Goal: Task Accomplishment & Management: Use online tool/utility

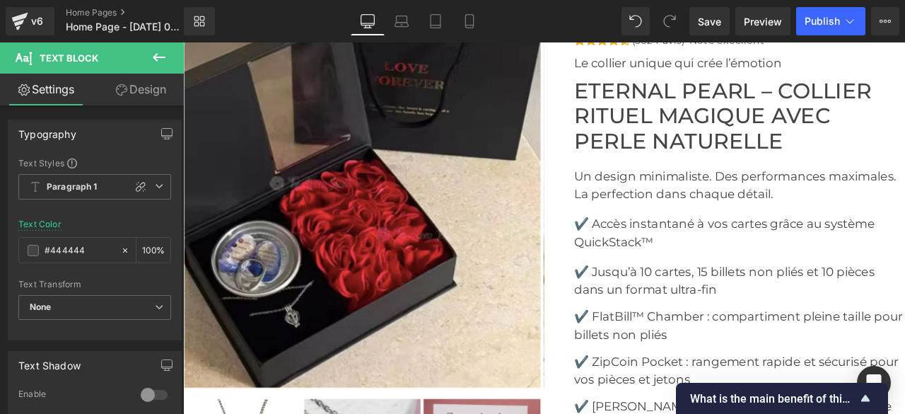
scroll to position [4053, 0]
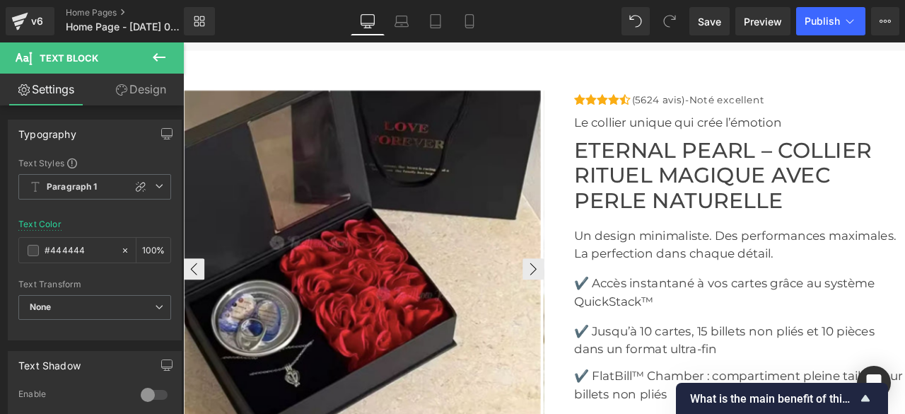
click at [475, 233] on img at bounding box center [396, 311] width 422 height 422
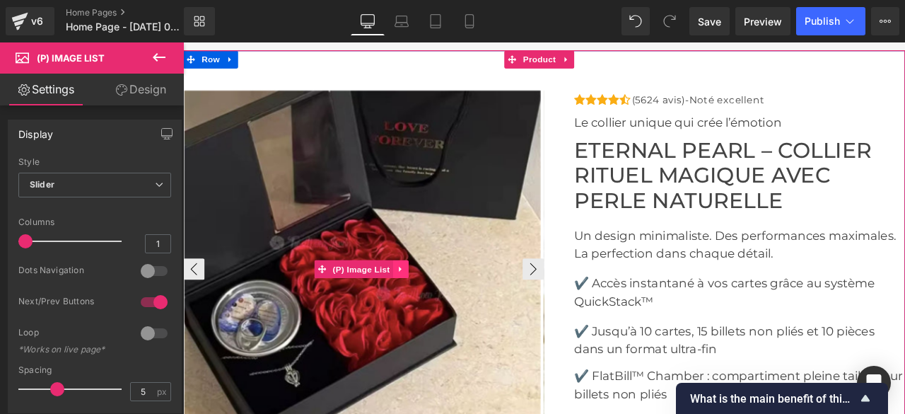
click at [445, 305] on icon at bounding box center [441, 310] width 10 height 11
click at [449, 306] on icon at bounding box center [450, 310] width 10 height 11
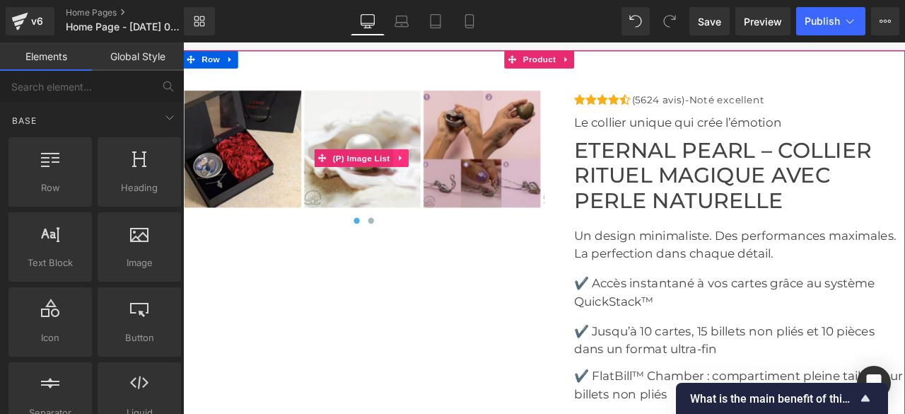
click at [440, 177] on icon at bounding box center [439, 180] width 3 height 6
click at [449, 175] on icon at bounding box center [450, 180] width 10 height 11
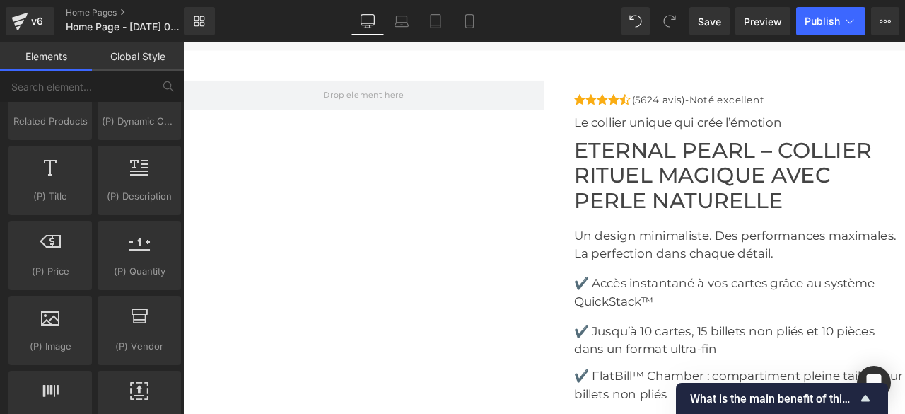
scroll to position [1555, 0]
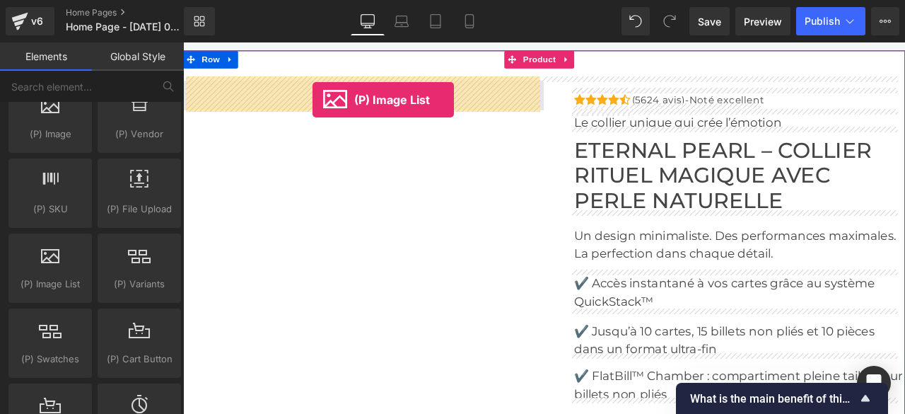
drag, startPoint x: 235, startPoint y: 299, endPoint x: 337, endPoint y: 110, distance: 214.1
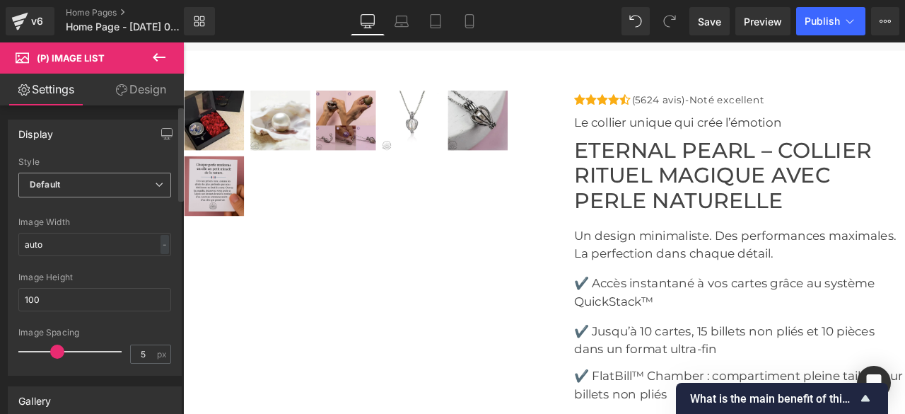
click at [117, 179] on span "Default" at bounding box center [94, 185] width 153 height 25
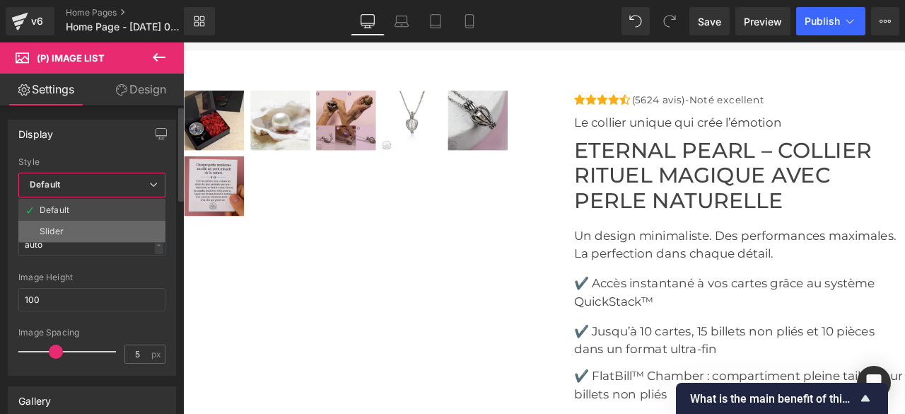
click at [84, 226] on li "Slider" at bounding box center [91, 231] width 147 height 21
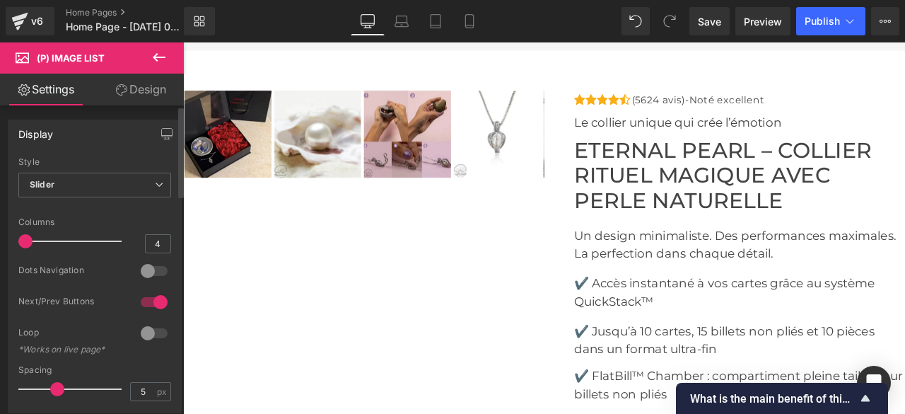
type input "1"
drag, startPoint x: 98, startPoint y: 242, endPoint x: 30, endPoint y: 246, distance: 68.0
click at [30, 246] on div at bounding box center [73, 241] width 96 height 28
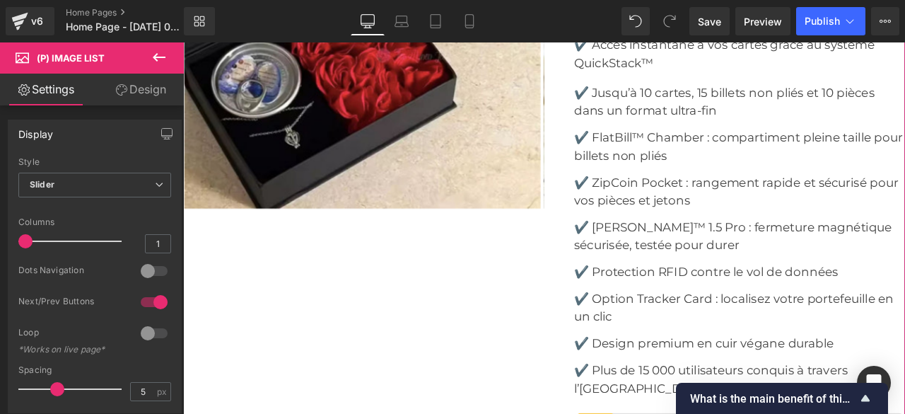
scroll to position [4406, 0]
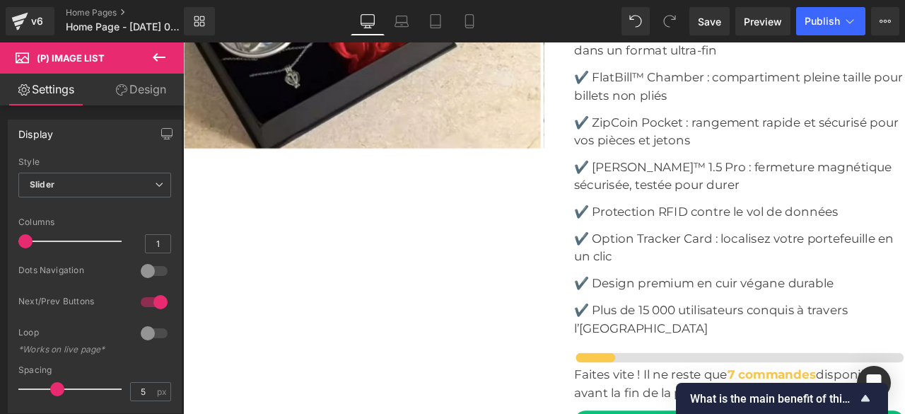
click at [153, 60] on icon at bounding box center [159, 57] width 17 height 17
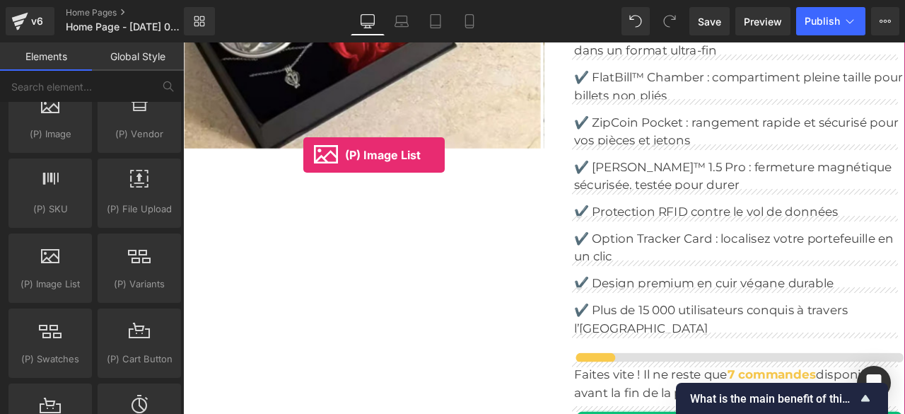
drag, startPoint x: 235, startPoint y: 292, endPoint x: 325, endPoint y: 175, distance: 147.2
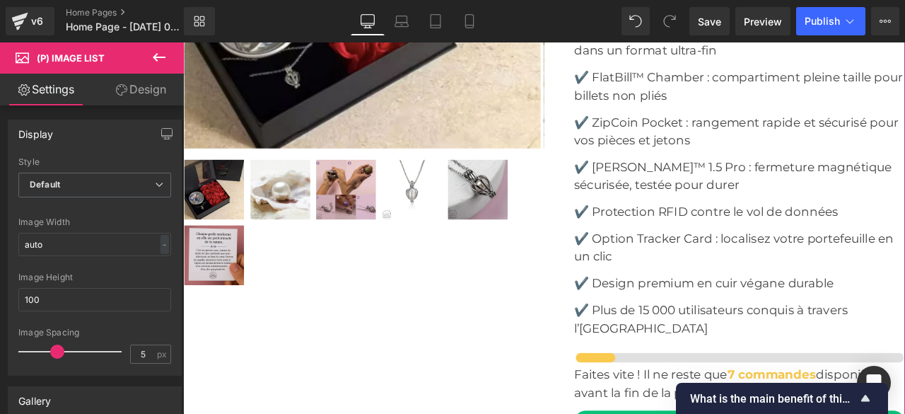
scroll to position [4336, 0]
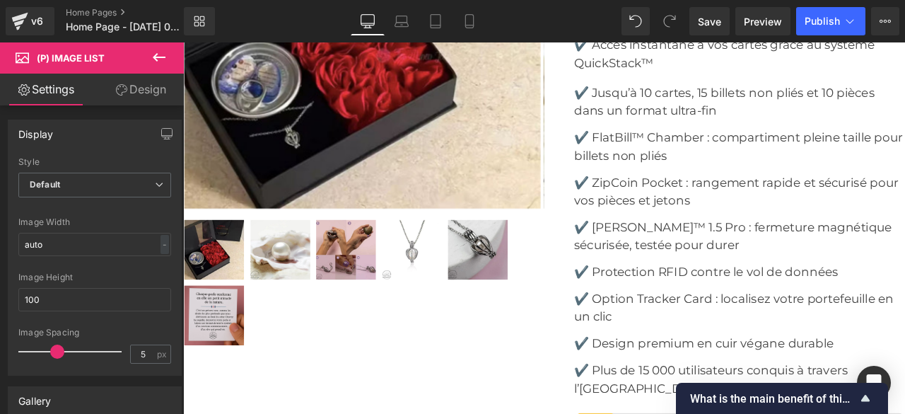
click at [156, 57] on icon at bounding box center [159, 57] width 13 height 8
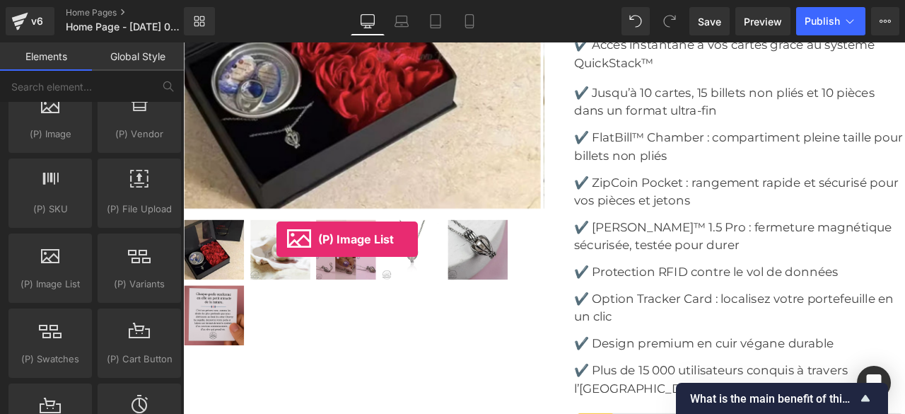
drag, startPoint x: 230, startPoint y: 296, endPoint x: 294, endPoint y: 275, distance: 66.9
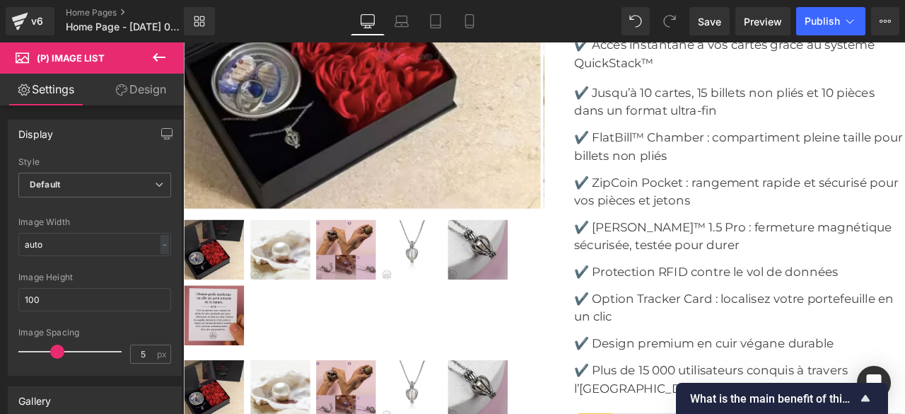
scroll to position [3911, 0]
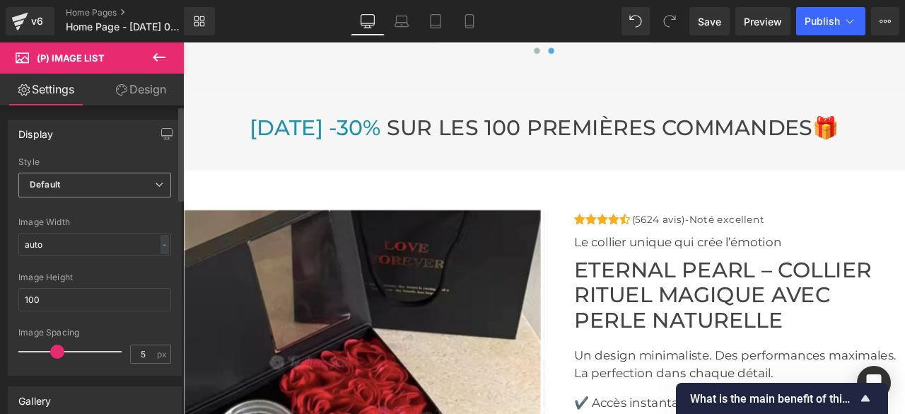
click at [137, 179] on span "Default" at bounding box center [94, 185] width 153 height 25
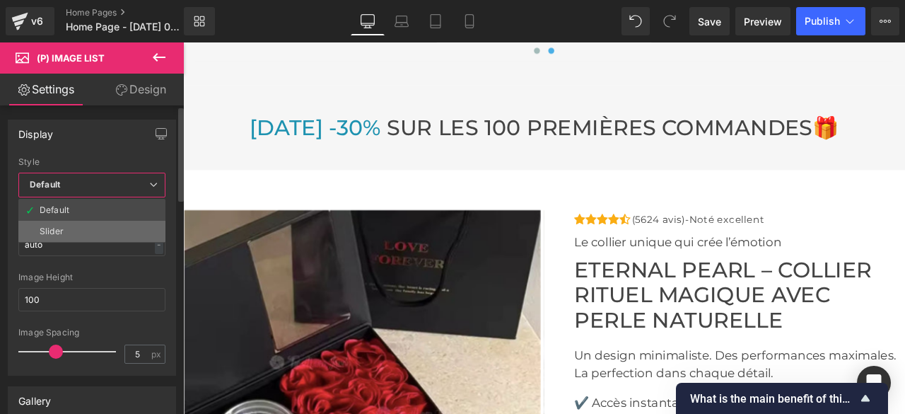
click at [81, 224] on li "Slider" at bounding box center [91, 231] width 147 height 21
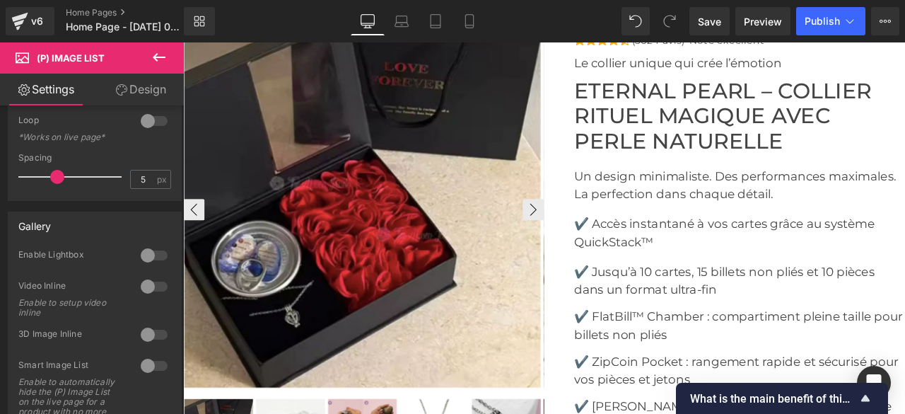
scroll to position [4053, 0]
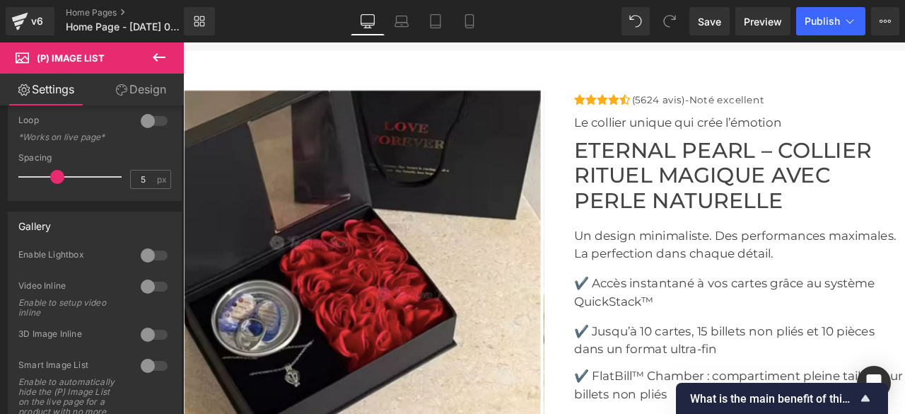
click at [157, 56] on icon at bounding box center [159, 57] width 17 height 17
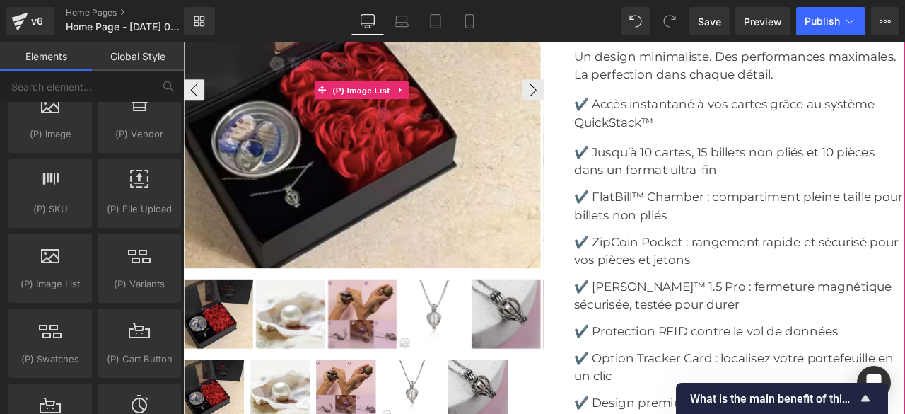
scroll to position [4336, 0]
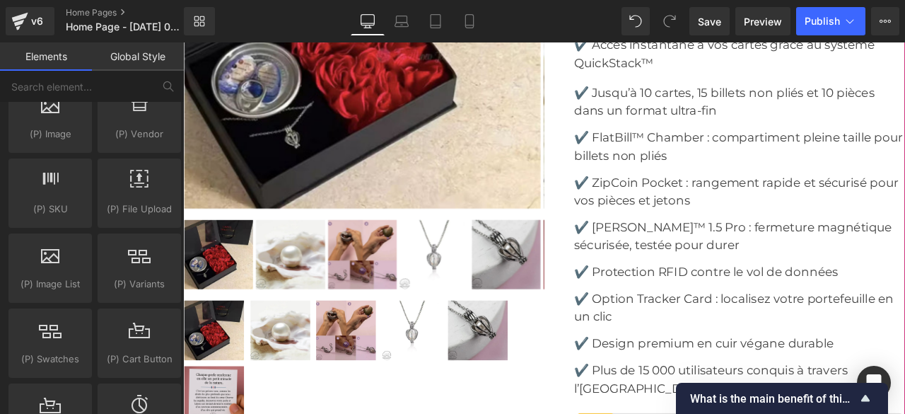
click at [386, 40] on span "(P) Image List" at bounding box center [394, 28] width 75 height 21
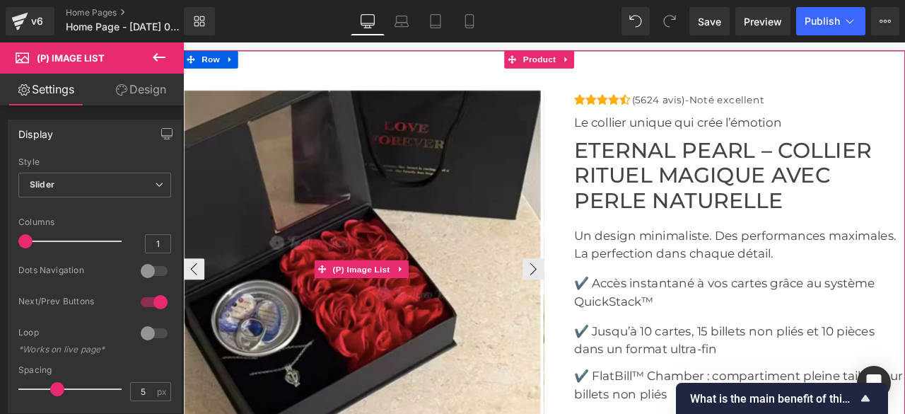
scroll to position [4265, 0]
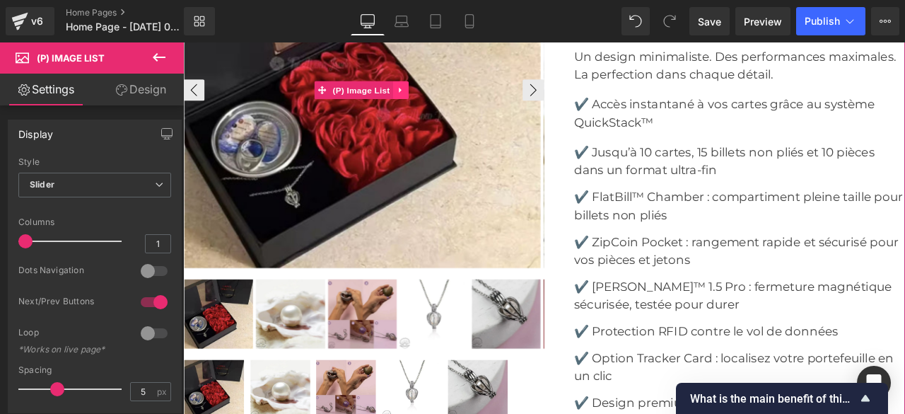
click at [442, 104] on icon at bounding box center [441, 98] width 10 height 11
click at [428, 104] on icon at bounding box center [432, 99] width 10 height 10
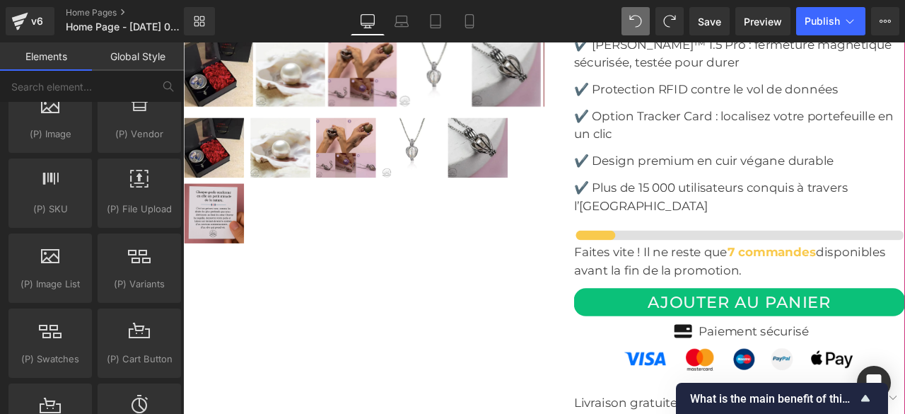
scroll to position [4764, 0]
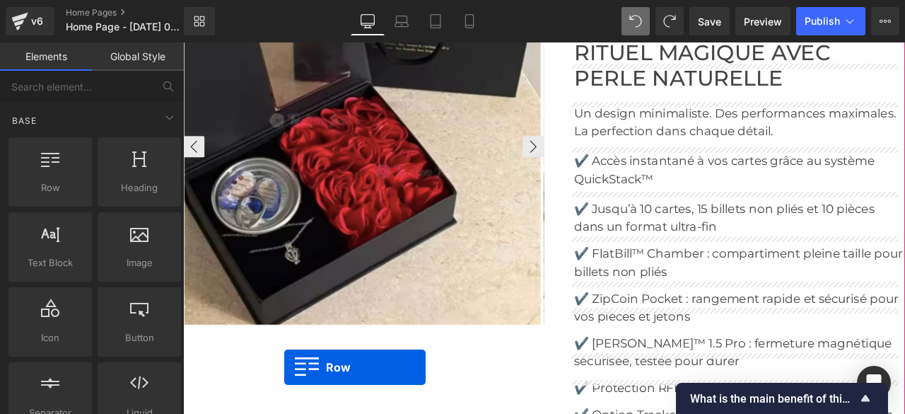
scroll to position [4340, 0]
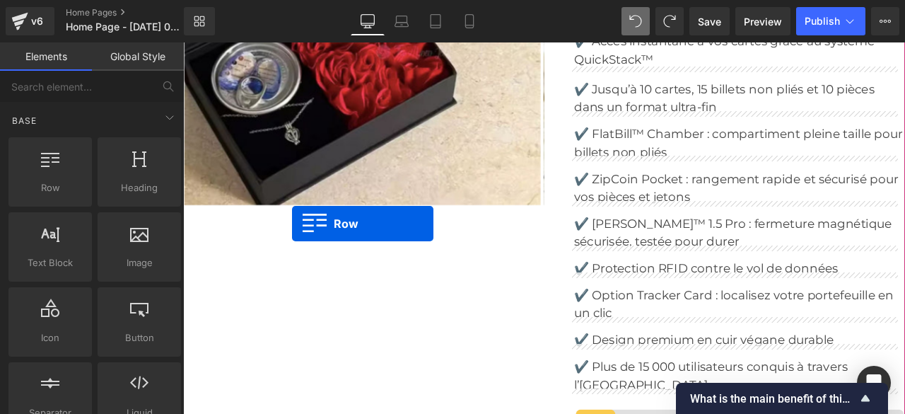
drag, startPoint x: 233, startPoint y: 216, endPoint x: 312, endPoint y: 257, distance: 89.2
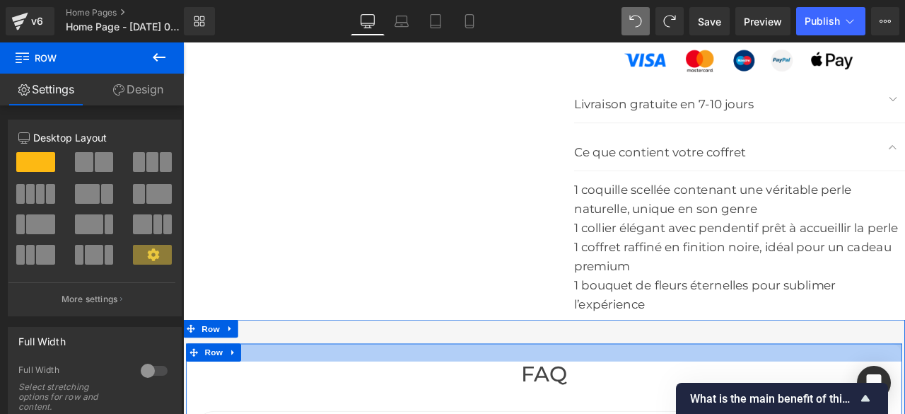
scroll to position [4835, 0]
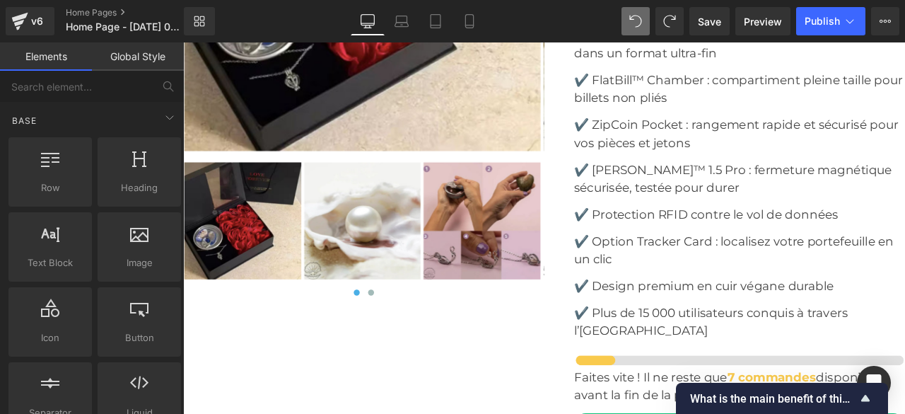
scroll to position [4338, 0]
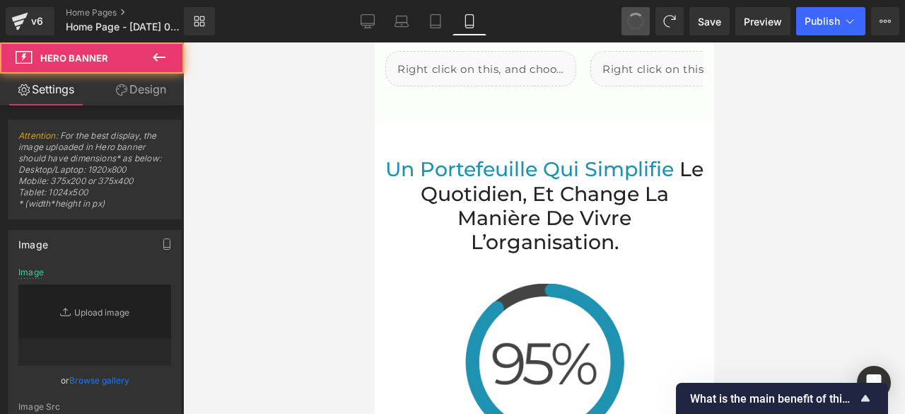
type input "[URL][DOMAIN_NAME]"
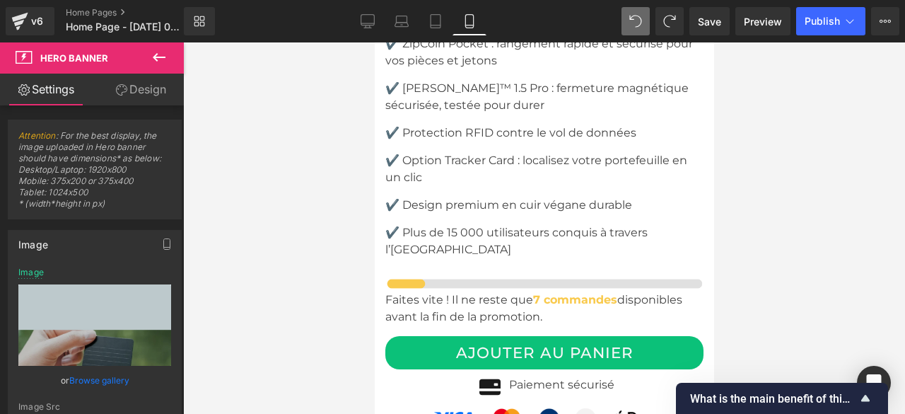
scroll to position [6141, 0]
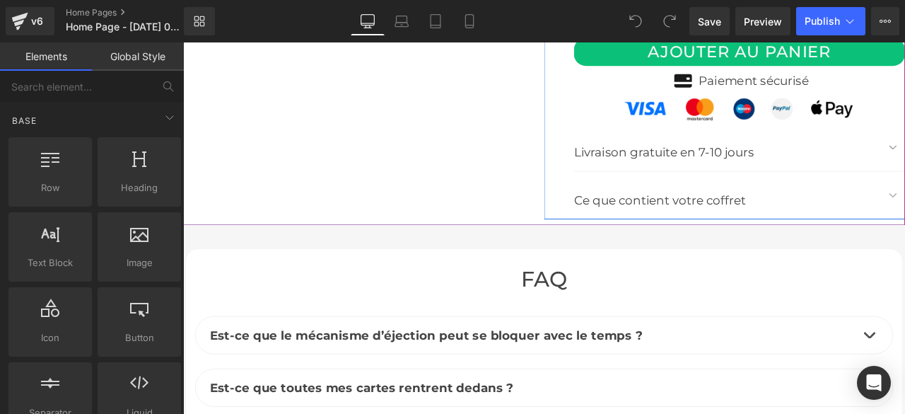
scroll to position [4454, 0]
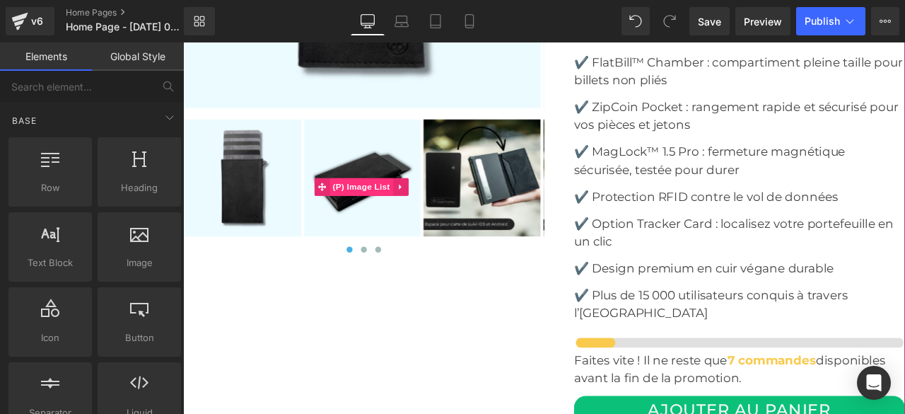
click at [388, 210] on span "(P) Image List" at bounding box center [394, 213] width 75 height 21
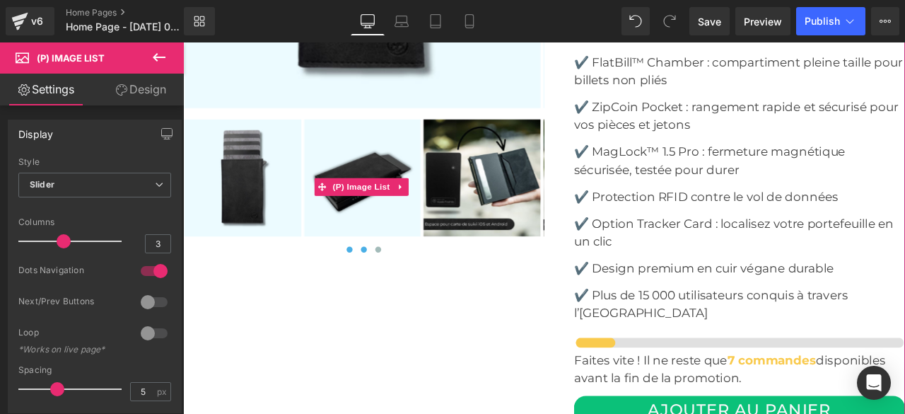
click at [394, 284] on span at bounding box center [397, 287] width 7 height 7
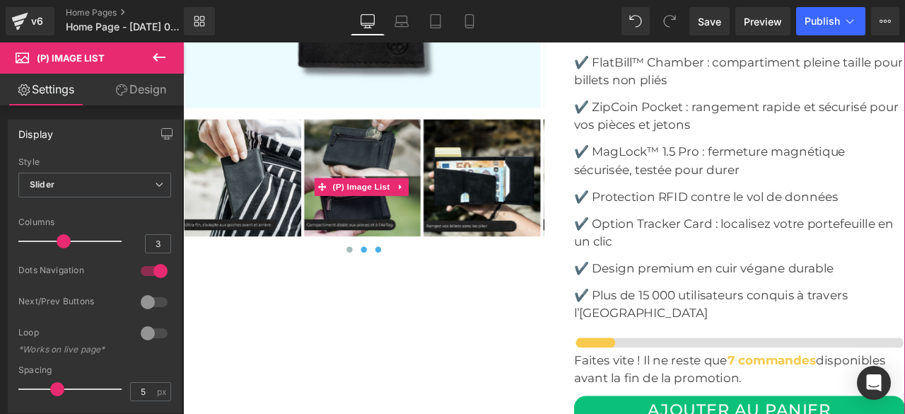
click at [411, 284] on span at bounding box center [414, 287] width 7 height 7
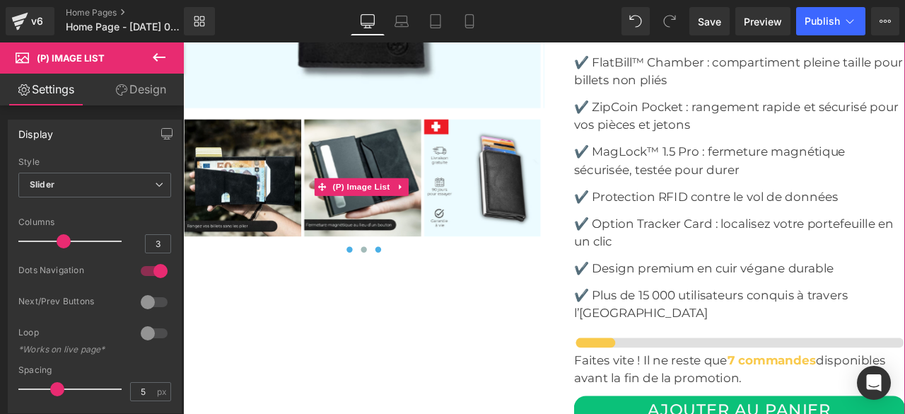
click at [378, 284] on span at bounding box center [380, 287] width 7 height 7
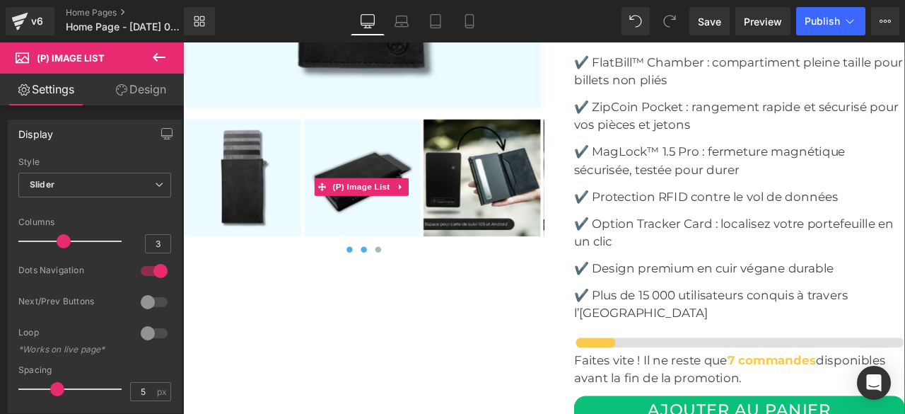
click at [393, 286] on button at bounding box center [397, 288] width 17 height 14
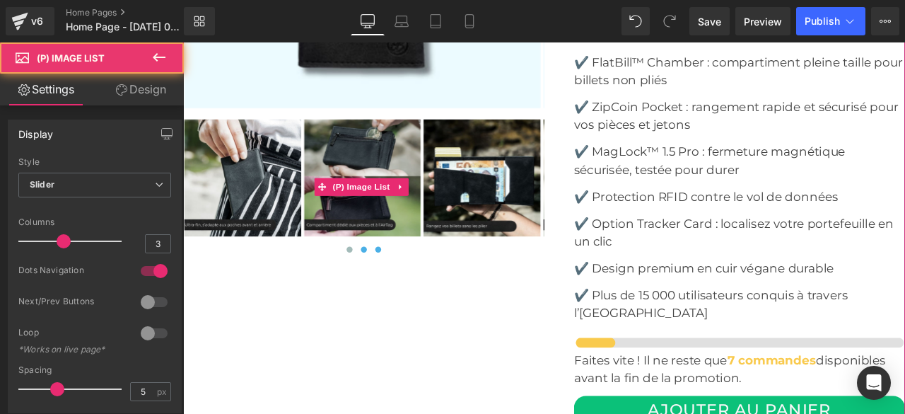
click at [412, 284] on span at bounding box center [414, 287] width 7 height 7
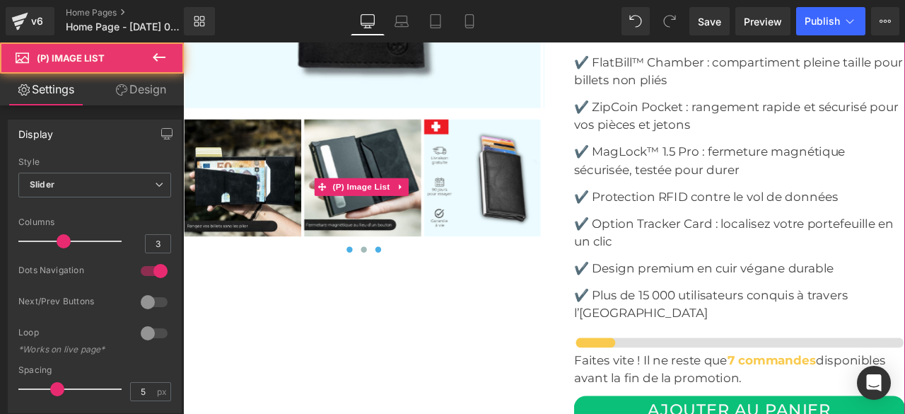
click at [377, 284] on span at bounding box center [380, 287] width 7 height 7
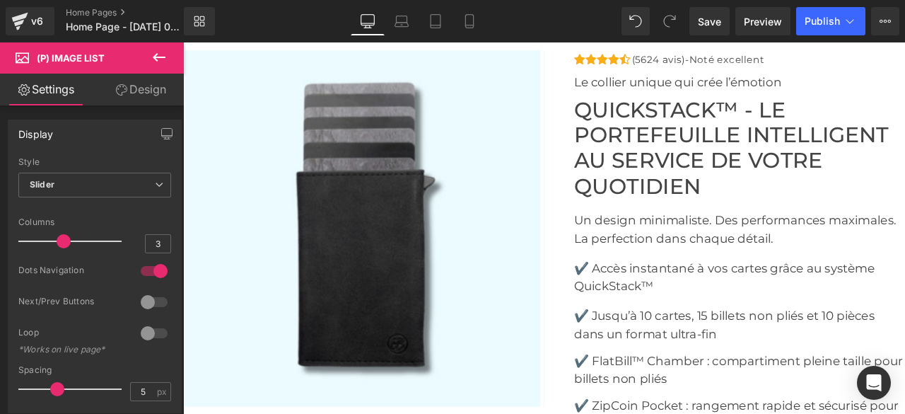
scroll to position [4030, 0]
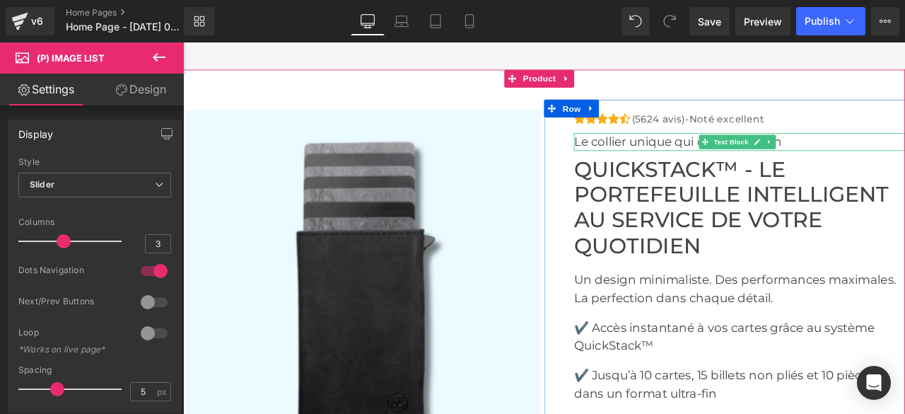
click at [677, 152] on p "Le collier unique qui crée l’émotion" at bounding box center [842, 160] width 392 height 21
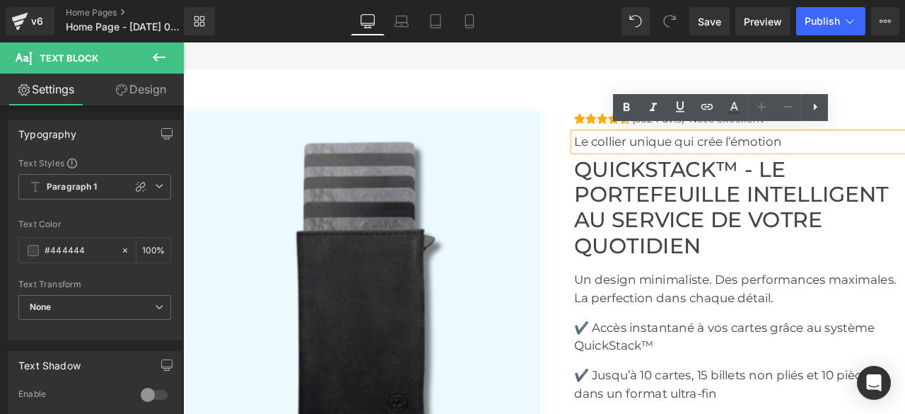
click at [677, 152] on p "Le collier unique qui crée l’émotion" at bounding box center [842, 160] width 392 height 21
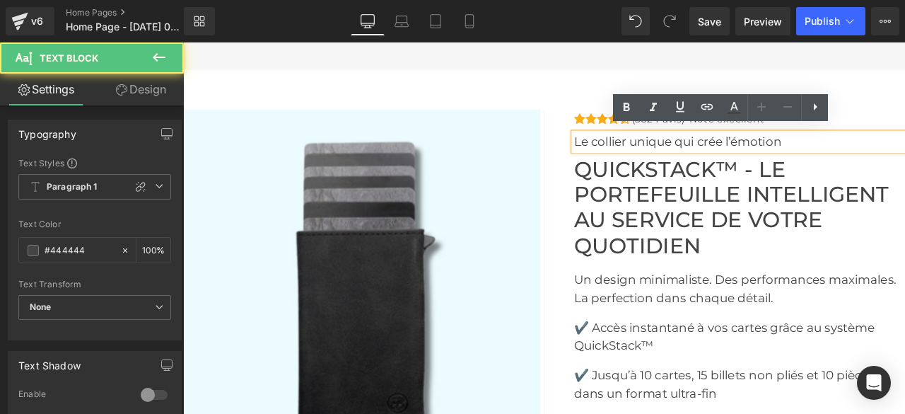
click at [904, 151] on p "Le collier unique qui crée l’émotion" at bounding box center [842, 160] width 392 height 21
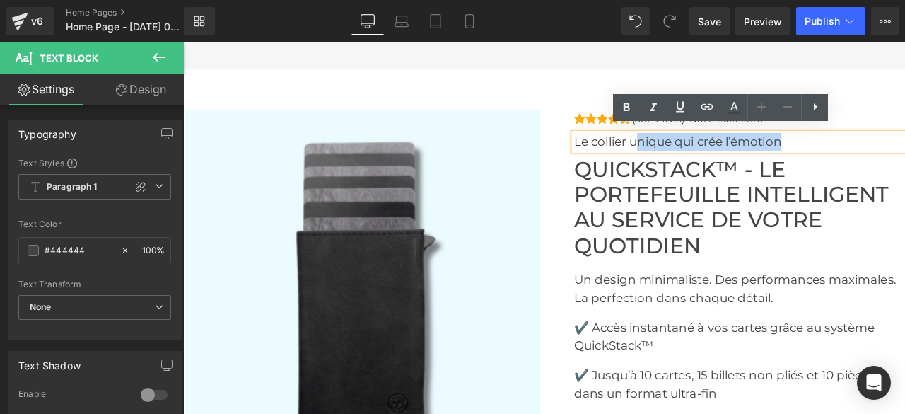
drag, startPoint x: 902, startPoint y: 155, endPoint x: 719, endPoint y: 165, distance: 183.4
click at [719, 165] on div "Le collier unique qui crée l’émotion" at bounding box center [842, 160] width 392 height 21
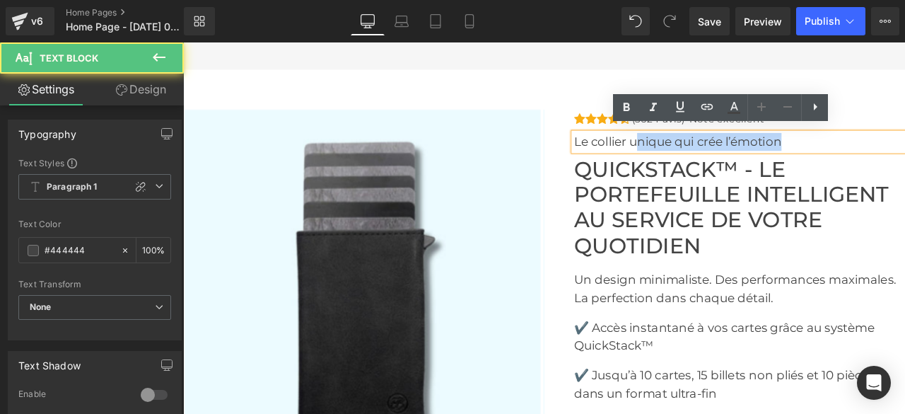
click at [904, 160] on p "Le collier unique qui crée l’émotion" at bounding box center [842, 160] width 392 height 21
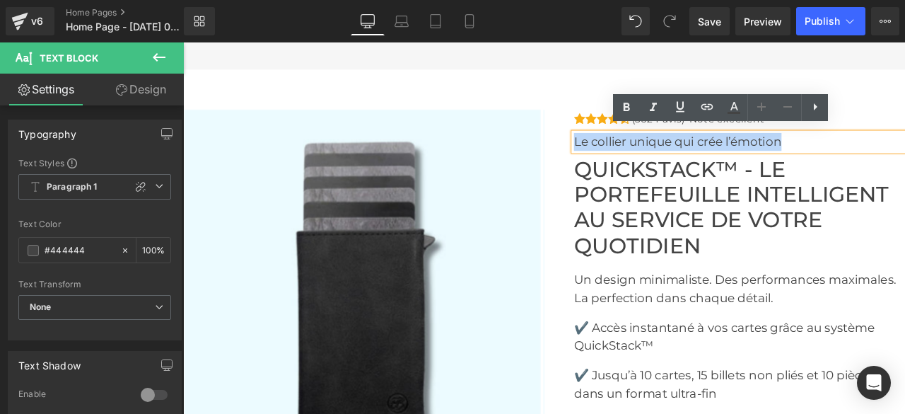
drag, startPoint x: 903, startPoint y: 158, endPoint x: 624, endPoint y: 159, distance: 279.3
copy p "Le collier unique qui crée l’émotion"
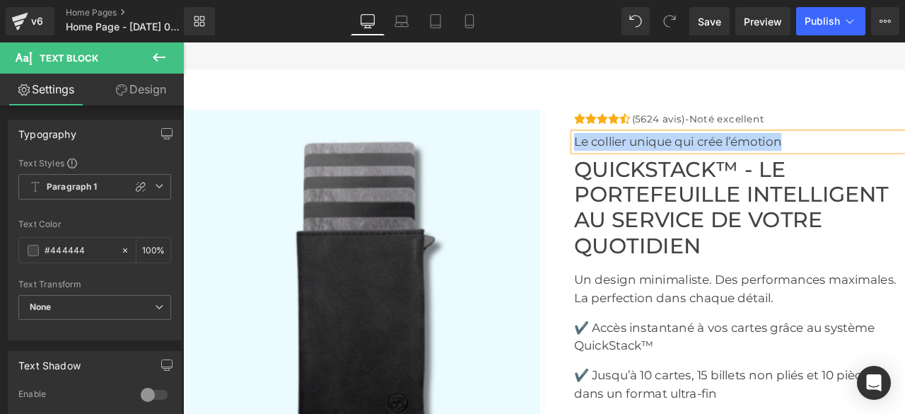
click at [904, 156] on p "Le collier unique qui crée l’émotion" at bounding box center [842, 160] width 392 height 21
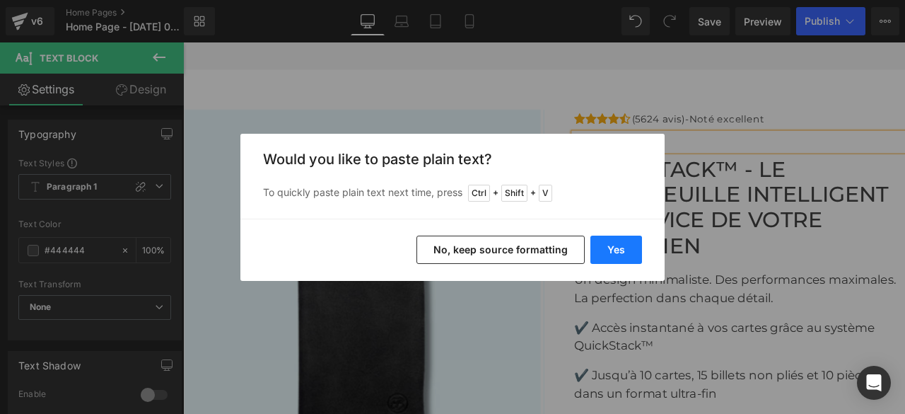
click at [621, 247] on button "Yes" at bounding box center [616, 249] width 52 height 28
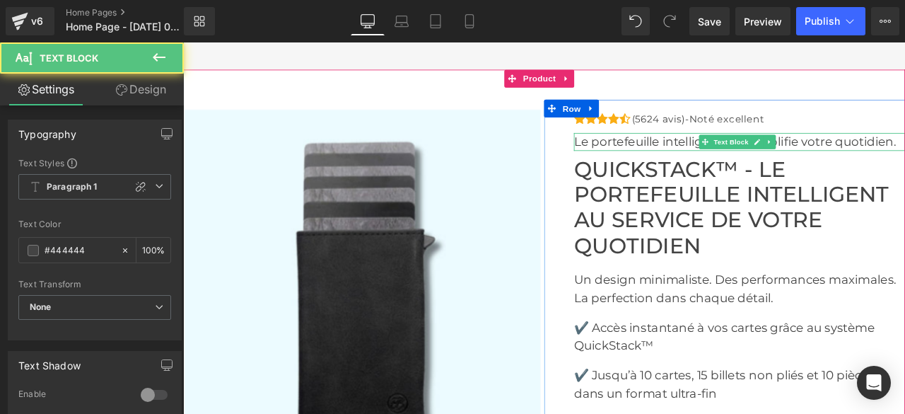
click at [904, 158] on p "Le portefeuille intelligent qui simplifie votre quotidien." at bounding box center [842, 160] width 392 height 21
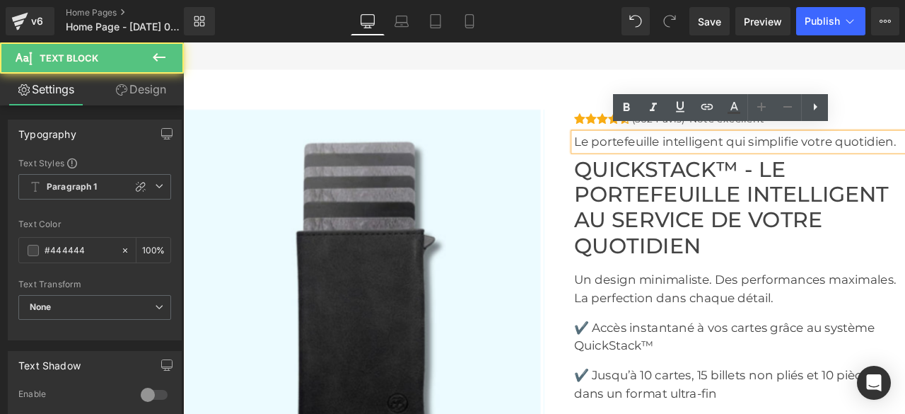
click at [904, 156] on p "Le portefeuille intelligent qui simplifie votre quotidien." at bounding box center [842, 160] width 392 height 21
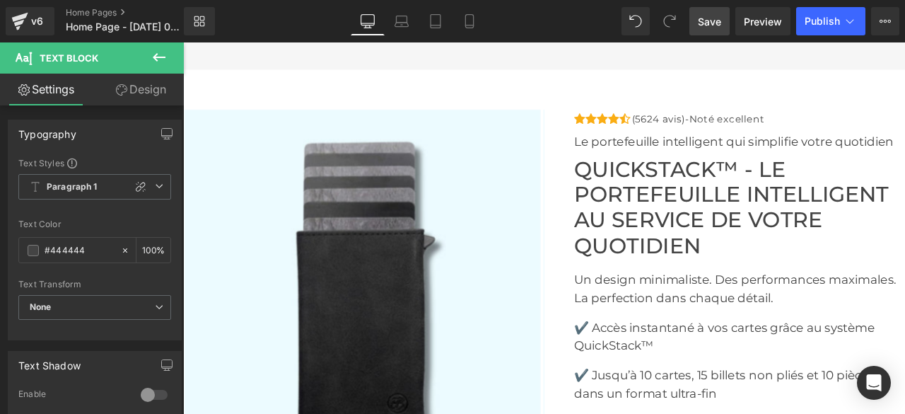
click at [717, 21] on span "Save" at bounding box center [709, 21] width 23 height 15
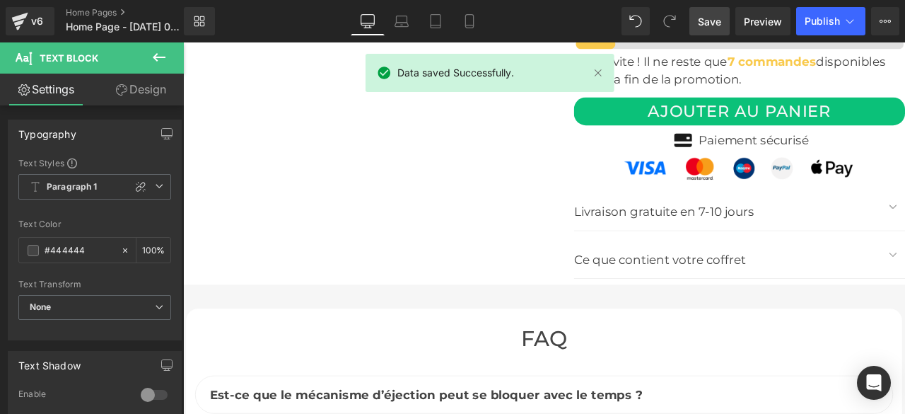
scroll to position [4878, 0]
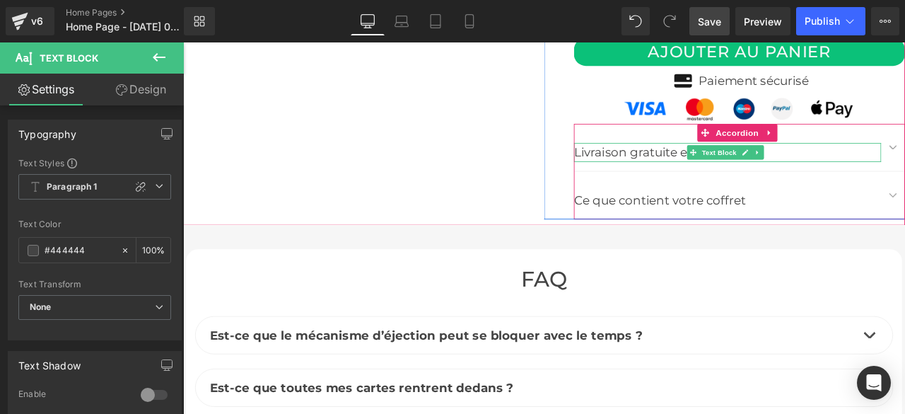
click at [677, 168] on p "Livraison gratuite en 7-10 jours" at bounding box center [828, 172] width 364 height 23
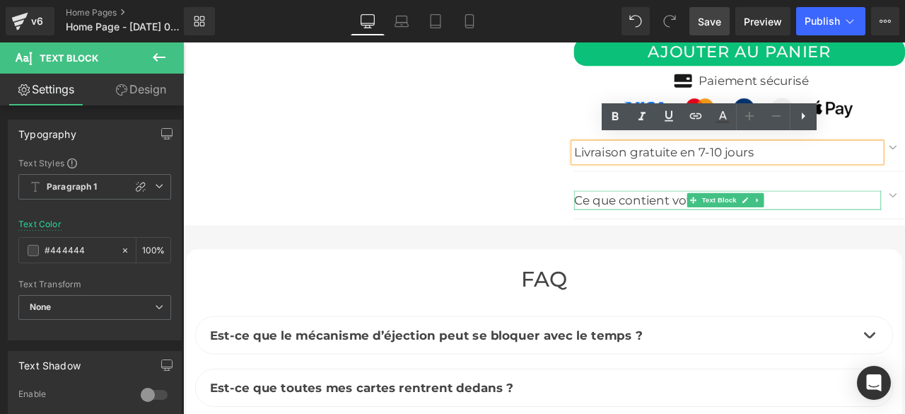
click at [713, 222] on div "Ce que contient votre coffret" at bounding box center [828, 229] width 364 height 23
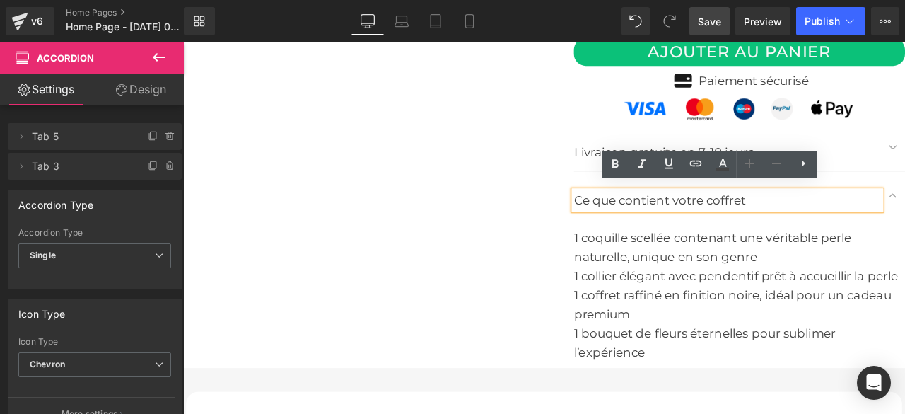
click at [861, 224] on div "Ce que contient votre coffret" at bounding box center [828, 229] width 364 height 23
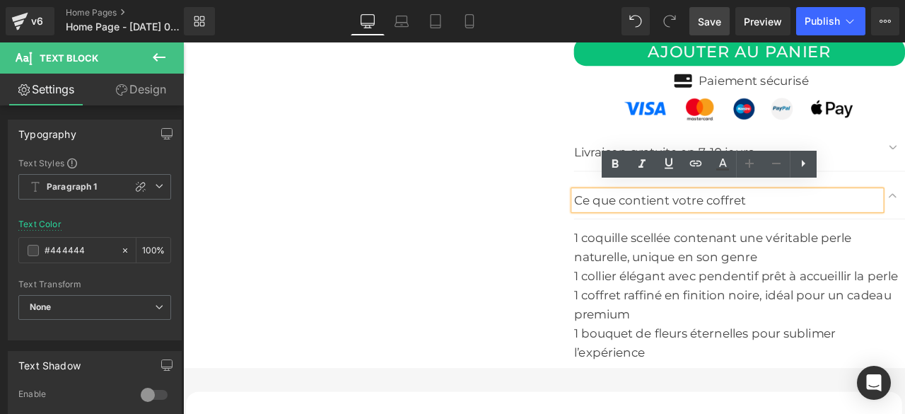
click at [848, 225] on div "Ce que contient votre coffret" at bounding box center [828, 229] width 364 height 23
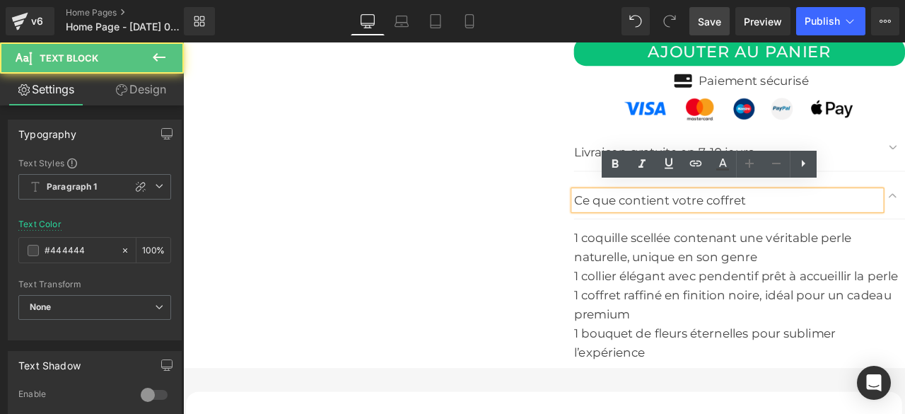
click at [840, 225] on div "Ce que contient votre coffret" at bounding box center [828, 229] width 364 height 23
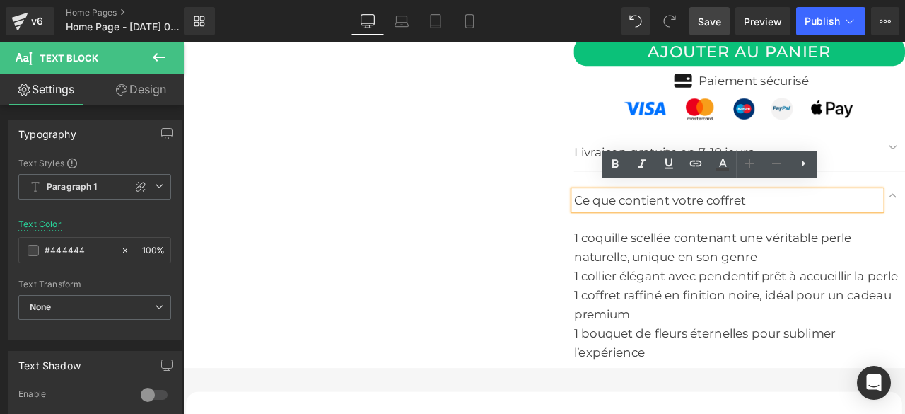
click at [847, 224] on div "Ce que contient votre coffret" at bounding box center [828, 229] width 364 height 23
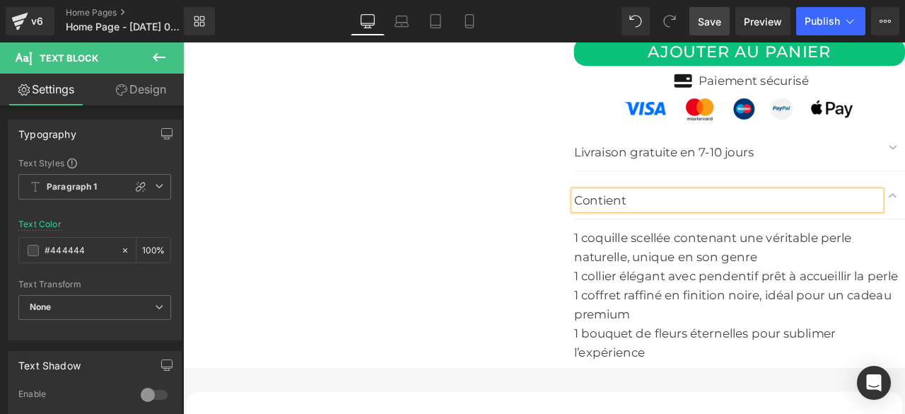
click at [741, 404] on div "1 bouquet de fleurs éternelles pour sublimer l’expérience" at bounding box center [842, 397] width 392 height 45
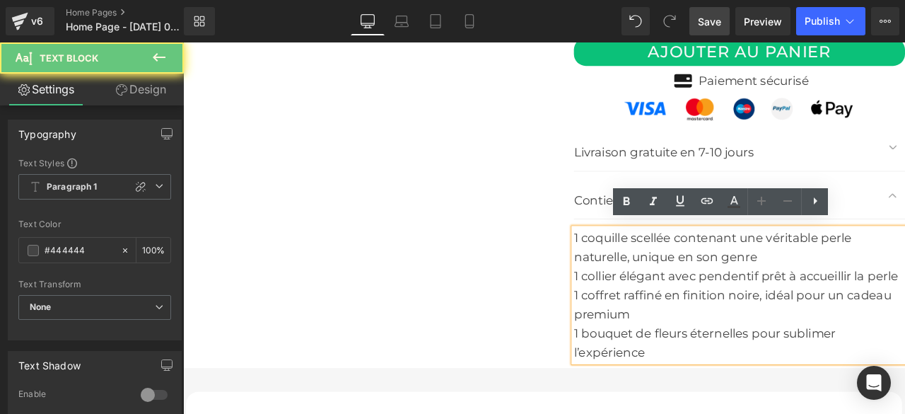
click at [738, 403] on div "1 bouquet de fleurs éternelles pour sublimer l’expérience" at bounding box center [842, 397] width 392 height 45
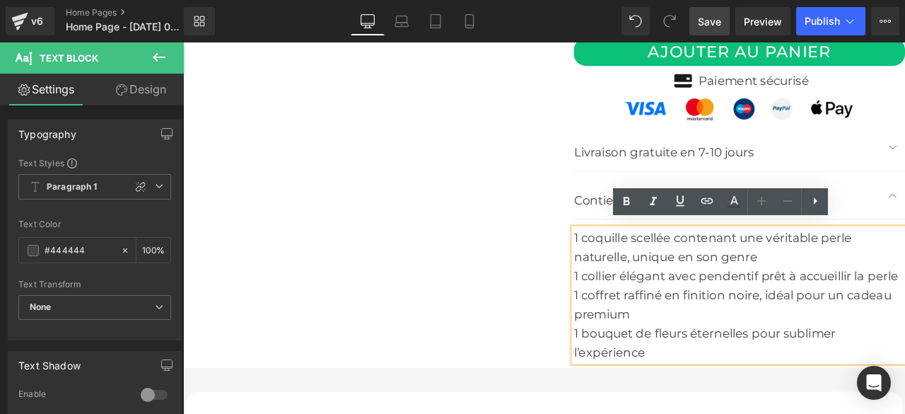
drag, startPoint x: 738, startPoint y: 403, endPoint x: 638, endPoint y: 264, distance: 170.7
click at [646, 264] on div "1 coquille scellée contenant une véritable perle naturelle, unique en son genre…" at bounding box center [842, 341] width 392 height 158
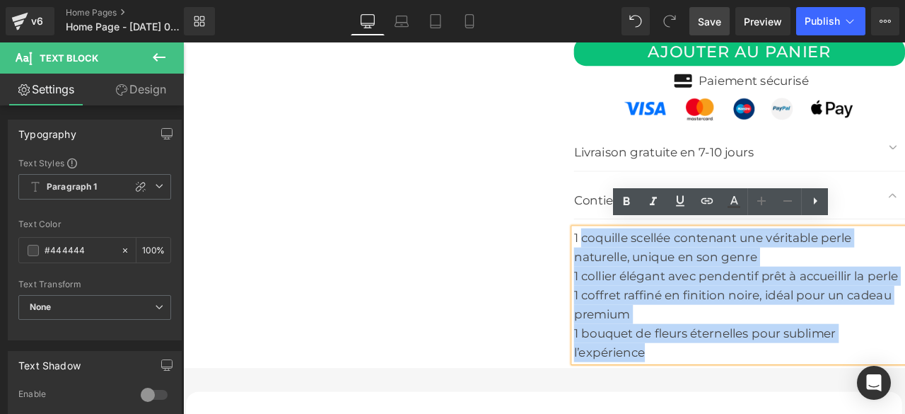
drag, startPoint x: 640, startPoint y: 264, endPoint x: 650, endPoint y: 266, distance: 10.0
click at [650, 266] on div "1 coquille scellée contenant une véritable perle naturelle, unique en son genre" at bounding box center [842, 284] width 392 height 45
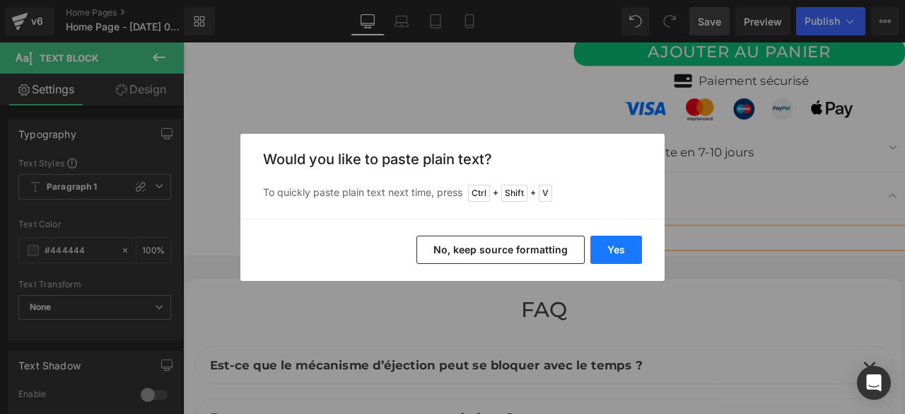
click at [606, 246] on button "Yes" at bounding box center [616, 249] width 52 height 28
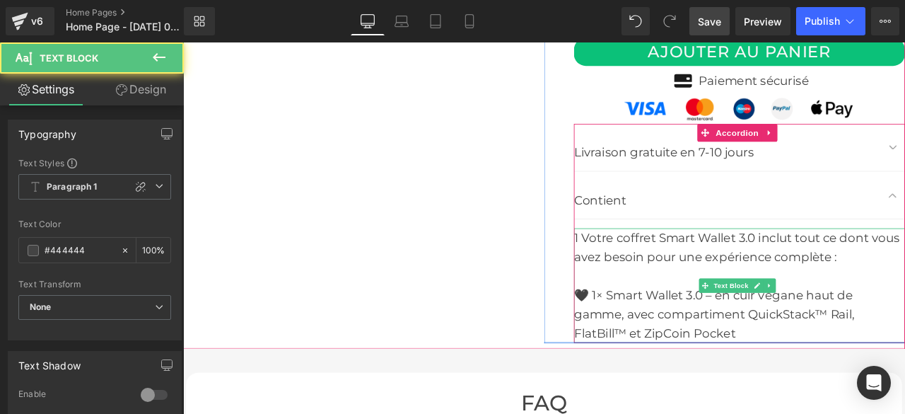
click at [664, 333] on div "🖤 1× Smart Wallet 3.0 – en cuir végane haut de gamme, avec compartiment QuickSt…" at bounding box center [842, 364] width 392 height 68
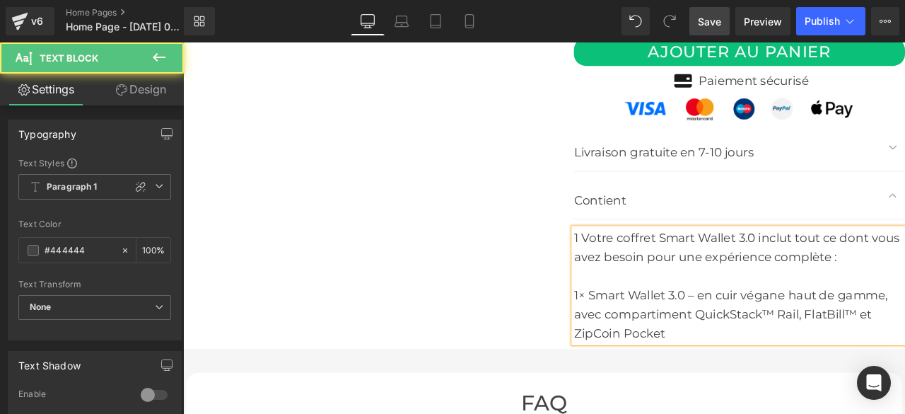
click at [651, 264] on div "1 Votre coffret Smart Wallet 3.0 inclut tout ce dont vous avez besoin pour une …" at bounding box center [842, 284] width 392 height 45
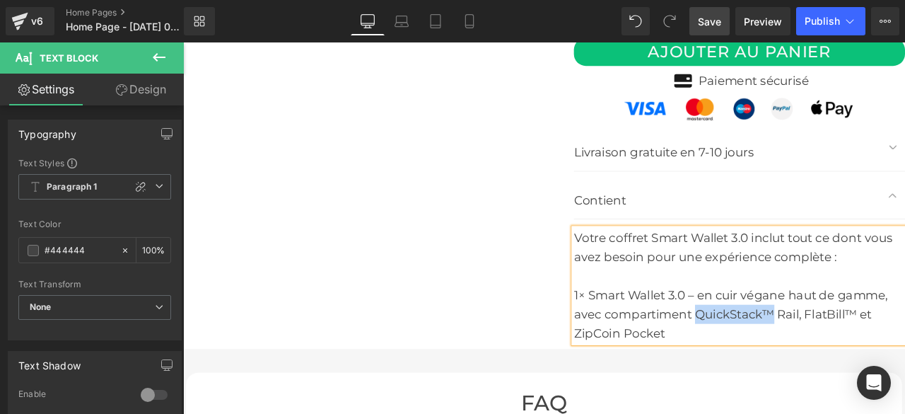
drag, startPoint x: 786, startPoint y: 358, endPoint x: 876, endPoint y: 364, distance: 90.0
click at [876, 364] on div "1× Smart Wallet 3.0 – en cuir végane haut de gamme, avec compartiment QuickStac…" at bounding box center [842, 364] width 392 height 68
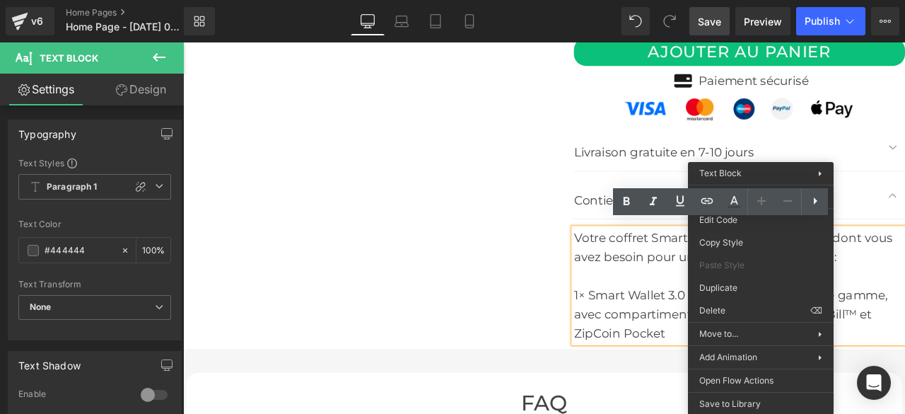
click at [904, 291] on div "Votre coffret Smart Wallet 3.0 inclut tout ce dont vous avez besoin pour une ex…" at bounding box center [842, 284] width 392 height 45
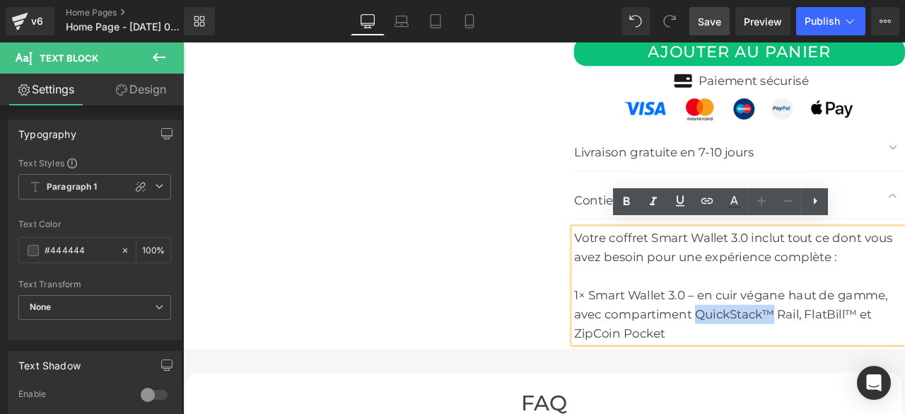
drag, startPoint x: 786, startPoint y: 356, endPoint x: 874, endPoint y: 362, distance: 88.6
click at [874, 362] on div "1× Smart Wallet 3.0 – en cuir végane haut de gamme, avec compartiment QuickStac…" at bounding box center [842, 364] width 392 height 68
copy div "QuickStack™"
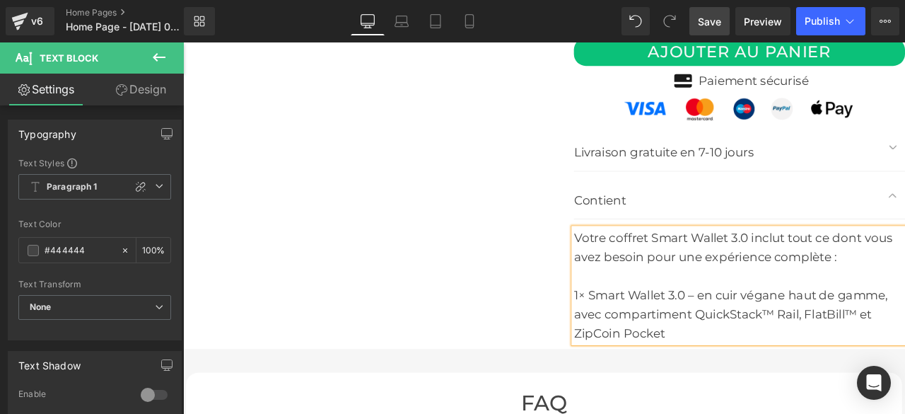
click at [732, 262] on div "Votre coffret Smart Wallet 3.0 inclut tout ce dont vous avez besoin pour une ex…" at bounding box center [842, 284] width 392 height 45
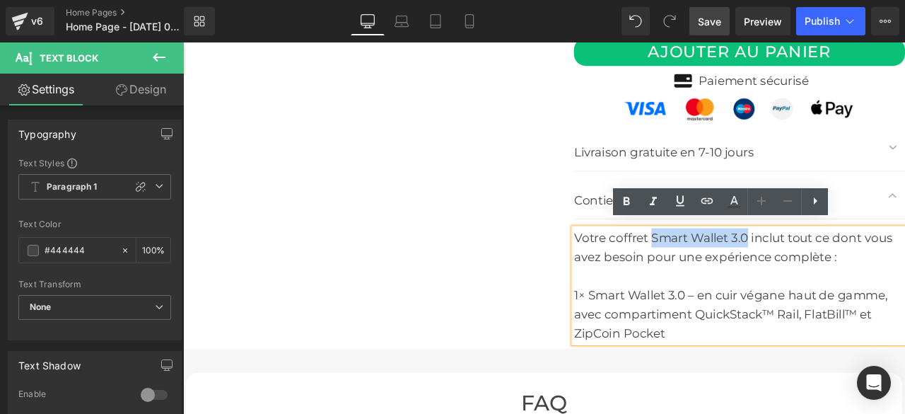
drag, startPoint x: 735, startPoint y: 266, endPoint x: 846, endPoint y: 273, distance: 111.2
click at [846, 273] on div "Votre coffret Smart Wallet 3.0 inclut tout ce dont vous avez besoin pour une ex…" at bounding box center [842, 284] width 392 height 45
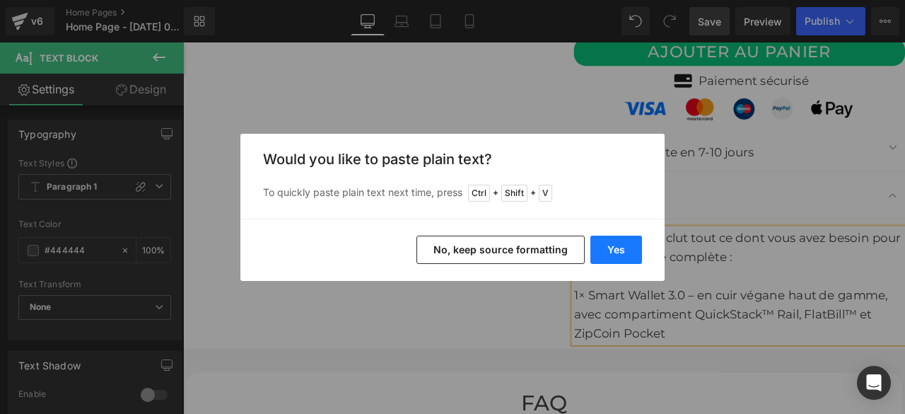
click at [620, 248] on button "Yes" at bounding box center [616, 249] width 52 height 28
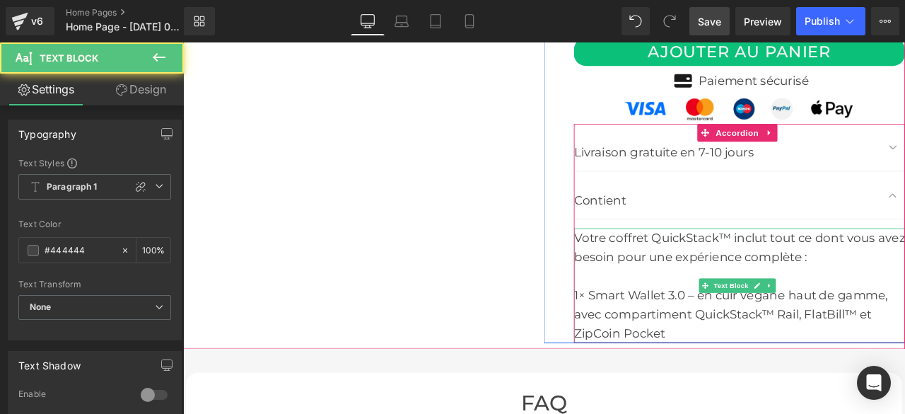
click at [770, 382] on div "1× Smart Wallet 3.0 – en cuir végane haut de gamme, avec compartiment QuickStac…" at bounding box center [842, 364] width 392 height 68
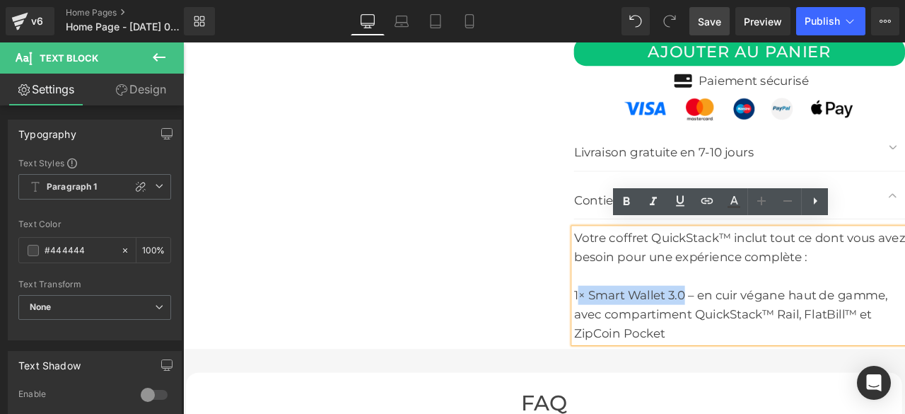
drag, startPoint x: 660, startPoint y: 333, endPoint x: 771, endPoint y: 336, distance: 111.0
click at [771, 336] on div "1× Smart Wallet 3.0 – en cuir végane haut de gamme, avec compartiment QuickStac…" at bounding box center [842, 364] width 392 height 68
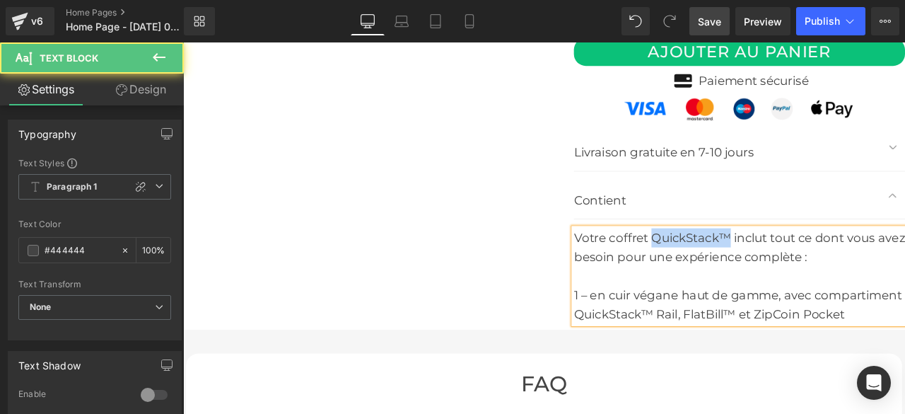
drag, startPoint x: 732, startPoint y: 267, endPoint x: 822, endPoint y: 272, distance: 89.2
click at [822, 272] on div "Votre coffret QuickStack™ inclut tout ce dont vous avez besoin pour une expérie…" at bounding box center [842, 284] width 392 height 45
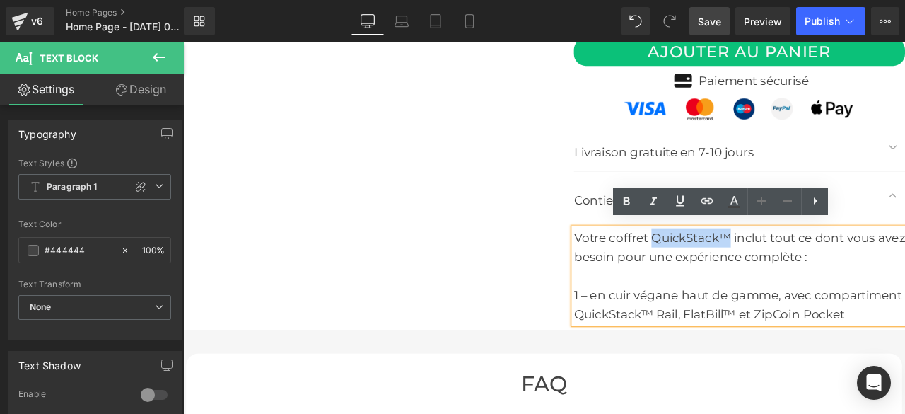
copy div "QuickStack™"
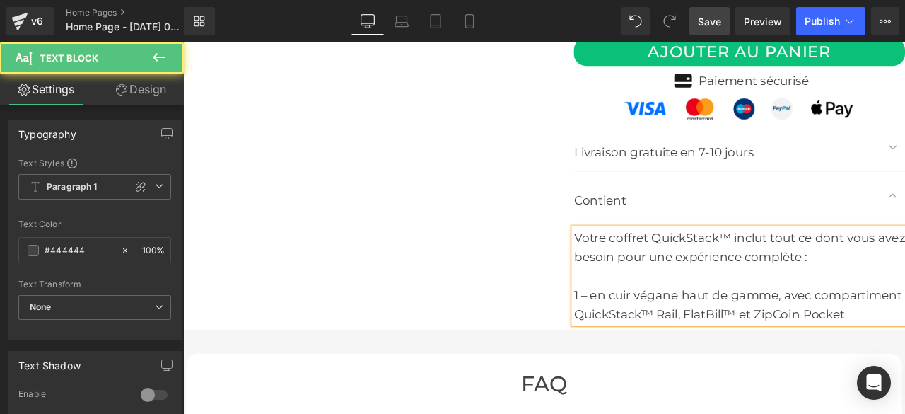
click at [646, 333] on div "1 – en cuir végane haut de gamme, avec compartiment QuickStack™ Rail, FlatBill™…" at bounding box center [842, 352] width 392 height 45
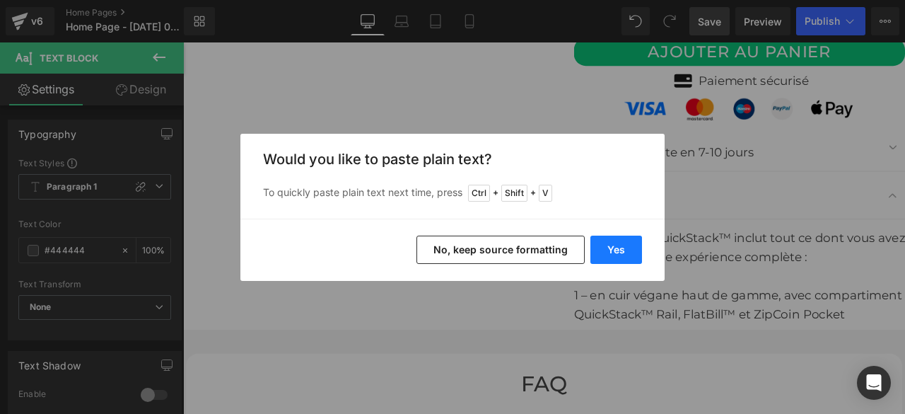
click at [612, 255] on button "Yes" at bounding box center [616, 249] width 52 height 28
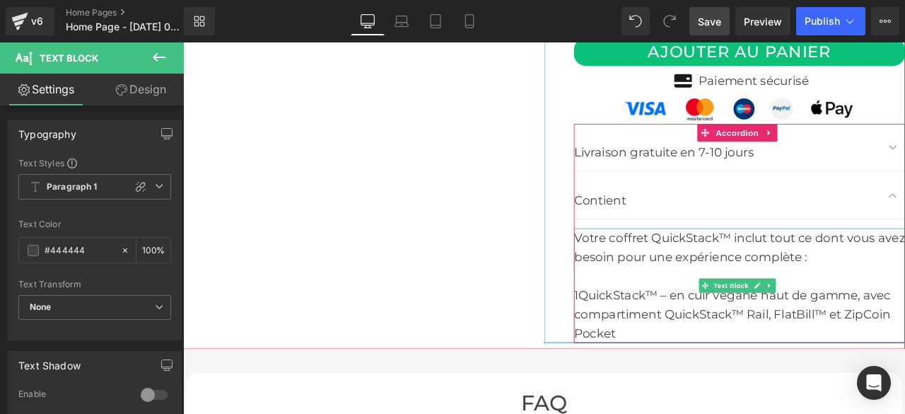
click at [650, 334] on div "1QuickStack™ – en cuir végane haut de gamme, avec compartiment QuickStack™ Rail…" at bounding box center [842, 364] width 392 height 68
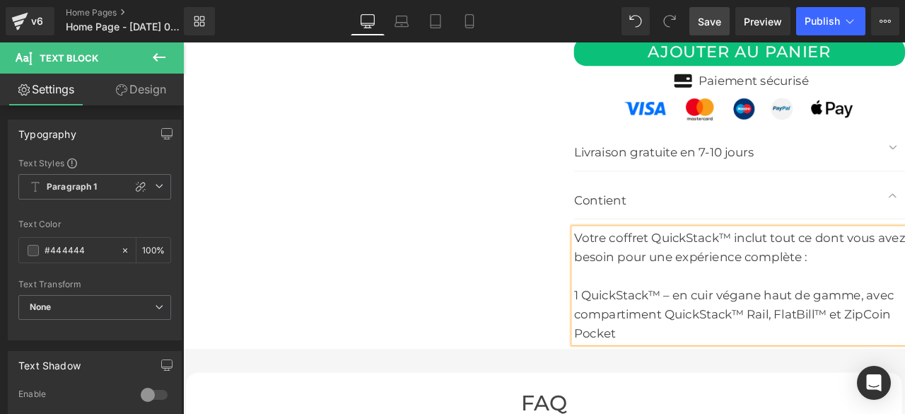
click at [713, 18] on span "Save" at bounding box center [709, 21] width 23 height 15
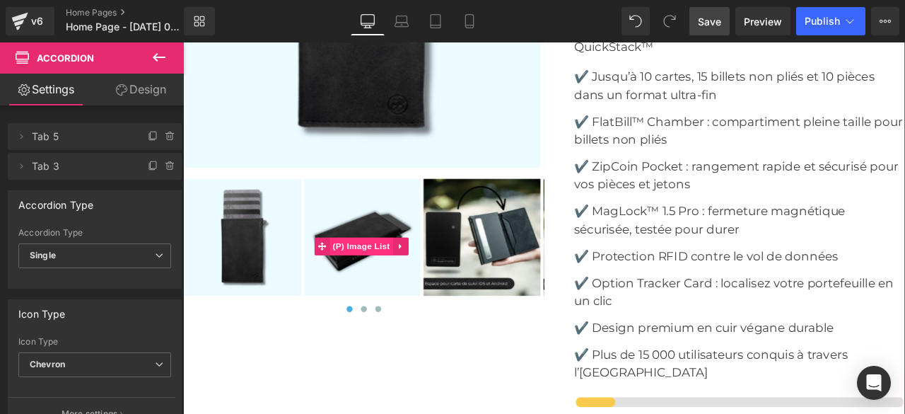
scroll to position [4454, 0]
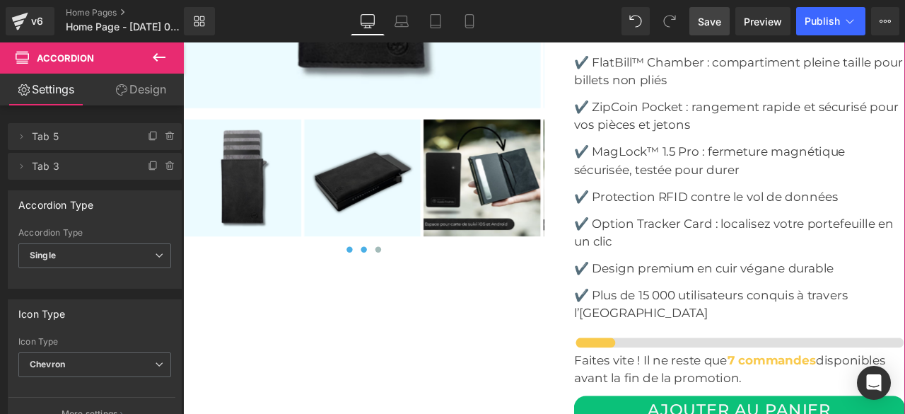
click at [396, 284] on span at bounding box center [397, 287] width 7 height 7
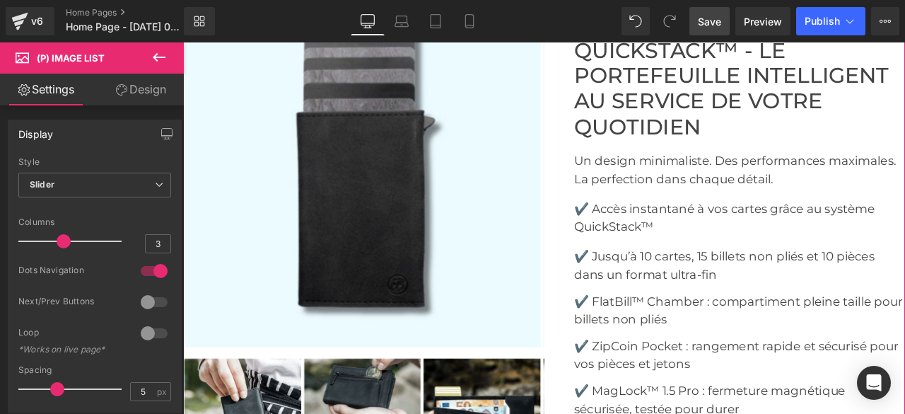
scroll to position [4384, 0]
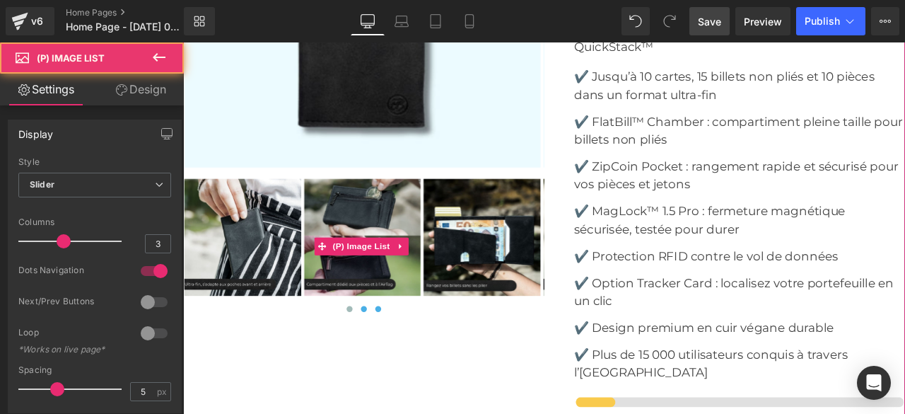
click at [414, 351] on button at bounding box center [414, 358] width 17 height 14
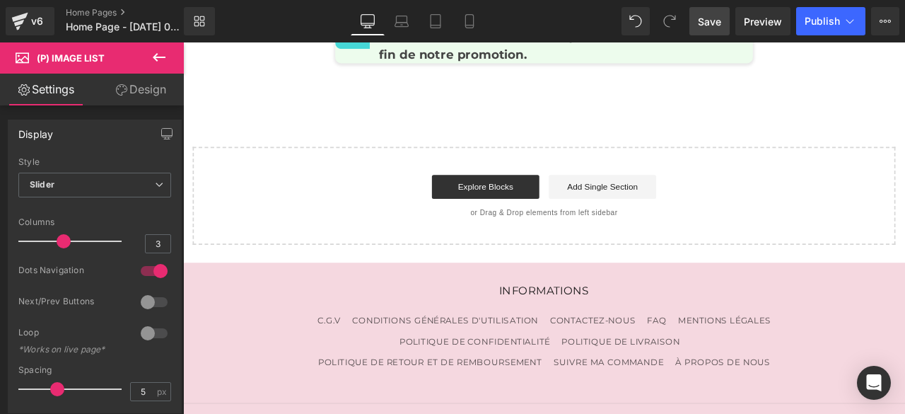
scroll to position [5656, 0]
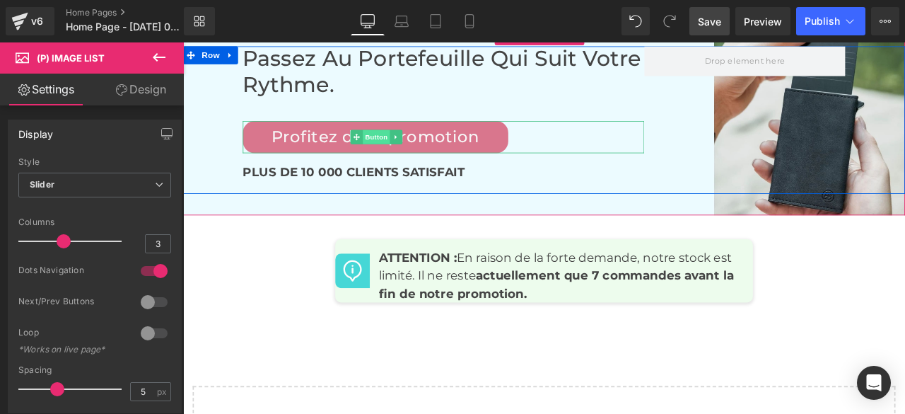
click at [397, 148] on span "Button" at bounding box center [412, 154] width 33 height 17
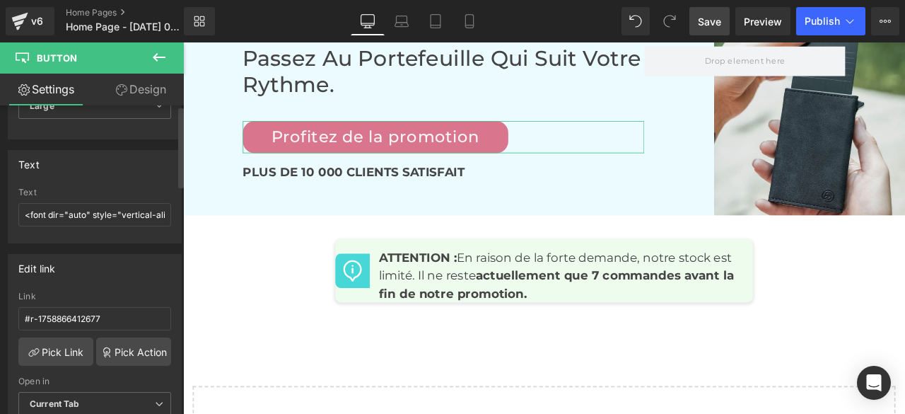
scroll to position [0, 0]
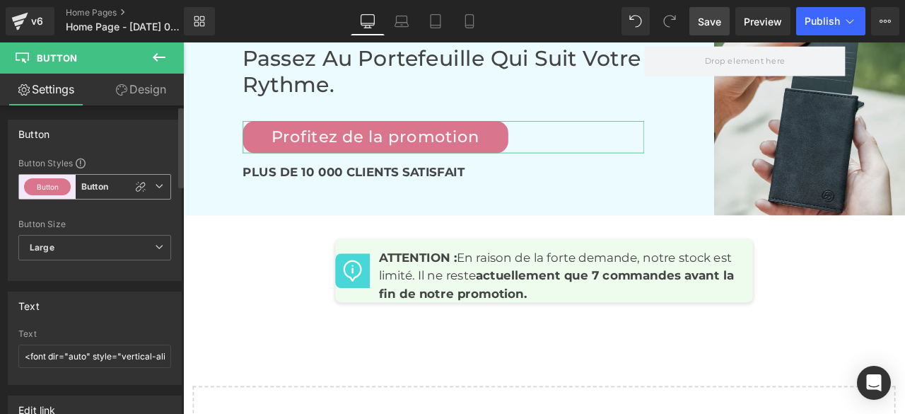
click at [102, 185] on b "Button" at bounding box center [94, 187] width 27 height 12
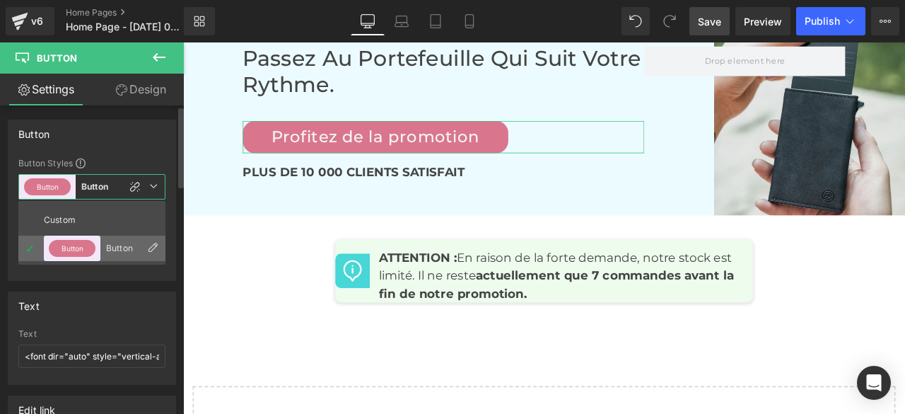
click at [69, 247] on button "Button" at bounding box center [72, 248] width 47 height 17
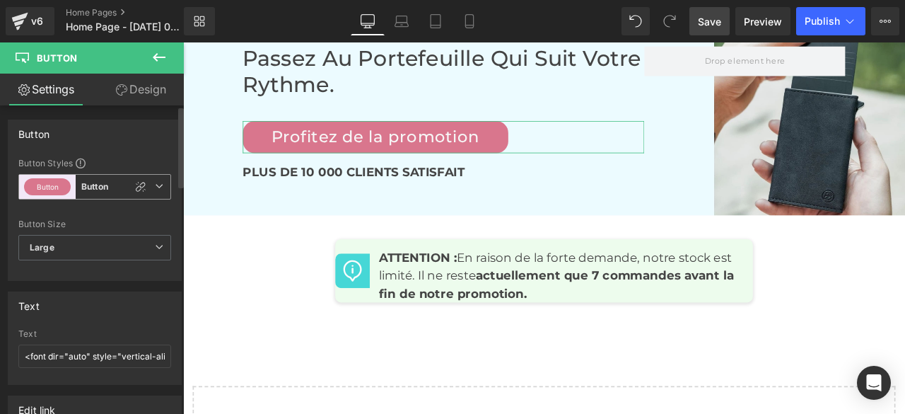
click at [54, 189] on button "Button" at bounding box center [47, 186] width 47 height 17
click at [158, 50] on icon at bounding box center [159, 57] width 17 height 17
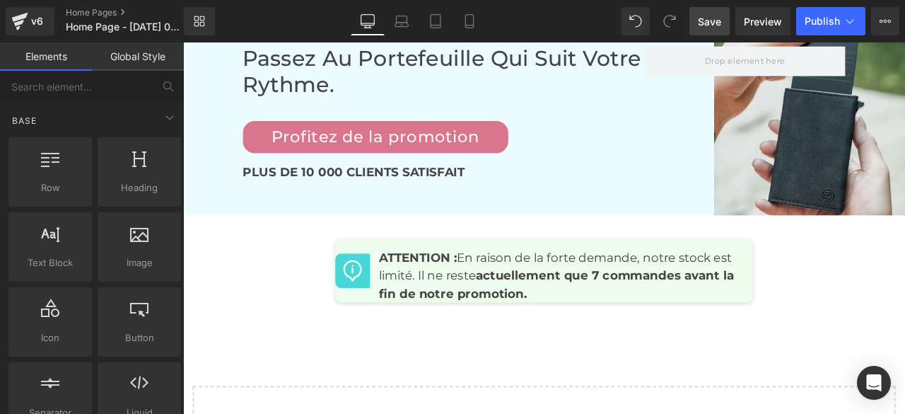
click at [129, 54] on link "Global Style" at bounding box center [138, 56] width 92 height 28
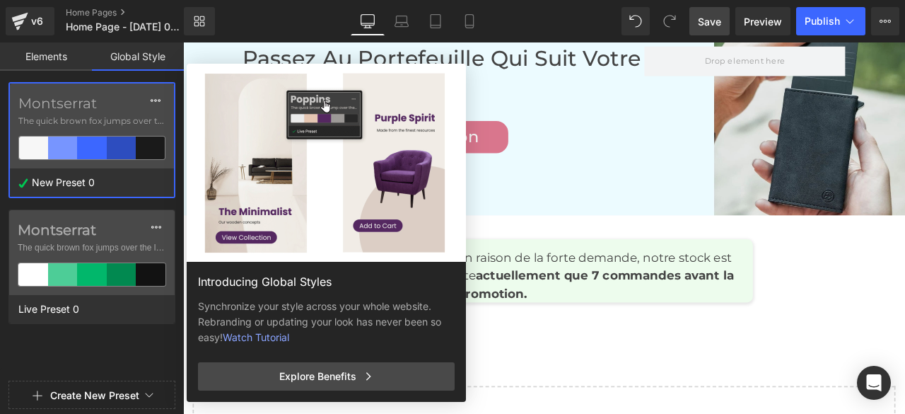
click at [453, 79] on icon at bounding box center [452, 78] width 9 height 10
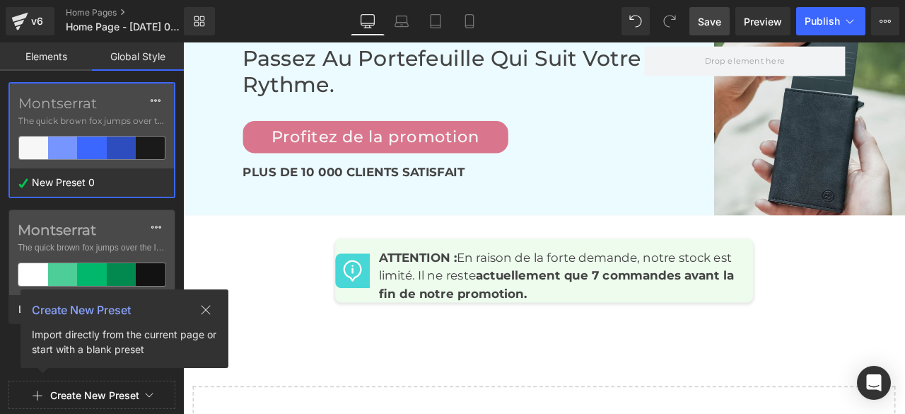
click at [100, 124] on span "The quick brown fox jumps over the lazy..." at bounding box center [91, 121] width 147 height 13
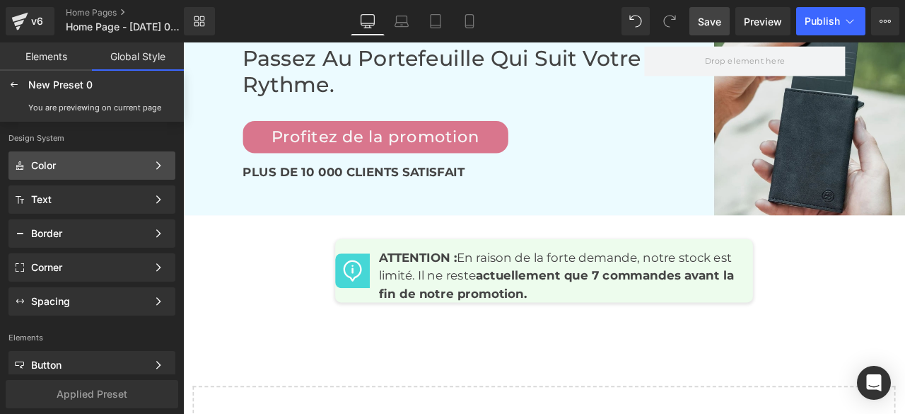
click at [83, 168] on div "Color" at bounding box center [89, 165] width 116 height 11
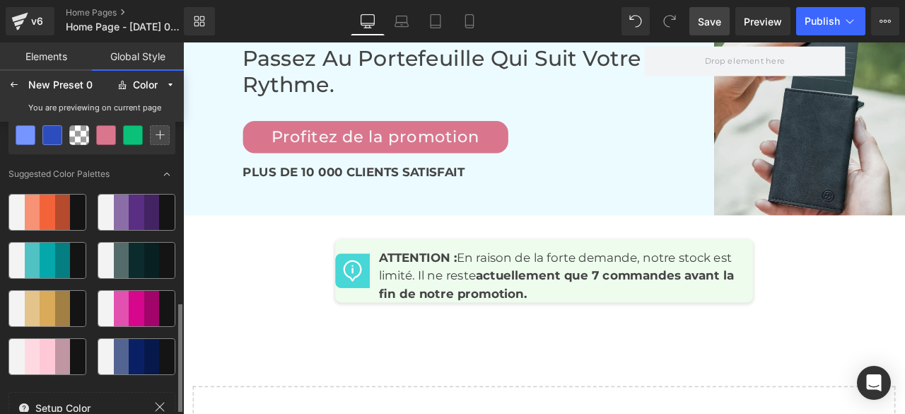
scroll to position [204, 0]
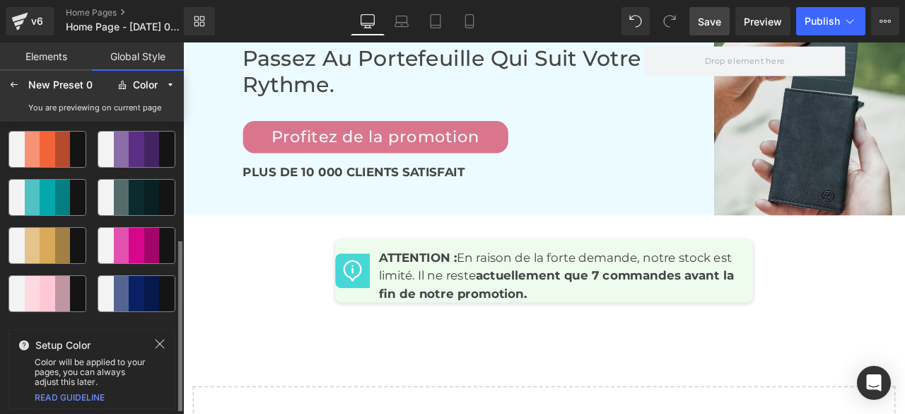
click at [163, 341] on icon at bounding box center [159, 343] width 11 height 11
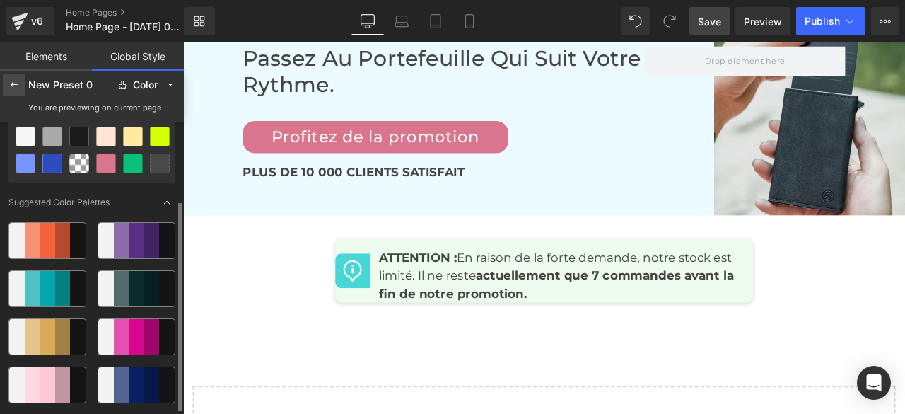
click at [11, 79] on icon at bounding box center [13, 84] width 11 height 11
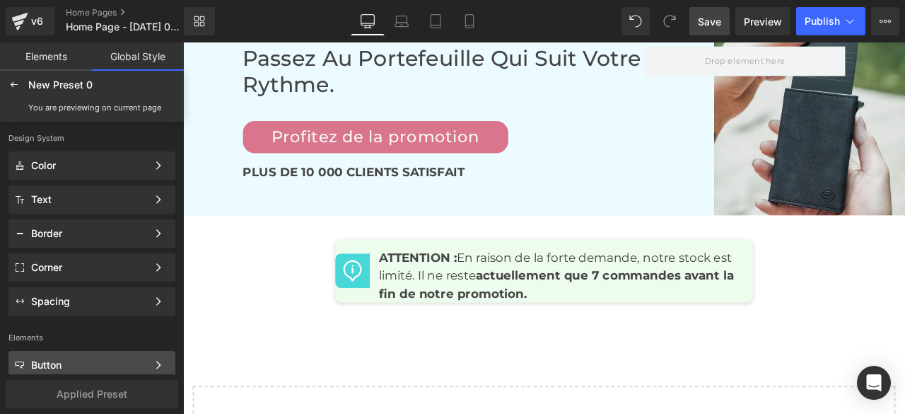
click at [61, 354] on div "Button Color Style Define a color palette and apply it to your pages 1 of 3 Next" at bounding box center [91, 365] width 167 height 28
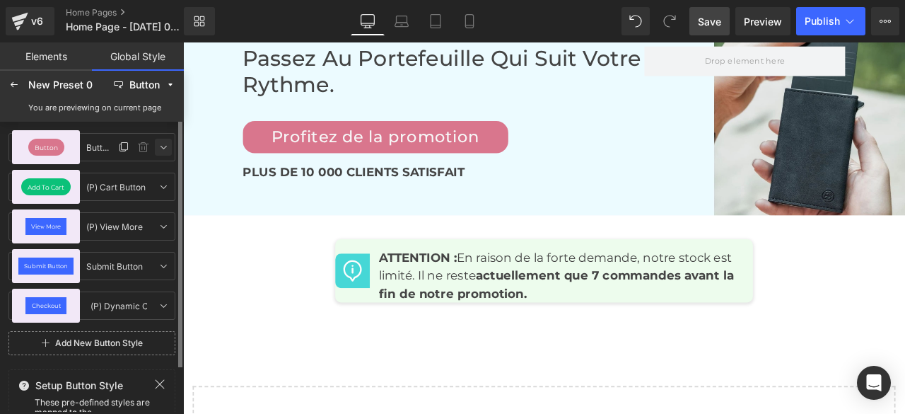
click at [163, 149] on icon at bounding box center [163, 146] width 11 height 11
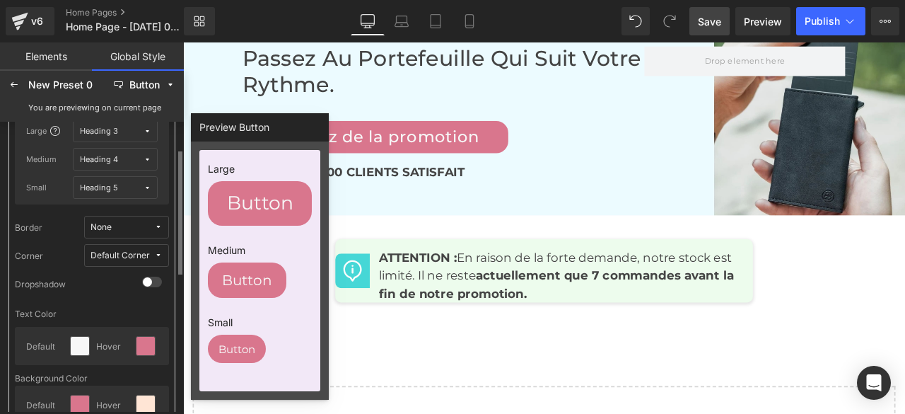
scroll to position [141, 0]
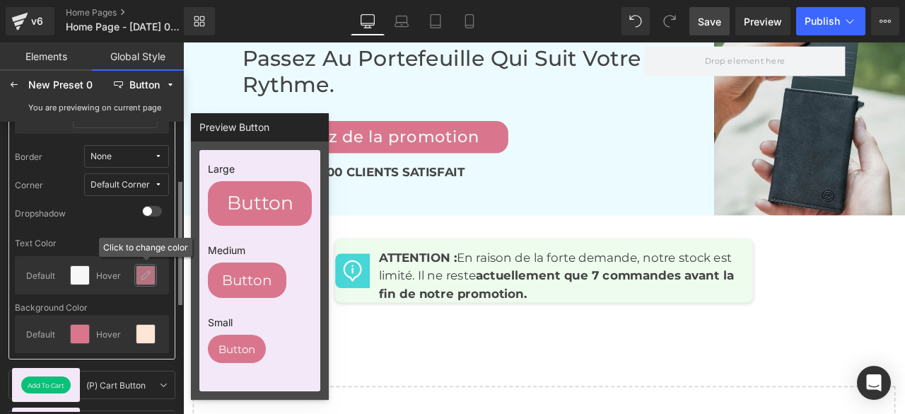
click at [146, 275] on icon at bounding box center [145, 274] width 11 height 11
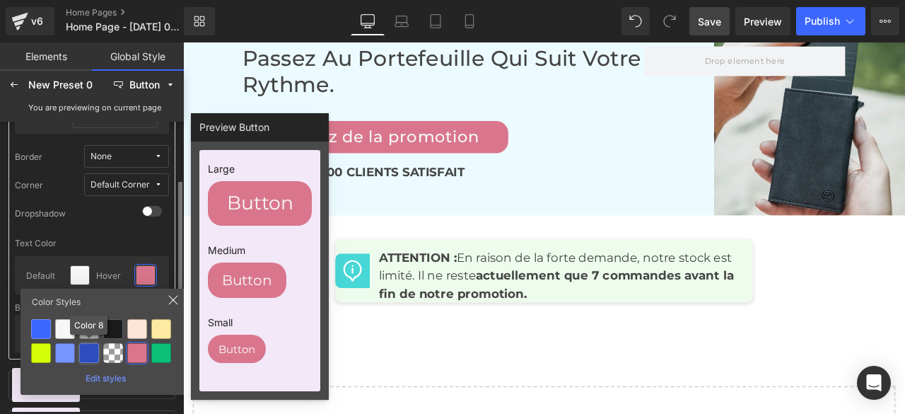
click at [88, 351] on div at bounding box center [89, 353] width 20 height 20
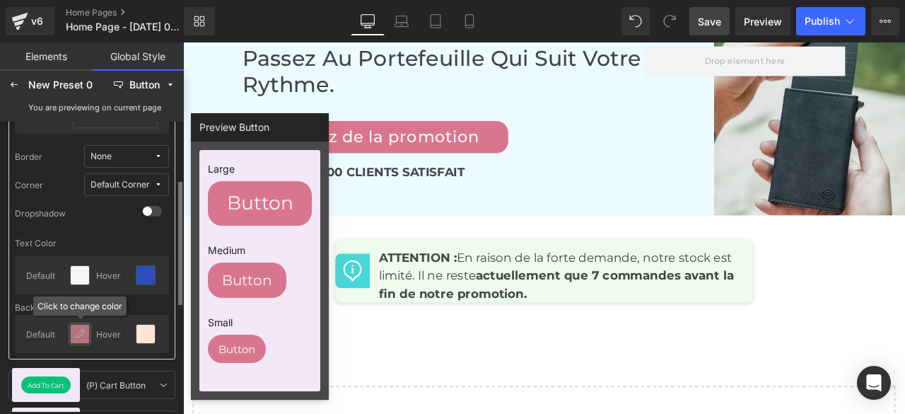
click at [77, 332] on icon at bounding box center [79, 333] width 11 height 11
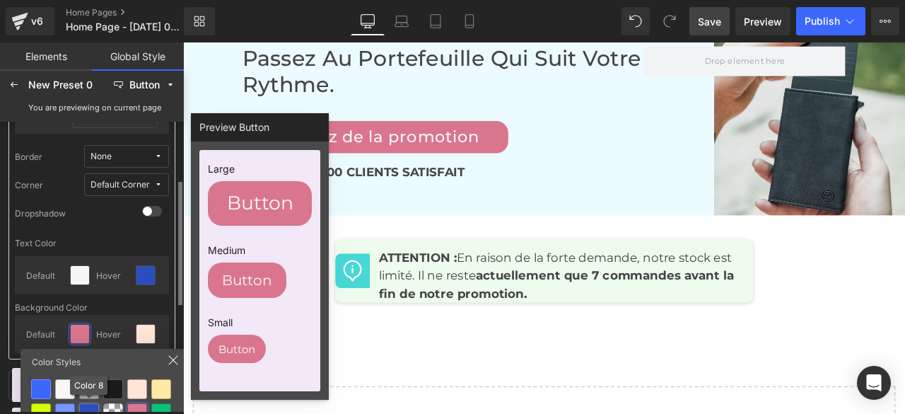
click at [94, 408] on div at bounding box center [89, 413] width 20 height 20
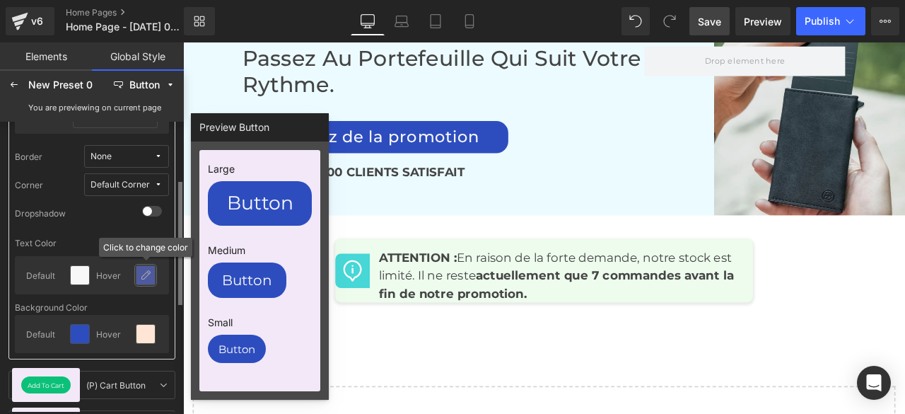
click at [148, 275] on icon at bounding box center [145, 274] width 11 height 11
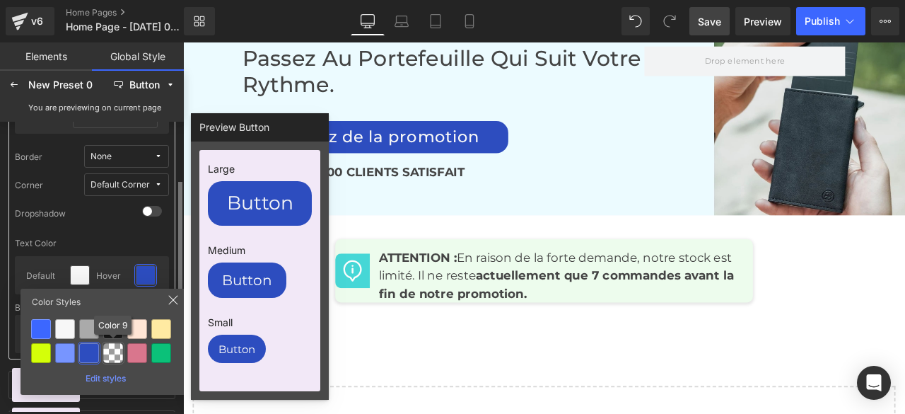
click at [110, 355] on div at bounding box center [113, 353] width 20 height 20
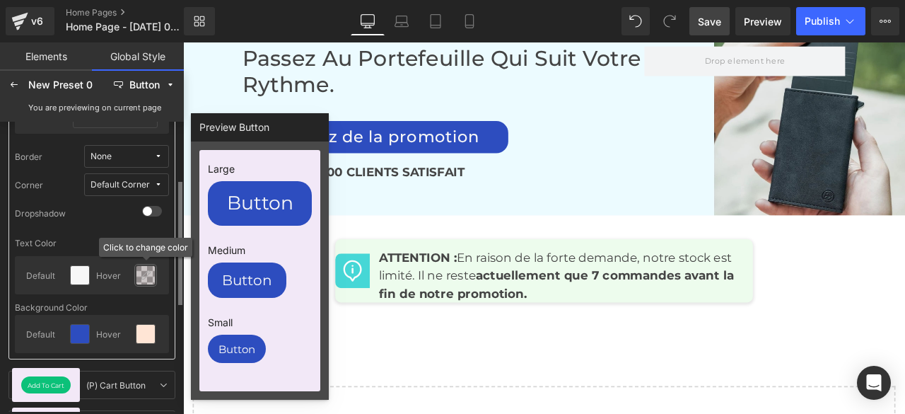
click at [142, 276] on icon at bounding box center [145, 274] width 11 height 11
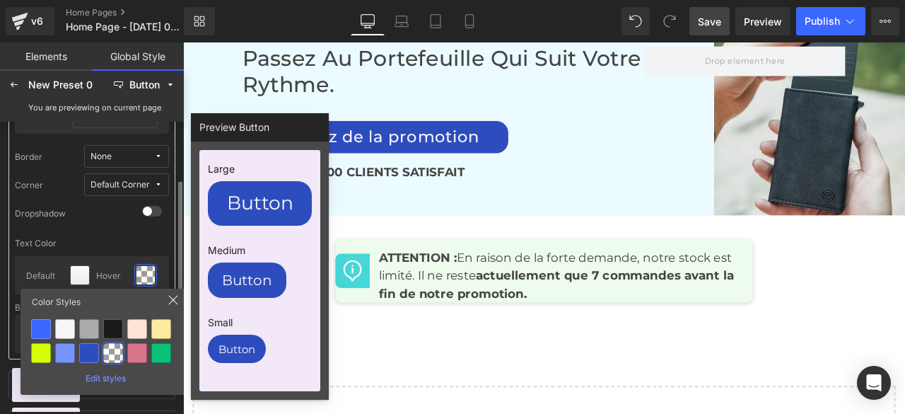
click at [105, 378] on div "Edit styles" at bounding box center [105, 376] width 158 height 16
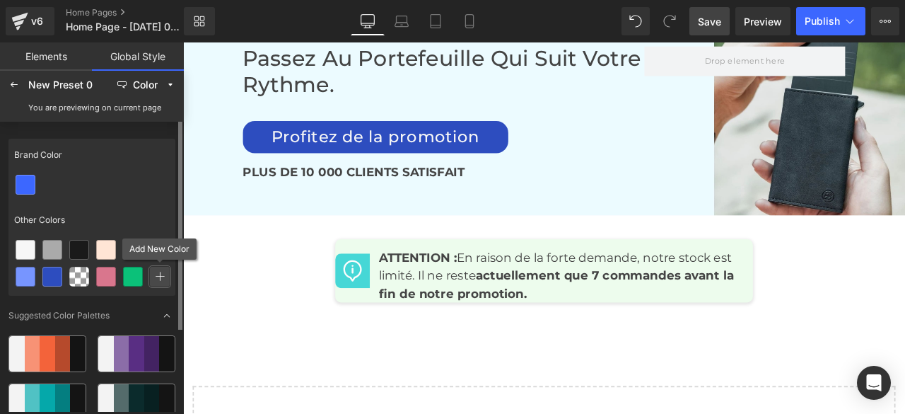
click at [160, 279] on icon at bounding box center [160, 276] width 10 height 10
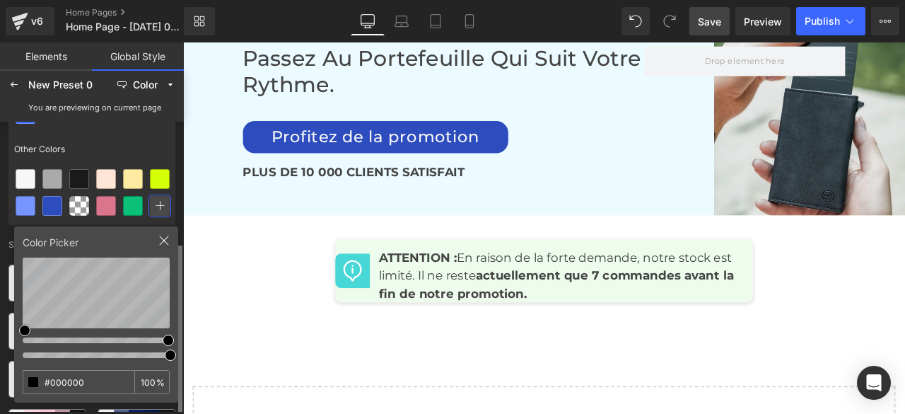
scroll to position [113, 0]
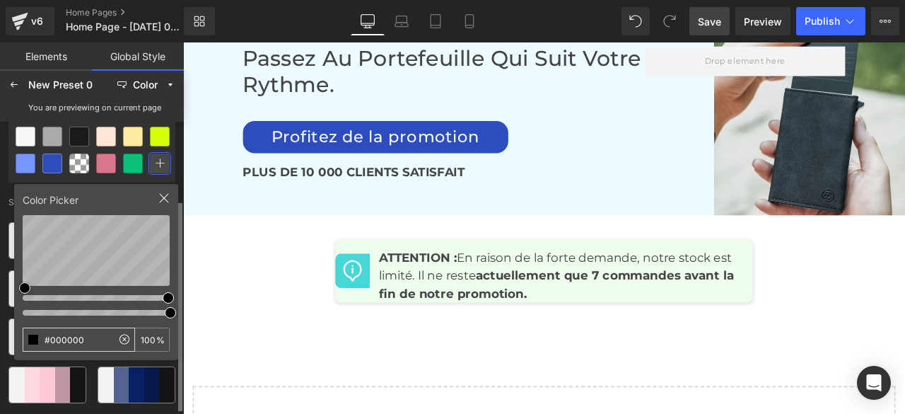
click at [89, 337] on input "#000000" at bounding box center [67, 339] width 88 height 23
click at [125, 340] on icon at bounding box center [124, 339] width 4 height 4
drag, startPoint x: 99, startPoint y: 338, endPoint x: 71, endPoint y: 340, distance: 27.7
click at [71, 340] on input "#000000" at bounding box center [67, 339] width 88 height 23
click at [123, 337] on icon at bounding box center [124, 339] width 4 height 4
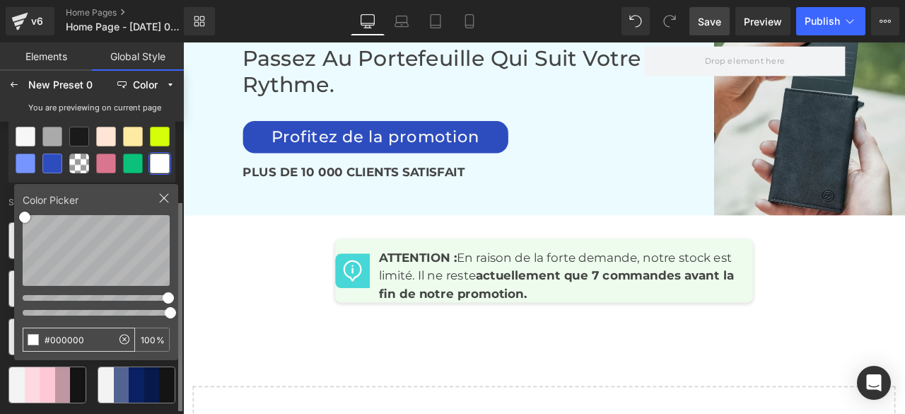
click at [71, 339] on input "#000000" at bounding box center [67, 339] width 88 height 23
type input "F"
type input "#1e92b0"
click at [33, 339] on div at bounding box center [33, 339] width 11 height 11
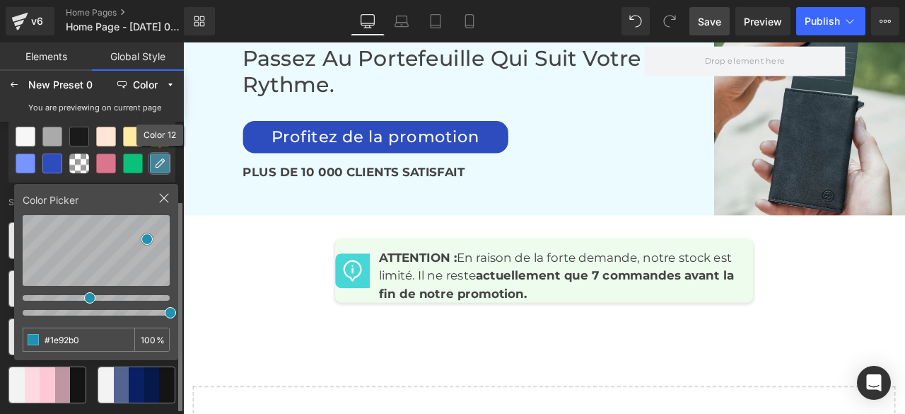
click at [160, 160] on icon at bounding box center [159, 163] width 11 height 11
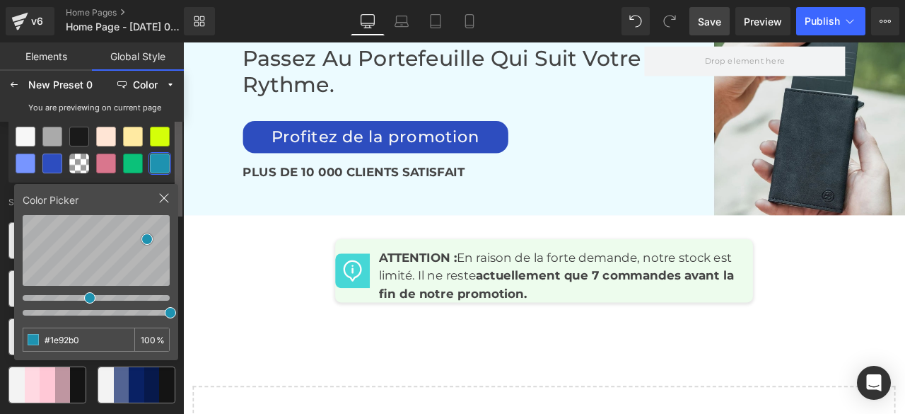
scroll to position [0, 0]
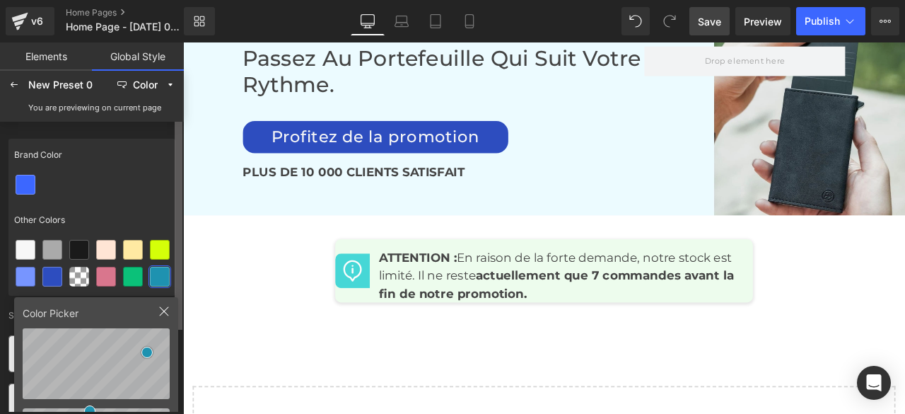
click at [177, 142] on div at bounding box center [179, 267] width 8 height 290
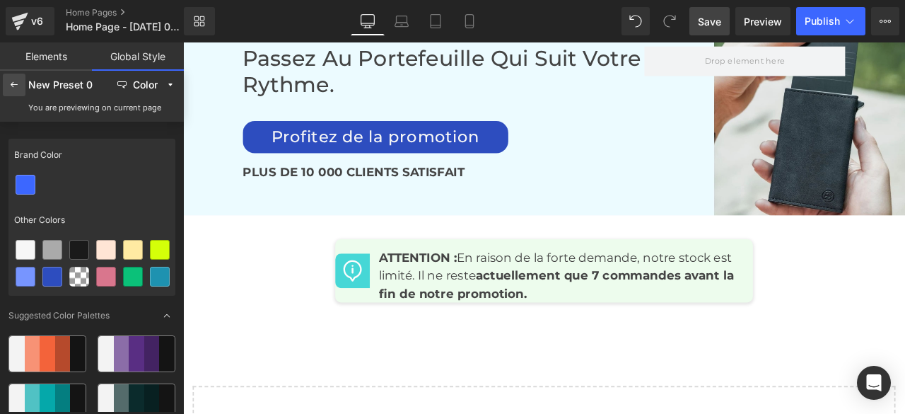
click at [14, 83] on icon at bounding box center [13, 84] width 11 height 11
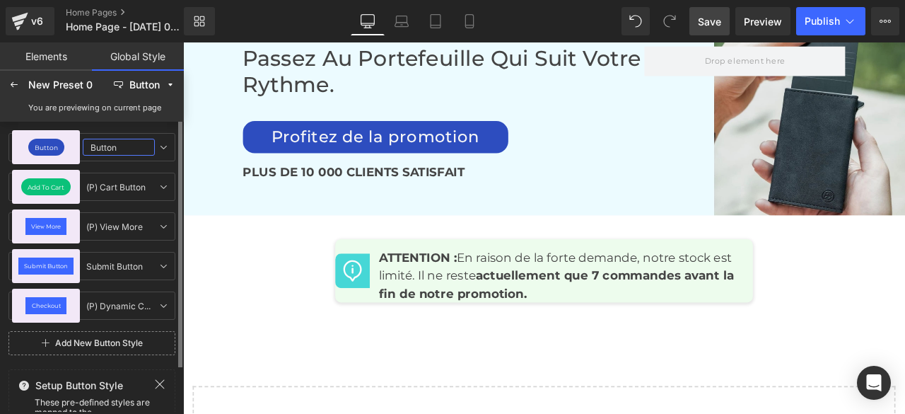
click at [102, 144] on input "Button" at bounding box center [119, 147] width 72 height 17
click at [52, 145] on span "Button" at bounding box center [46, 147] width 23 height 6
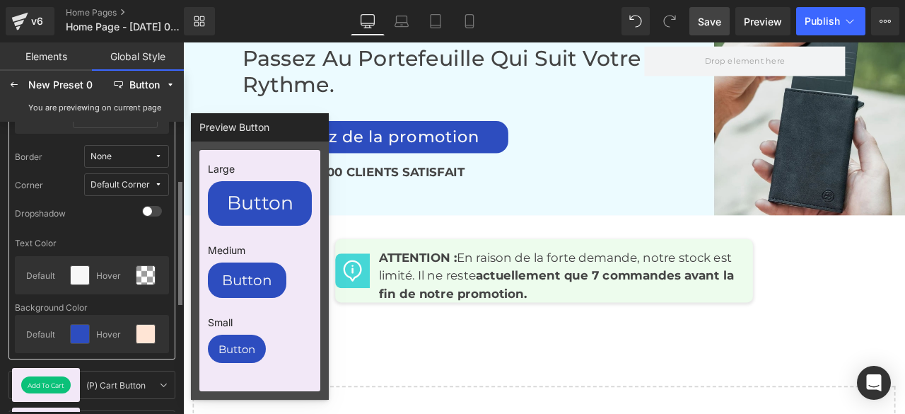
scroll to position [212, 0]
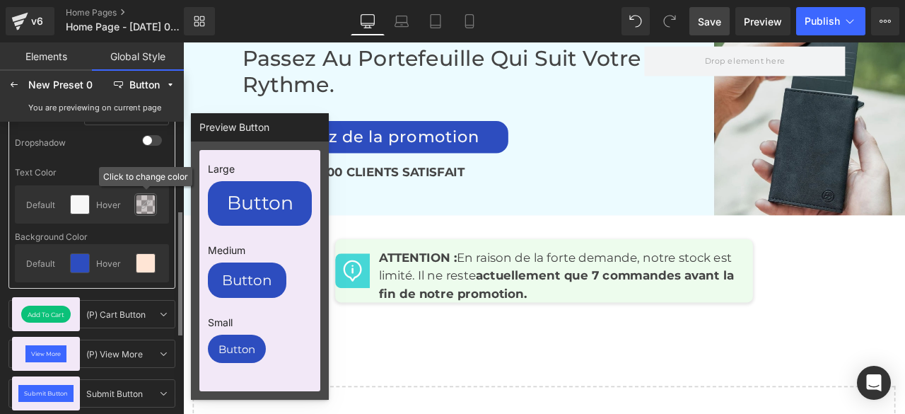
click at [146, 204] on icon at bounding box center [145, 204] width 11 height 11
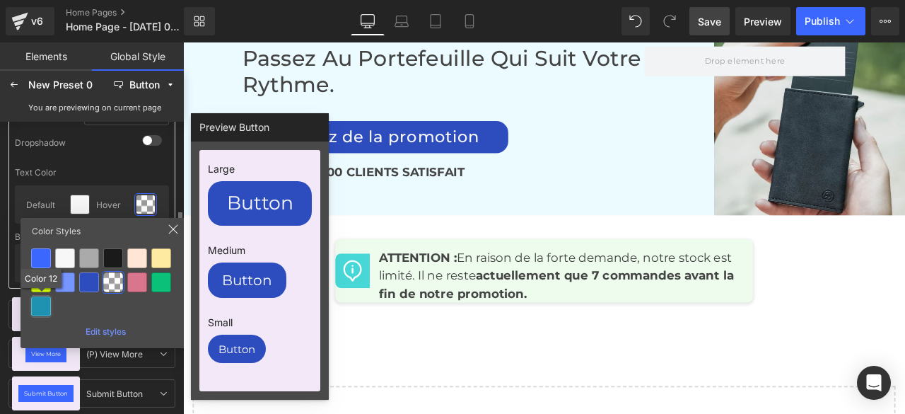
click at [42, 309] on div at bounding box center [41, 306] width 20 height 20
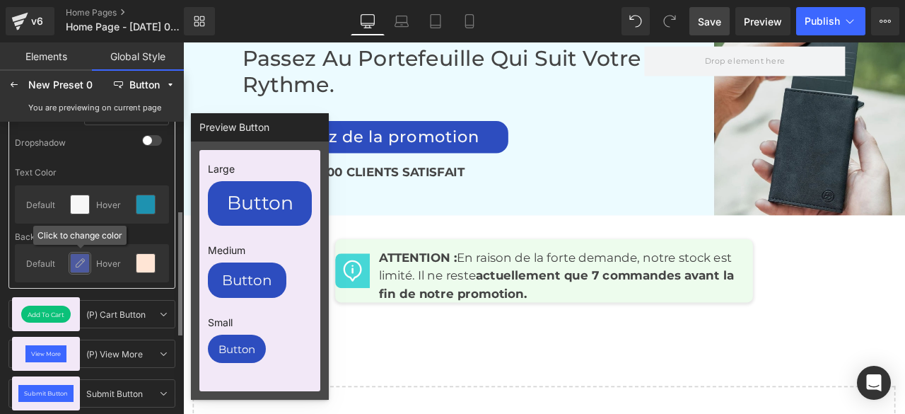
click at [79, 266] on icon at bounding box center [79, 262] width 11 height 11
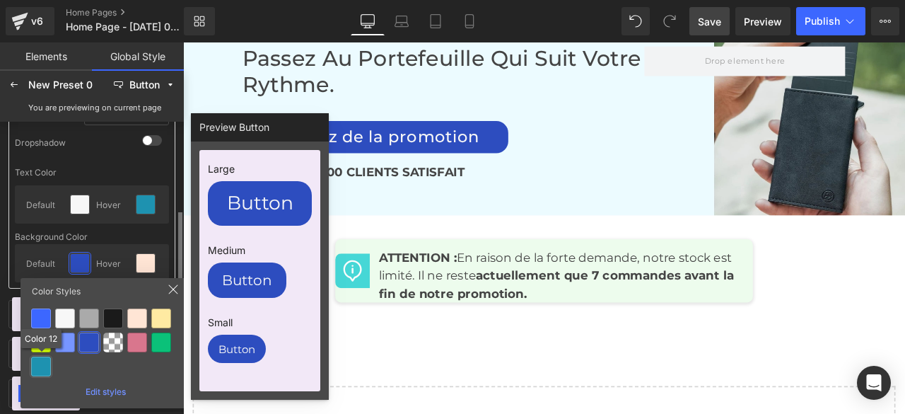
click at [35, 367] on div at bounding box center [41, 366] width 20 height 20
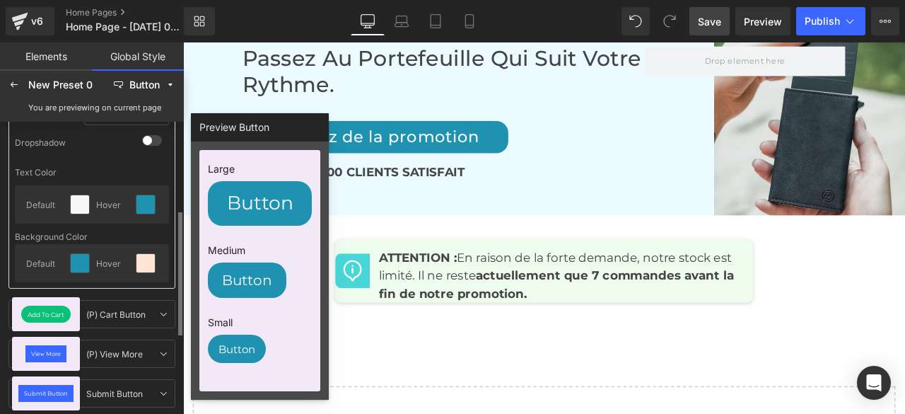
click at [14, 83] on icon at bounding box center [13, 84] width 11 height 11
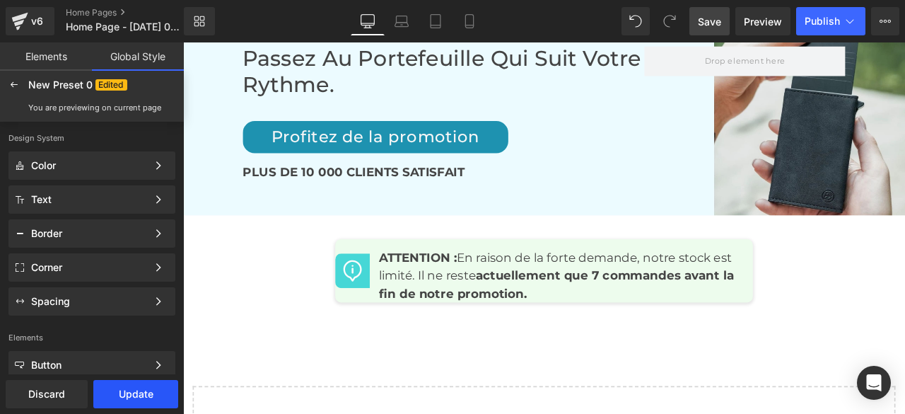
click at [144, 399] on button "Update" at bounding box center [135, 394] width 85 height 28
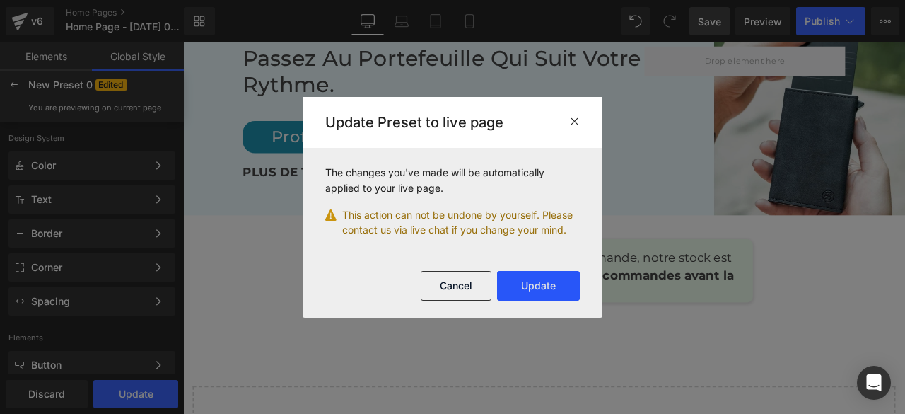
click at [532, 286] on button "Update" at bounding box center [538, 286] width 83 height 30
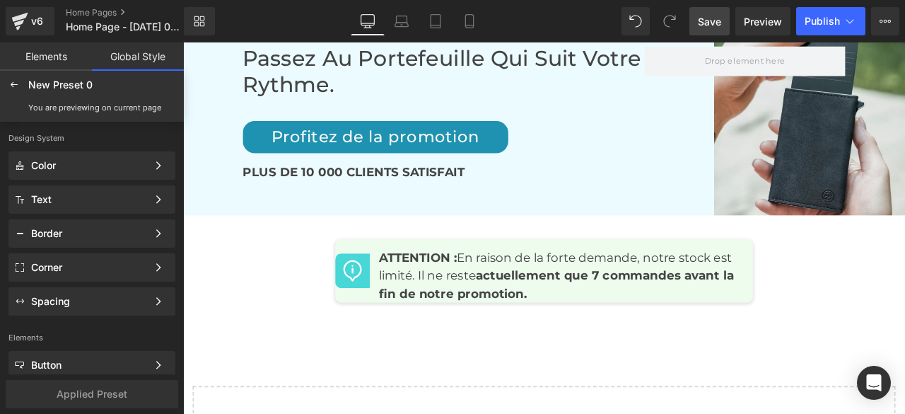
scroll to position [5798, 0]
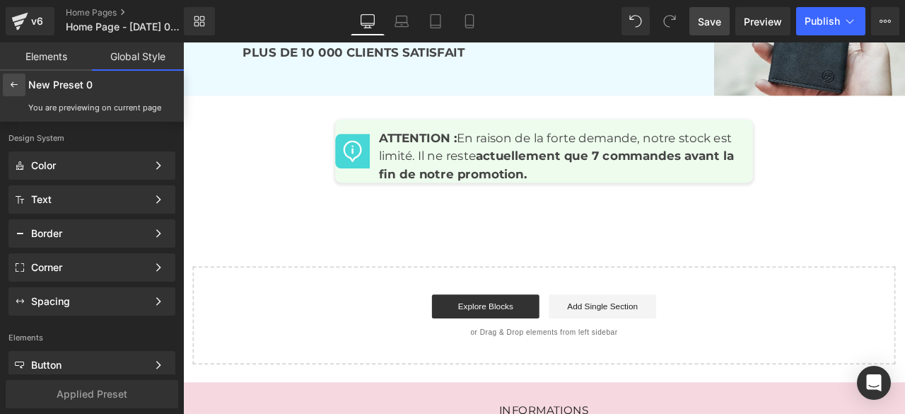
click at [11, 85] on icon at bounding box center [13, 84] width 11 height 11
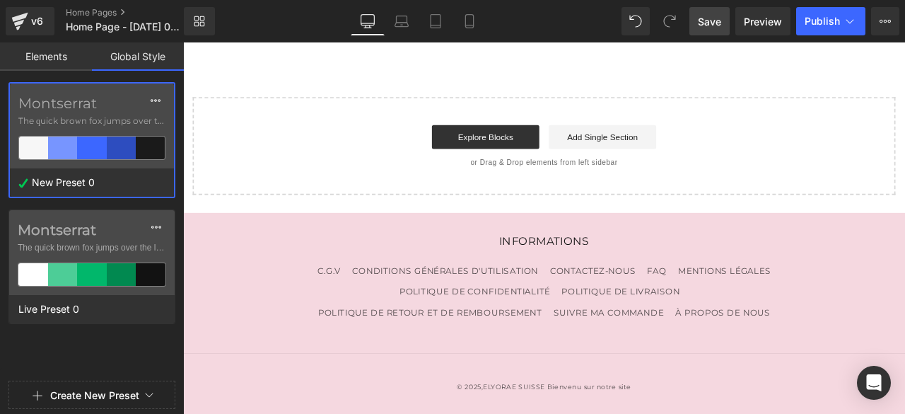
click at [713, 21] on span "Save" at bounding box center [709, 21] width 23 height 15
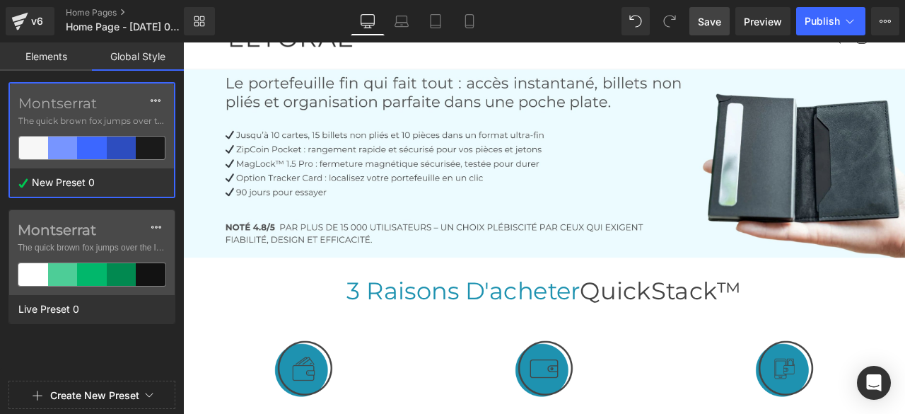
scroll to position [0, 0]
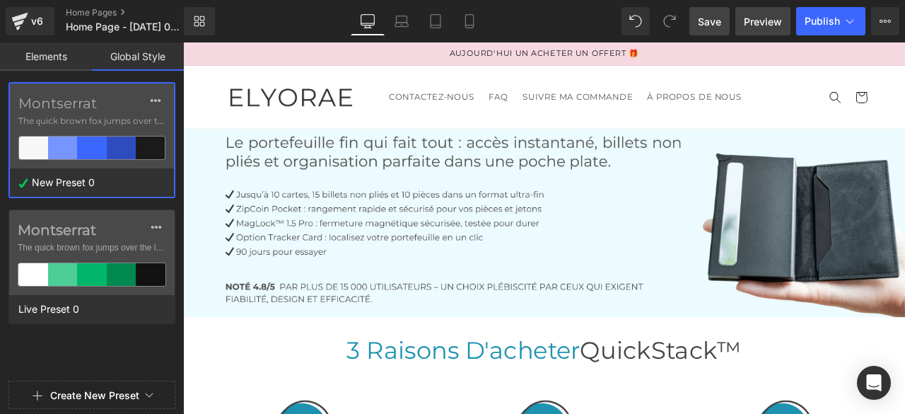
click at [762, 23] on span "Preview" at bounding box center [763, 21] width 38 height 15
click at [713, 23] on span "Save" at bounding box center [709, 21] width 23 height 15
click at [766, 23] on span "Preview" at bounding box center [763, 21] width 38 height 15
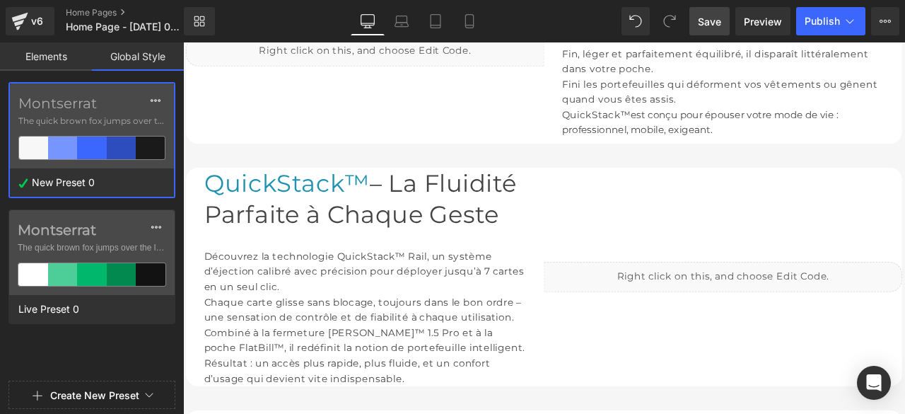
scroll to position [1414, 0]
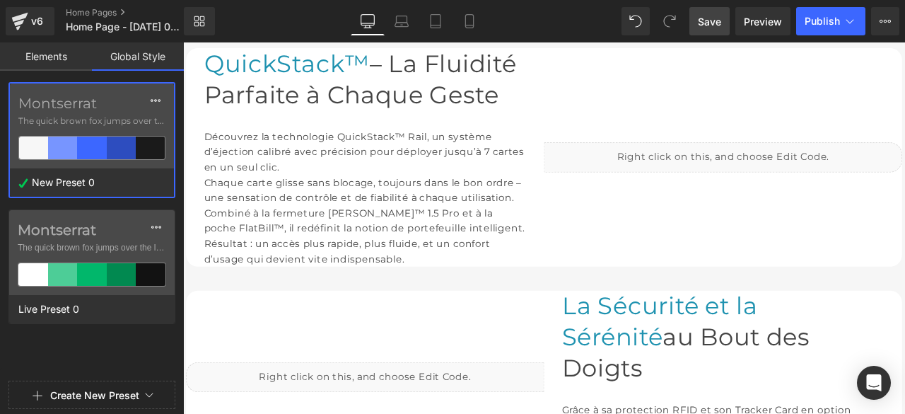
click at [53, 52] on link "Elements" at bounding box center [46, 56] width 92 height 28
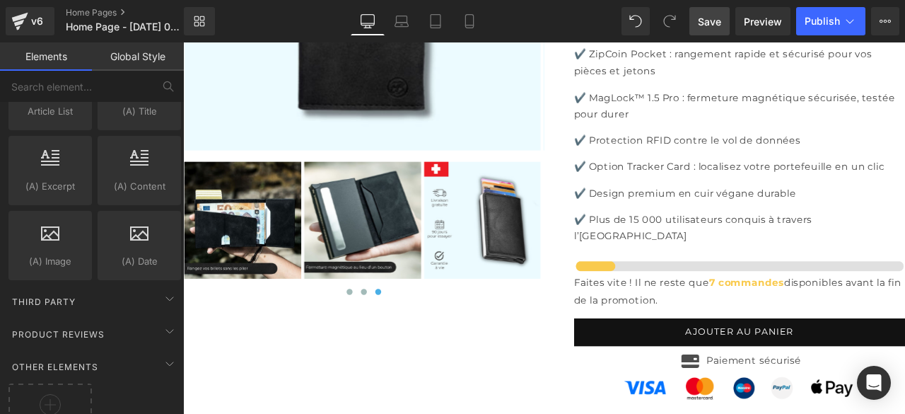
scroll to position [2787, 0]
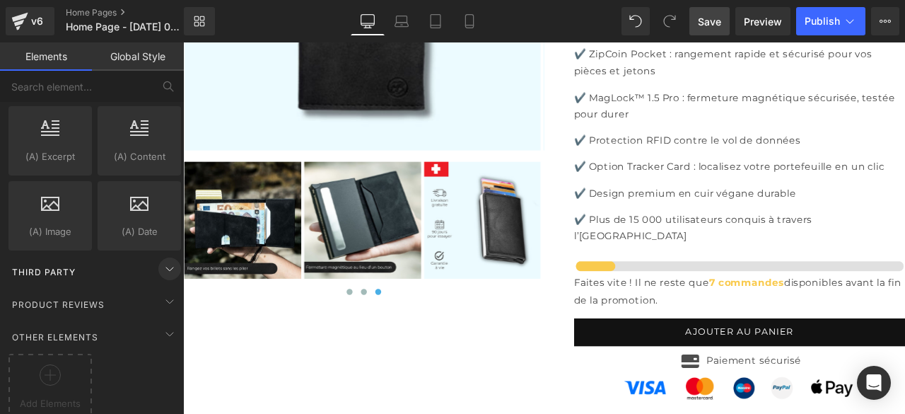
click at [161, 260] on icon at bounding box center [169, 268] width 17 height 17
click at [163, 260] on icon at bounding box center [169, 268] width 17 height 17
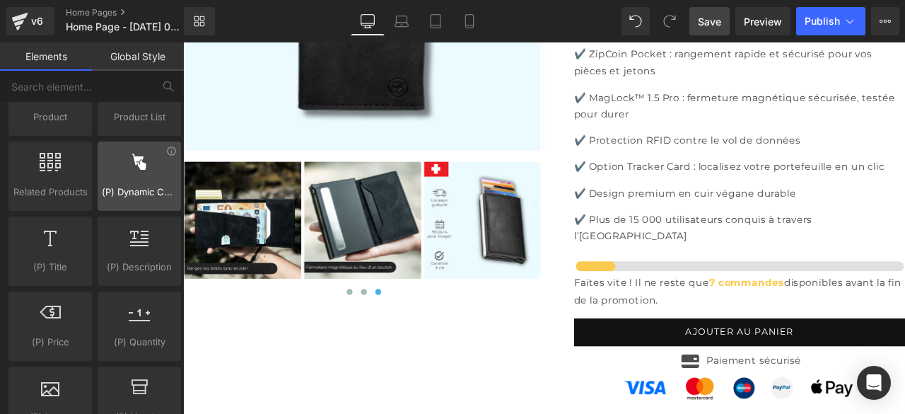
scroll to position [1343, 0]
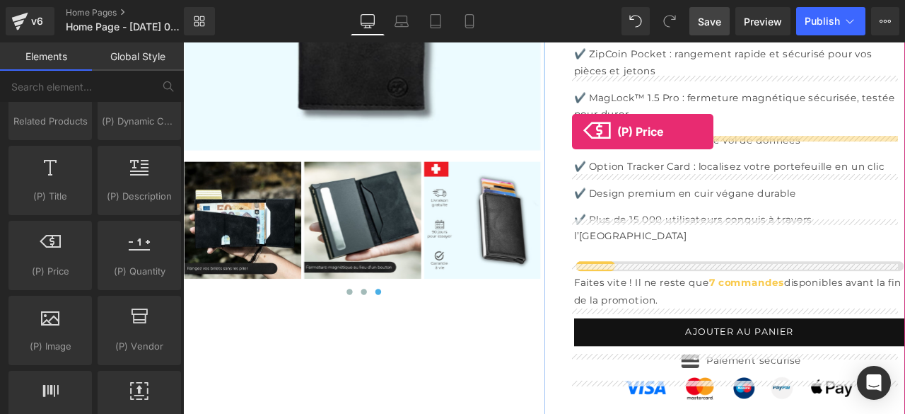
drag, startPoint x: 235, startPoint y: 286, endPoint x: 644, endPoint y: 148, distance: 432.0
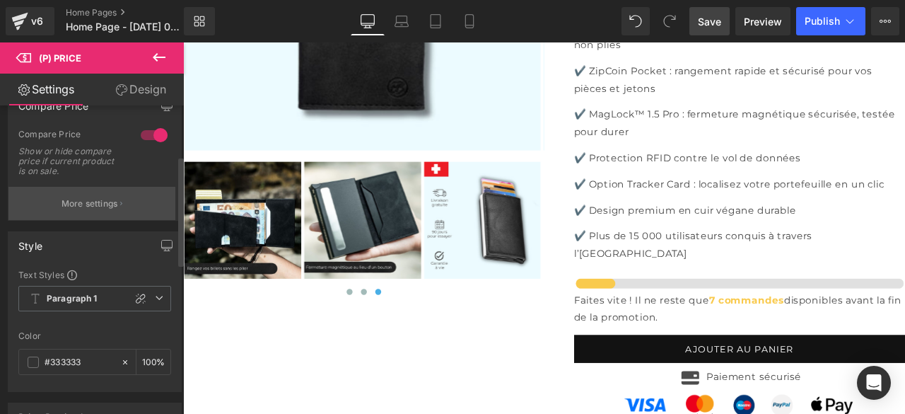
scroll to position [141, 0]
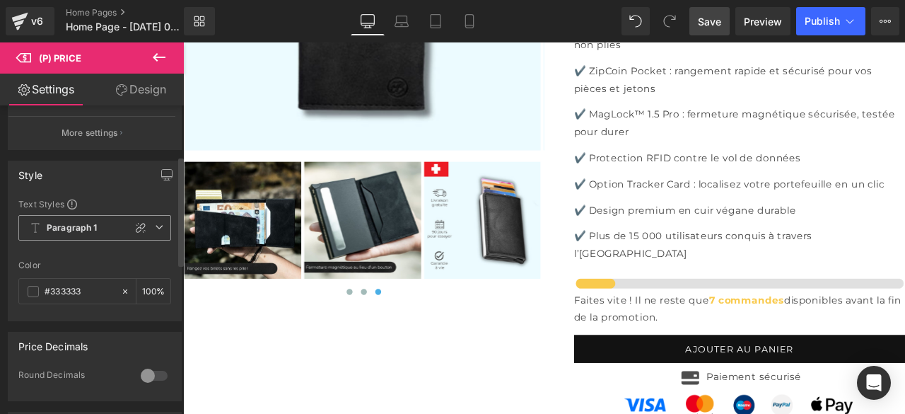
click at [156, 228] on icon at bounding box center [159, 227] width 8 height 8
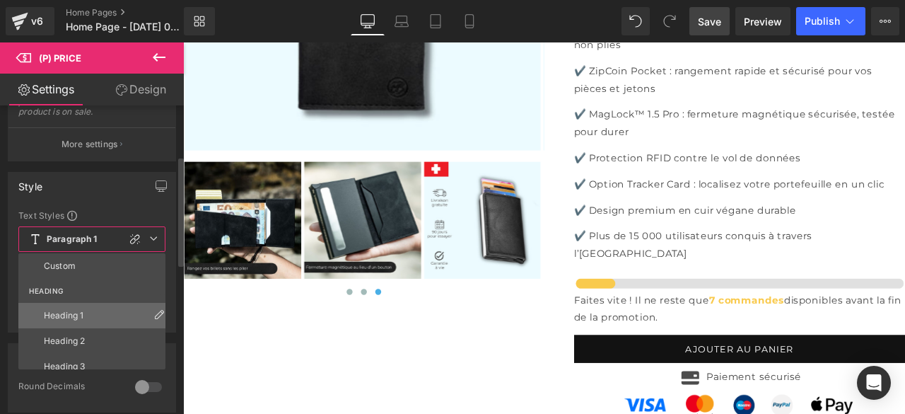
click at [78, 310] on div "Heading 1" at bounding box center [64, 315] width 40 height 10
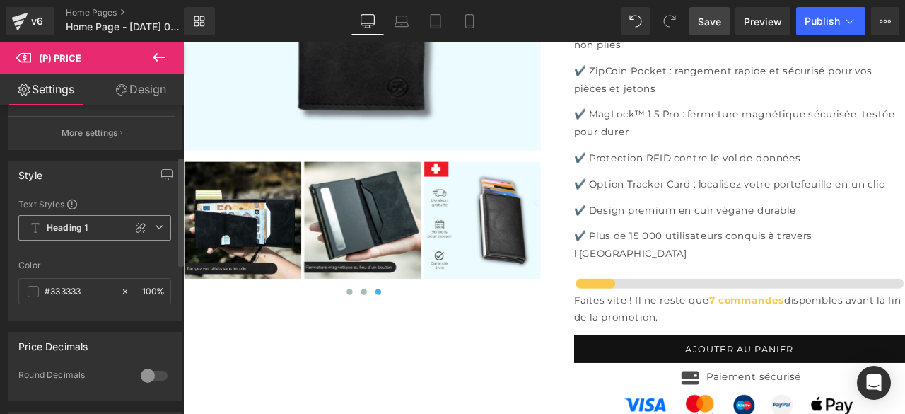
click at [155, 223] on icon at bounding box center [159, 227] width 8 height 8
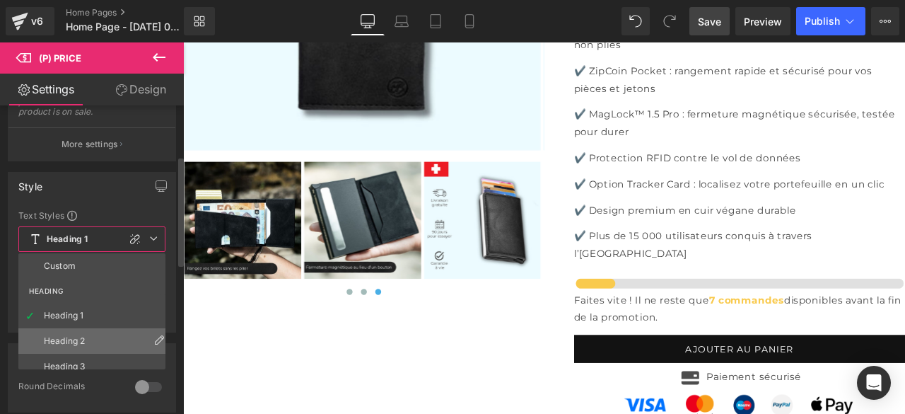
click at [62, 337] on li "Heading 2" at bounding box center [94, 340] width 153 height 25
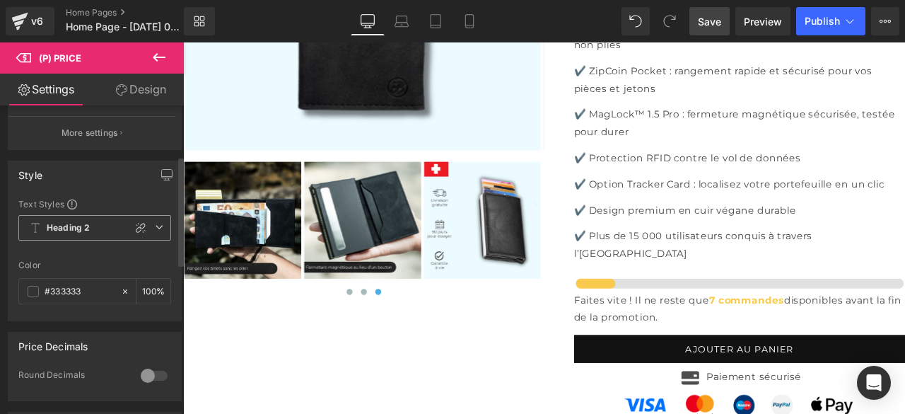
click at [155, 226] on icon at bounding box center [159, 227] width 8 height 8
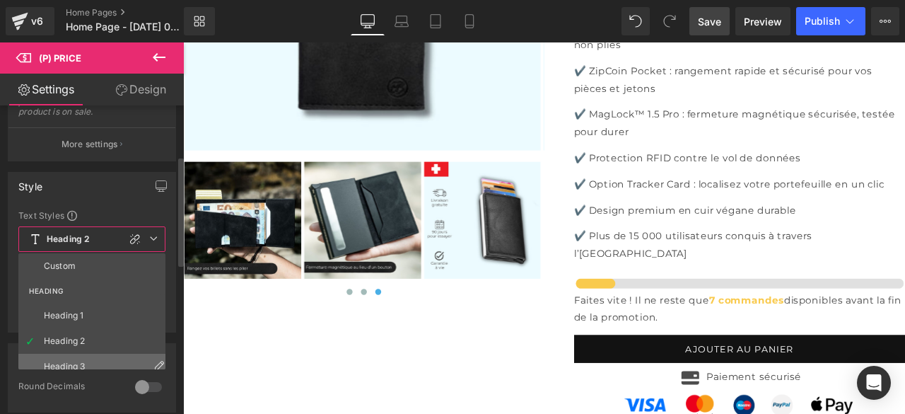
click at [76, 354] on li "Heading 3" at bounding box center [94, 366] width 153 height 25
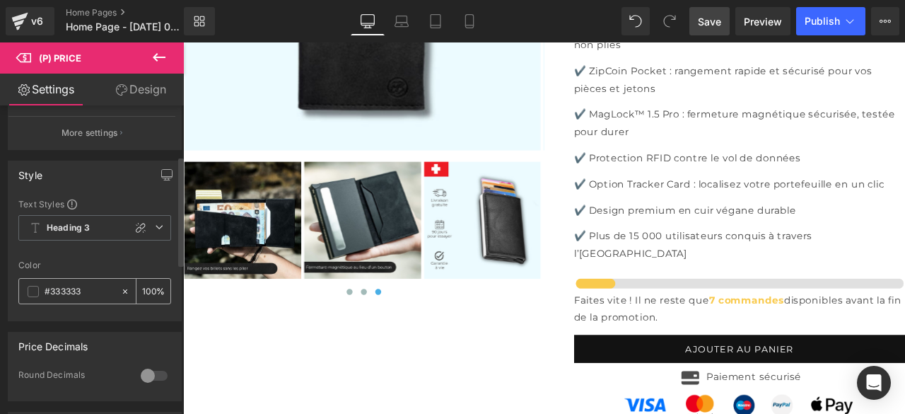
click at [123, 288] on icon at bounding box center [125, 290] width 4 height 4
click at [93, 289] on input "#333333" at bounding box center [79, 292] width 69 height 16
type input "n"
paste input "#1e92b0"
type input "#1e92b0"
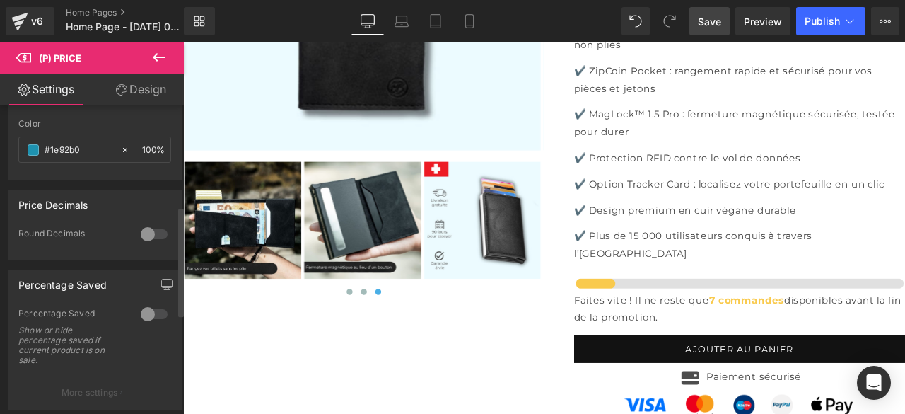
scroll to position [354, 0]
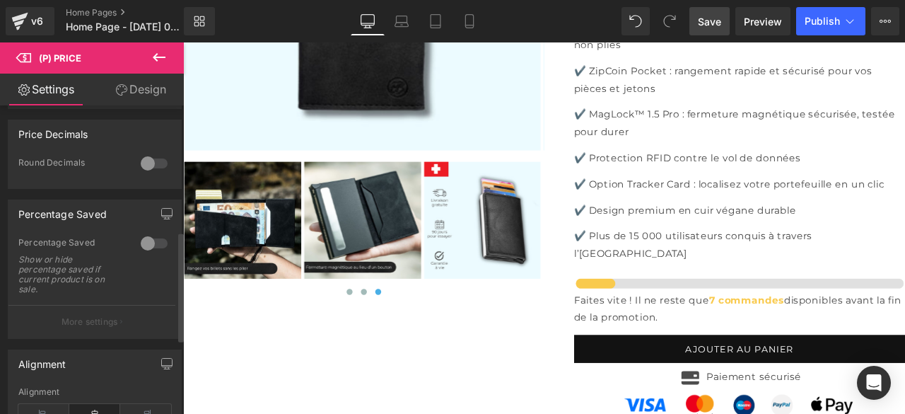
click at [152, 238] on div at bounding box center [154, 243] width 34 height 23
click at [147, 240] on div at bounding box center [154, 243] width 34 height 23
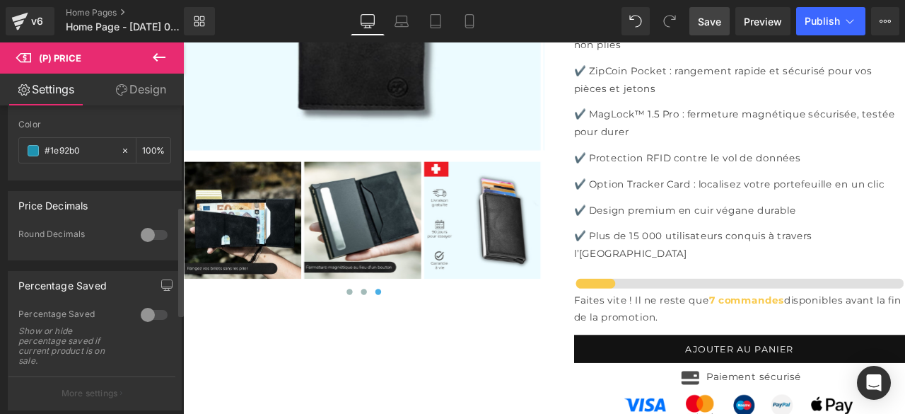
click at [152, 228] on div at bounding box center [154, 234] width 34 height 23
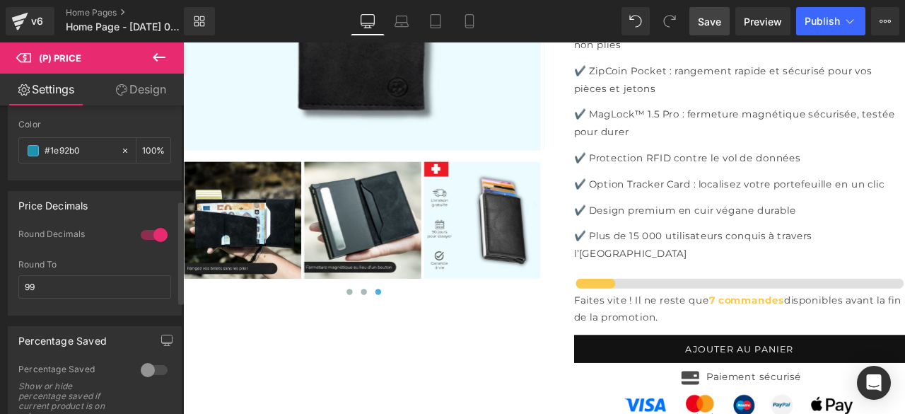
click at [141, 233] on div at bounding box center [154, 234] width 34 height 23
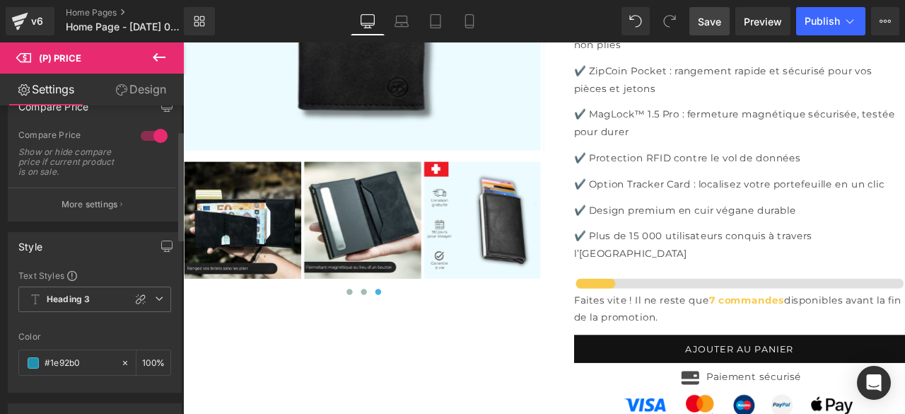
scroll to position [0, 0]
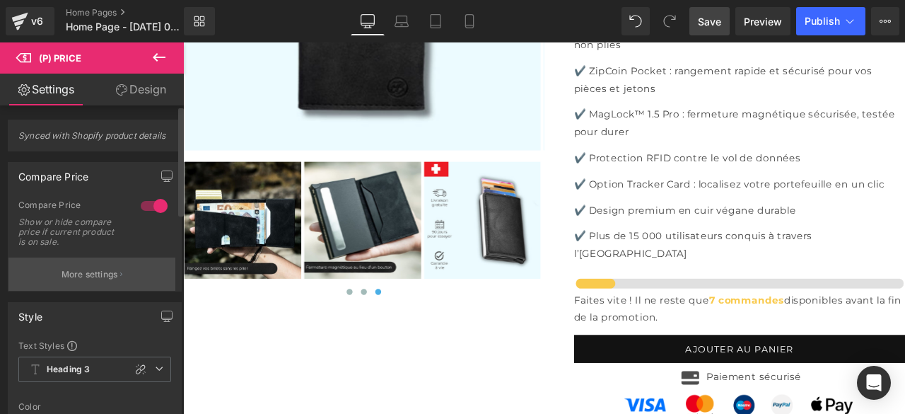
click at [107, 275] on p "More settings" at bounding box center [90, 274] width 57 height 13
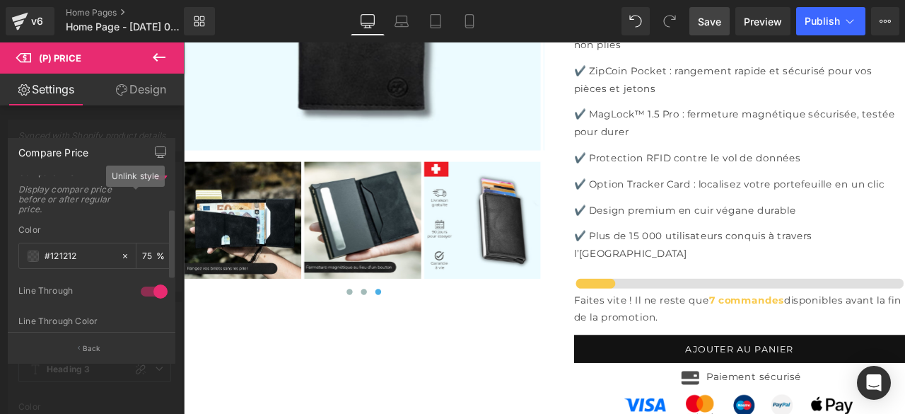
scroll to position [141, 0]
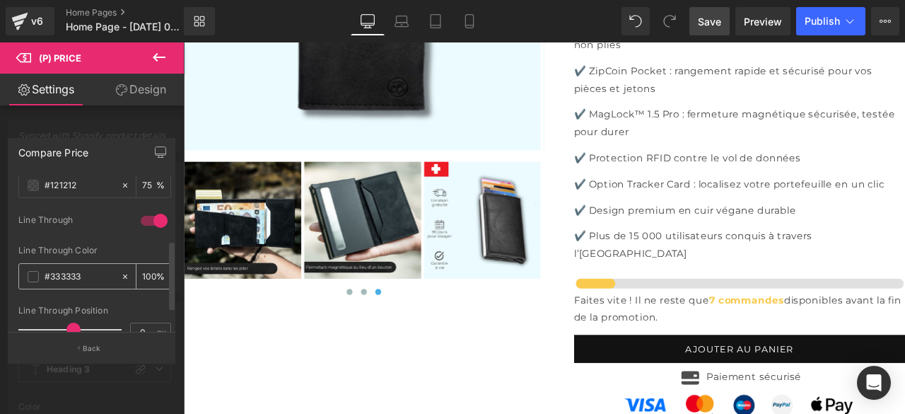
click at [123, 274] on icon at bounding box center [125, 276] width 4 height 4
click at [88, 274] on input "#333333" at bounding box center [79, 277] width 69 height 16
type input "n"
paste input "#c9c9c9"
type input "#c9c9c9"
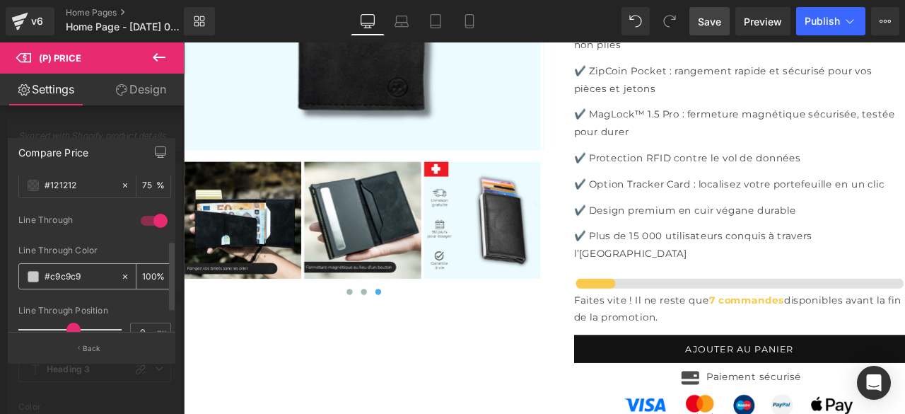
click at [120, 274] on icon at bounding box center [125, 276] width 10 height 10
click at [157, 57] on icon at bounding box center [159, 57] width 13 height 8
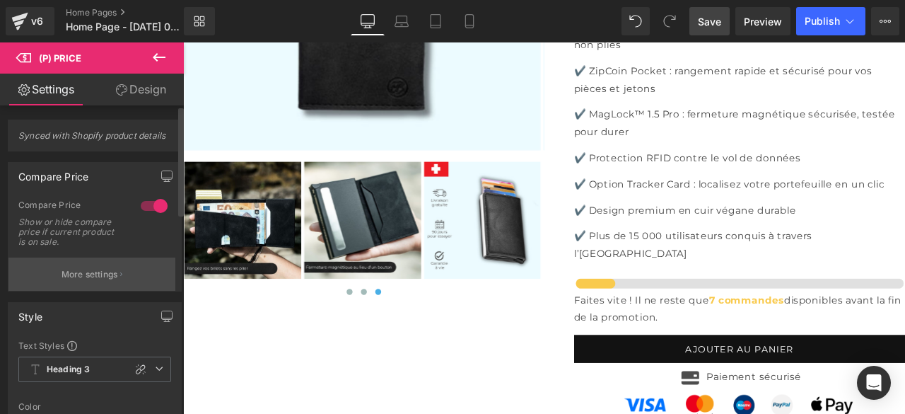
click at [96, 274] on p "More settings" at bounding box center [90, 274] width 57 height 13
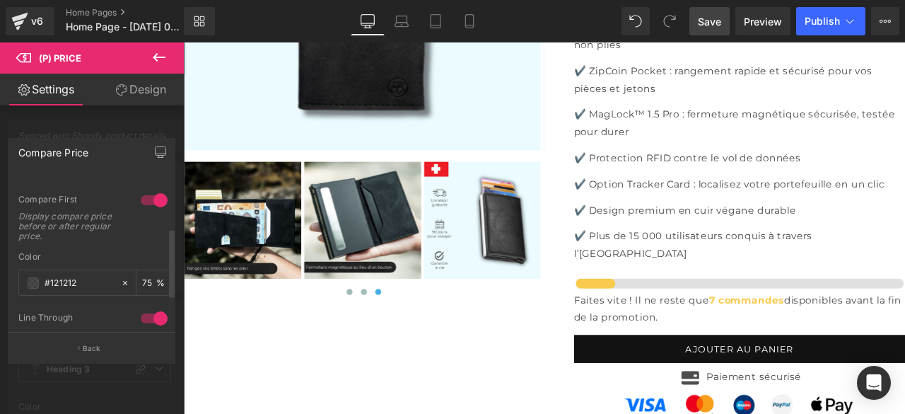
scroll to position [115, 0]
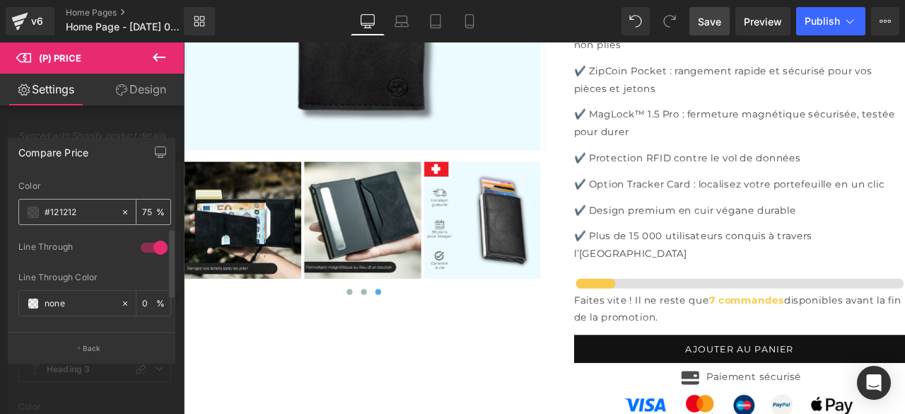
click at [123, 211] on icon at bounding box center [125, 211] width 4 height 4
click at [79, 213] on input "#121212" at bounding box center [79, 212] width 69 height 16
type input "n"
paste input "#c9c9c9"
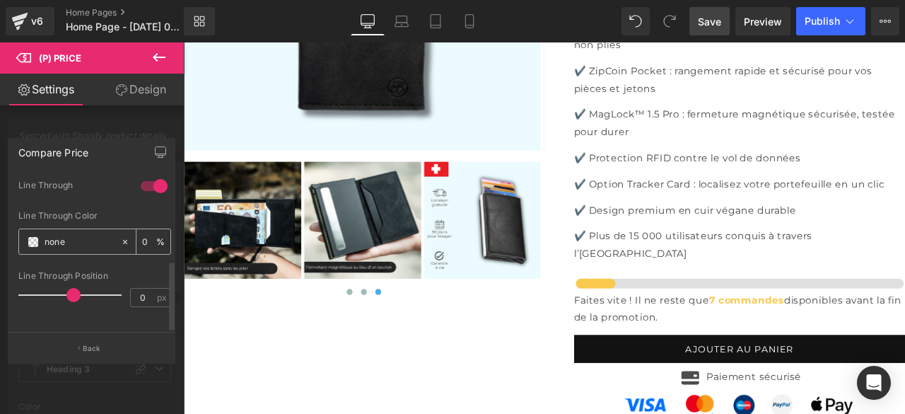
type input "#c9c9c9"
click at [120, 237] on icon at bounding box center [125, 242] width 10 height 10
click at [82, 234] on input "none" at bounding box center [79, 242] width 69 height 16
type input "n"
paste input "#c9c9c9"
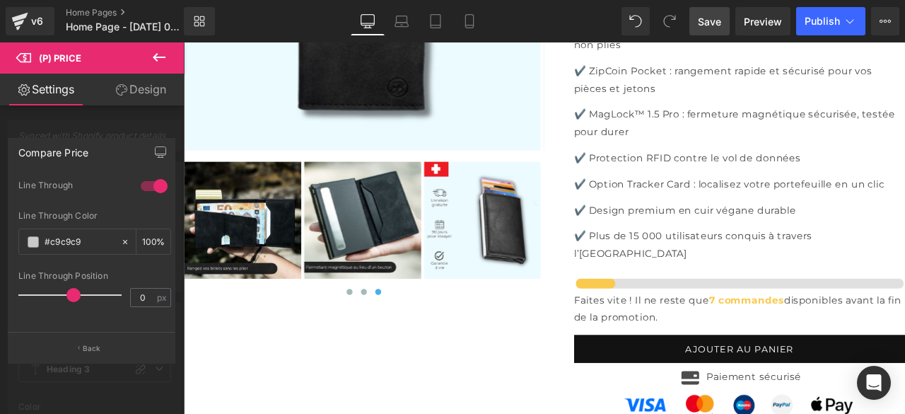
type input "#c9c9c9"
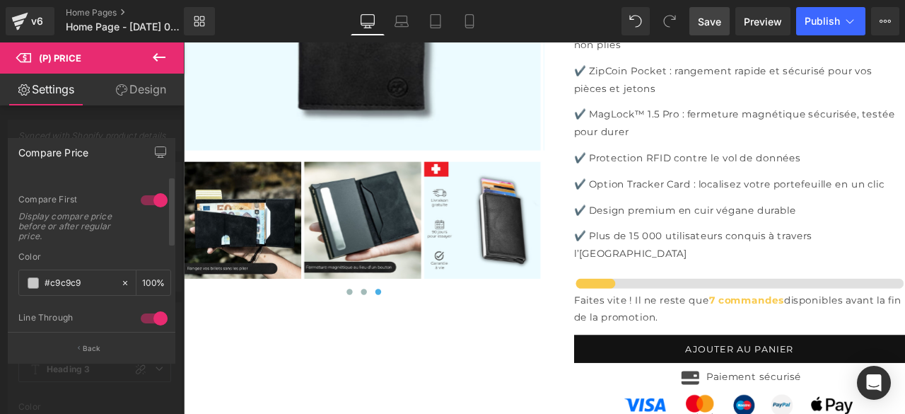
scroll to position [0, 0]
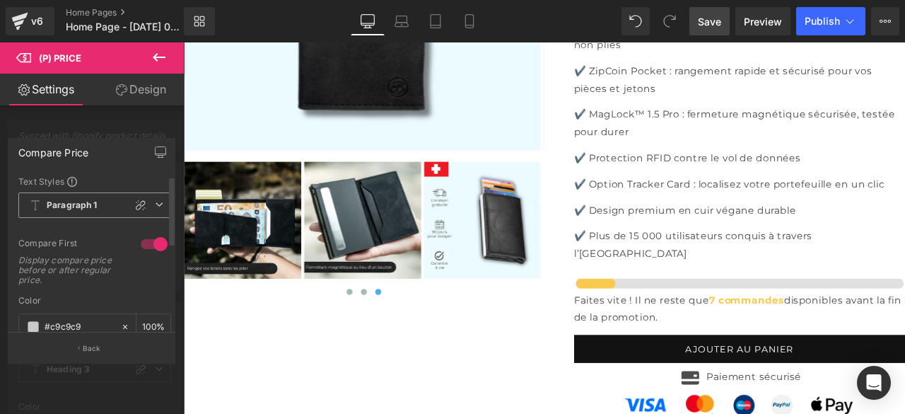
click at [87, 211] on span "Paragraph 1" at bounding box center [94, 204] width 153 height 25
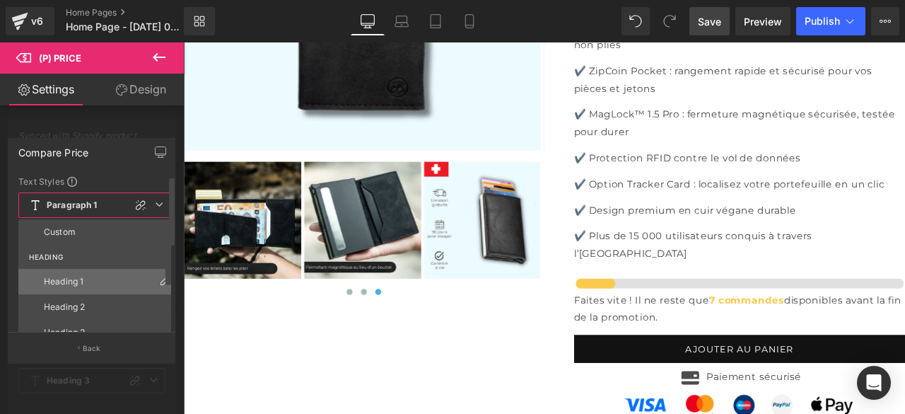
scroll to position [71, 0]
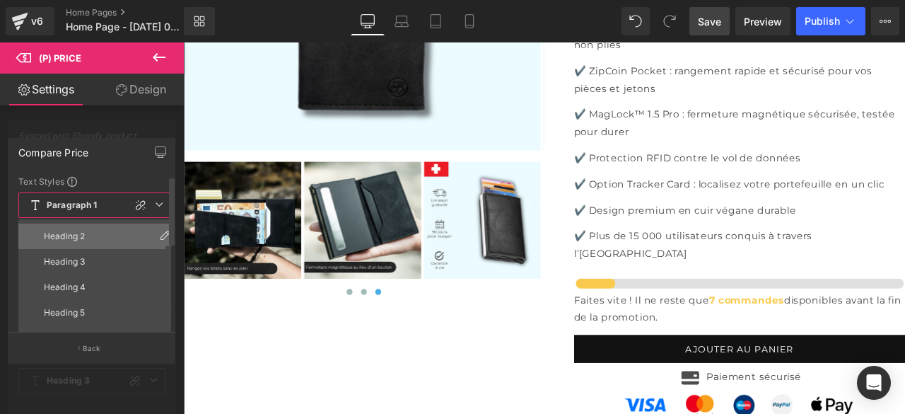
click at [72, 238] on div "Heading 2" at bounding box center [64, 236] width 41 height 10
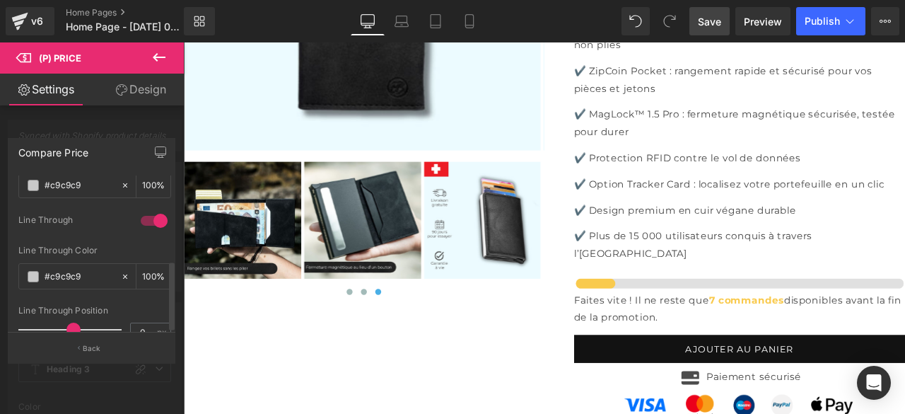
scroll to position [185, 0]
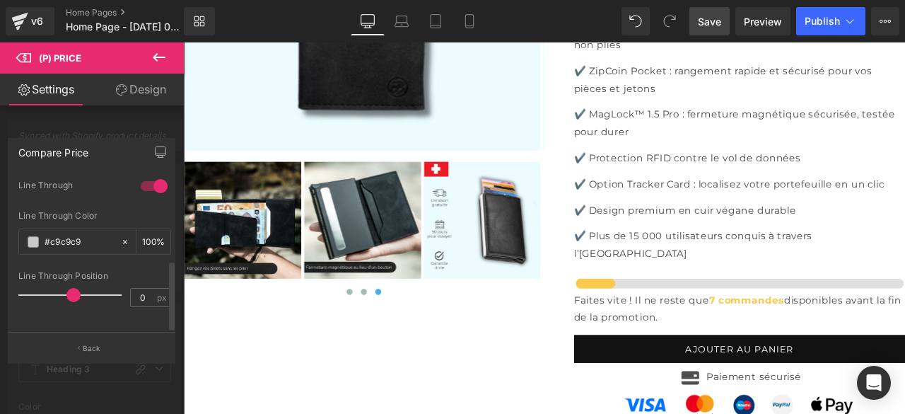
click at [69, 288] on span at bounding box center [73, 295] width 14 height 14
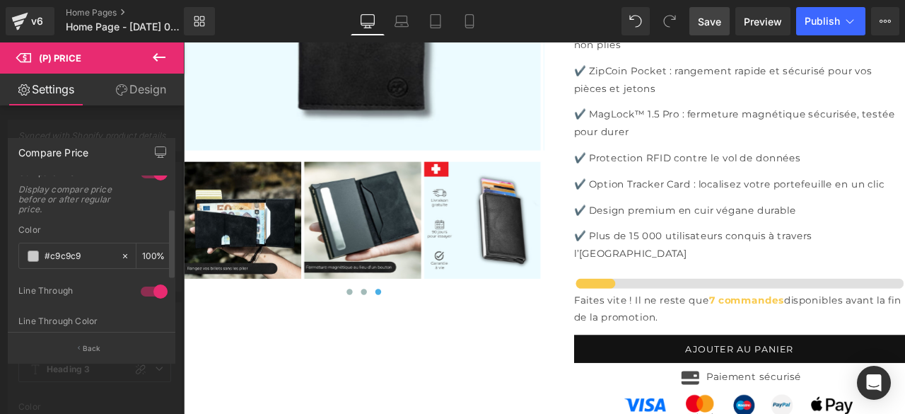
scroll to position [0, 0]
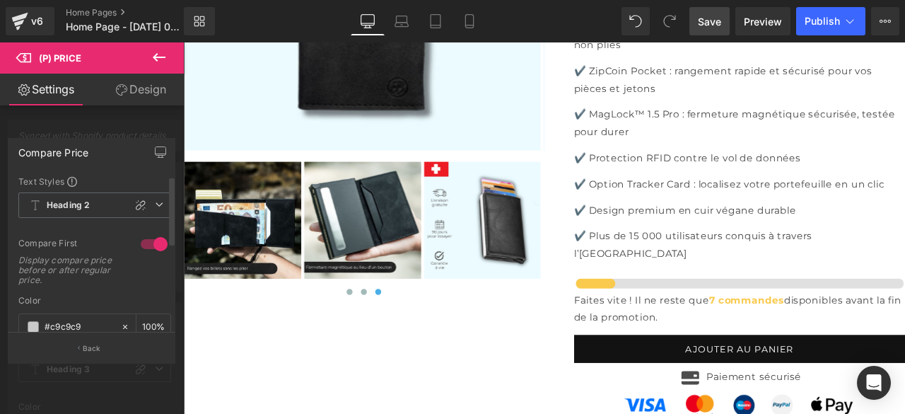
click at [140, 240] on div at bounding box center [154, 244] width 34 height 23
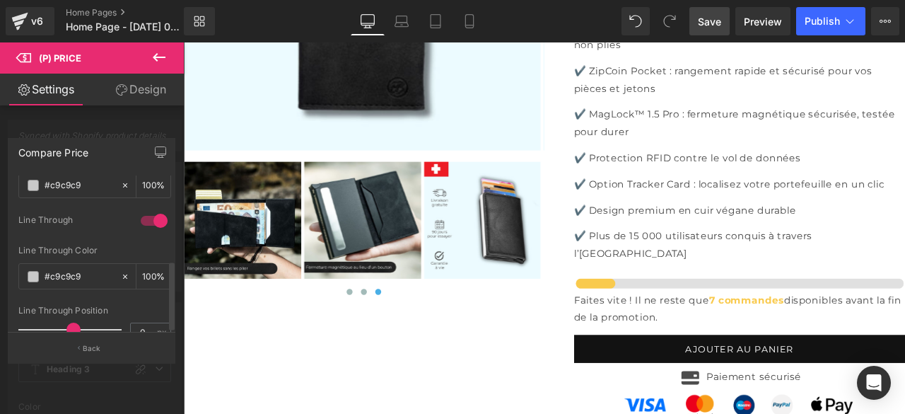
scroll to position [185, 0]
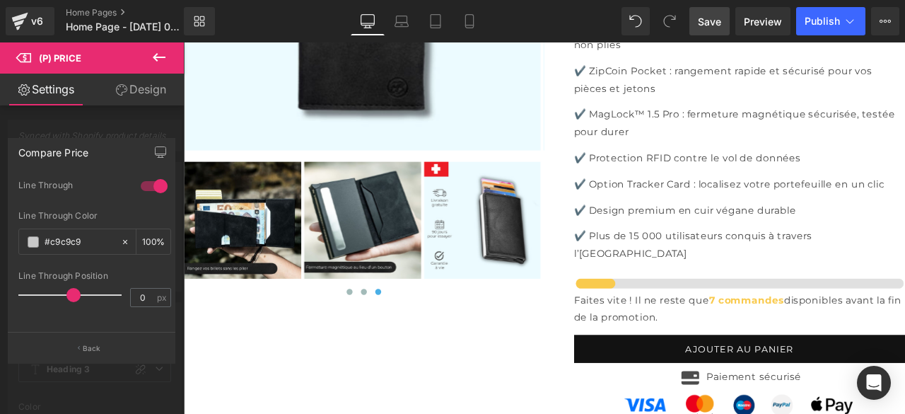
click at [156, 54] on icon at bounding box center [159, 57] width 13 height 8
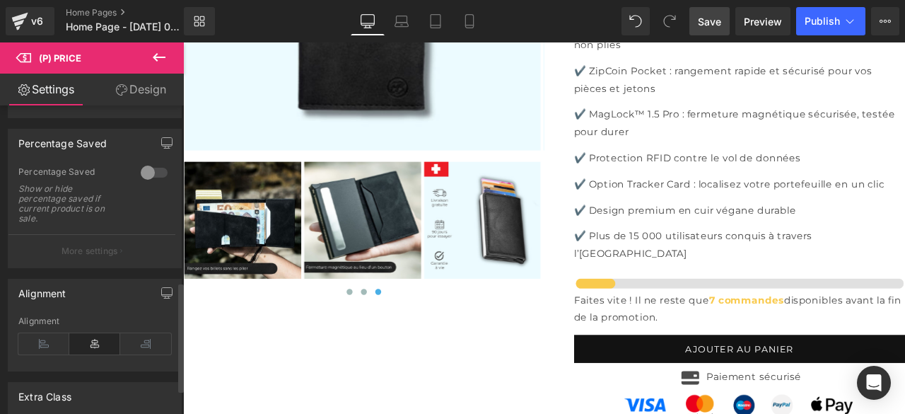
scroll to position [495, 0]
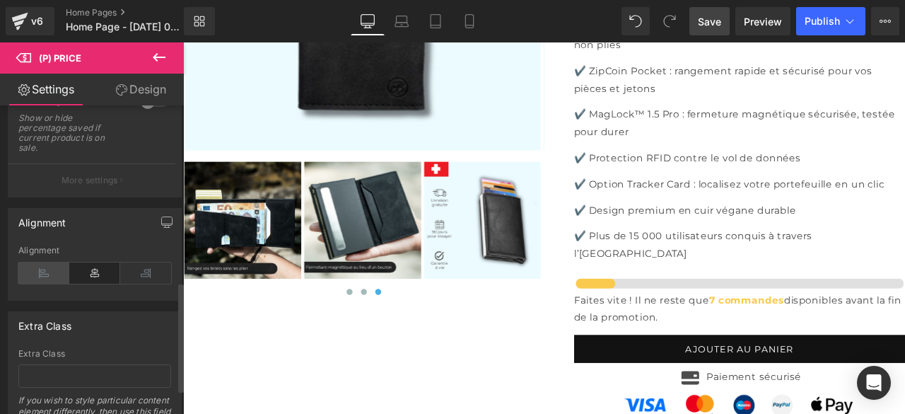
click at [48, 271] on icon at bounding box center [43, 272] width 51 height 21
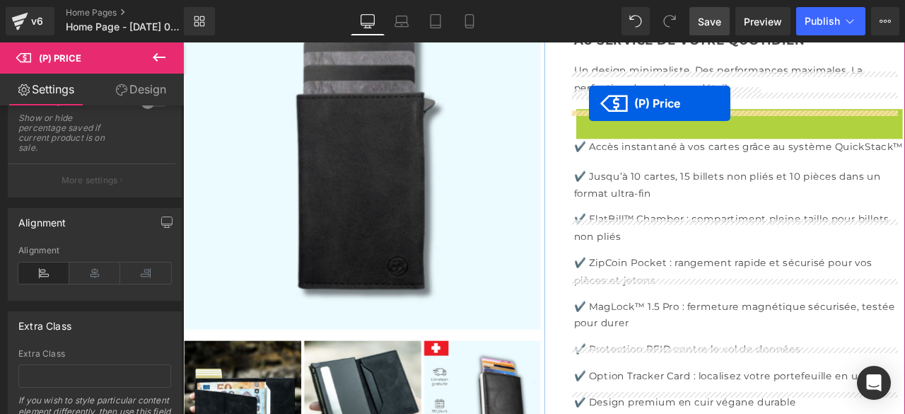
scroll to position [3945, 0]
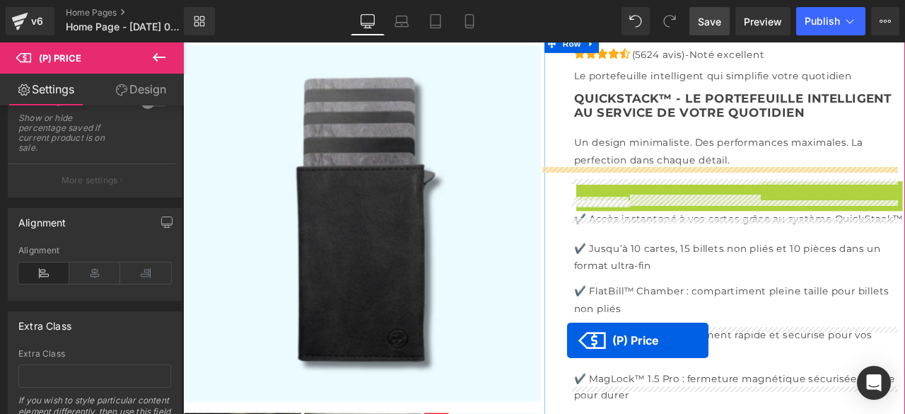
drag, startPoint x: 684, startPoint y: 165, endPoint x: 638, endPoint y: 395, distance: 234.5
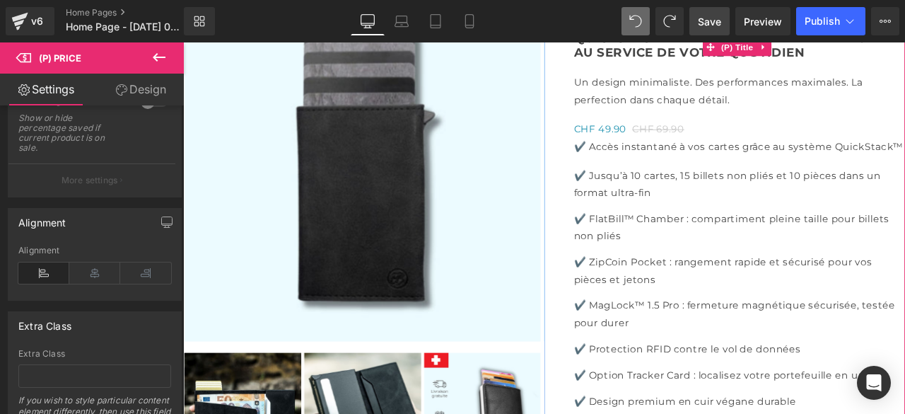
scroll to position [4087, 0]
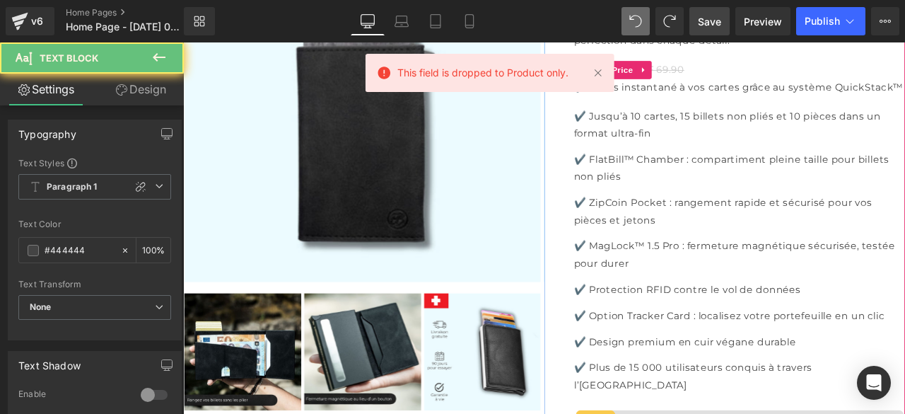
drag, startPoint x: 655, startPoint y: 250, endPoint x: 662, endPoint y: 262, distance: 13.6
click at [661, 51] on p "Un design minimaliste. Des performances maximales. La perfection dans chaque dé…" at bounding box center [842, 30] width 392 height 41
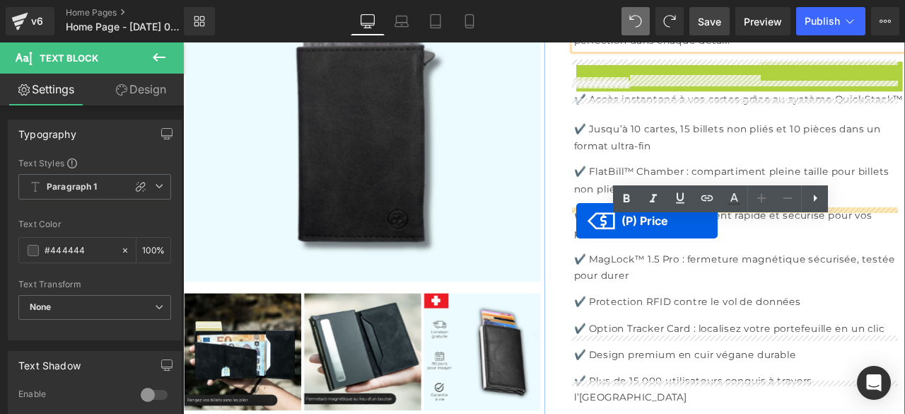
drag, startPoint x: 653, startPoint y: 327, endPoint x: 649, endPoint y: 254, distance: 73.6
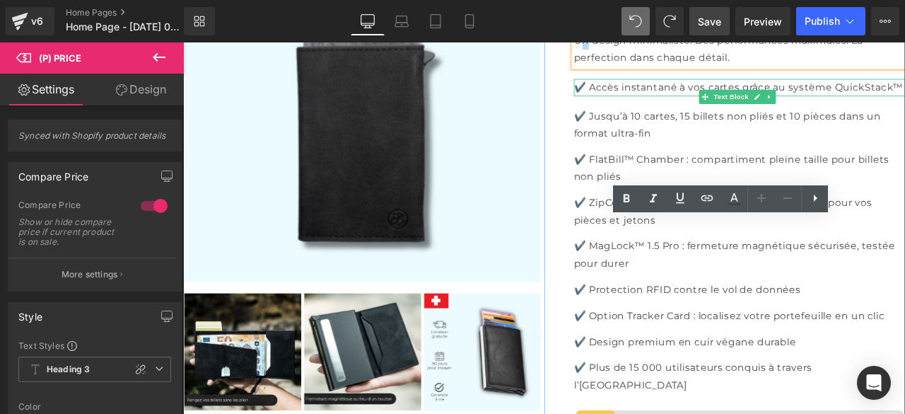
click at [880, 106] on p "✔️ Accès instantané à vos cartes grâce au système QuickStack™" at bounding box center [842, 96] width 392 height 21
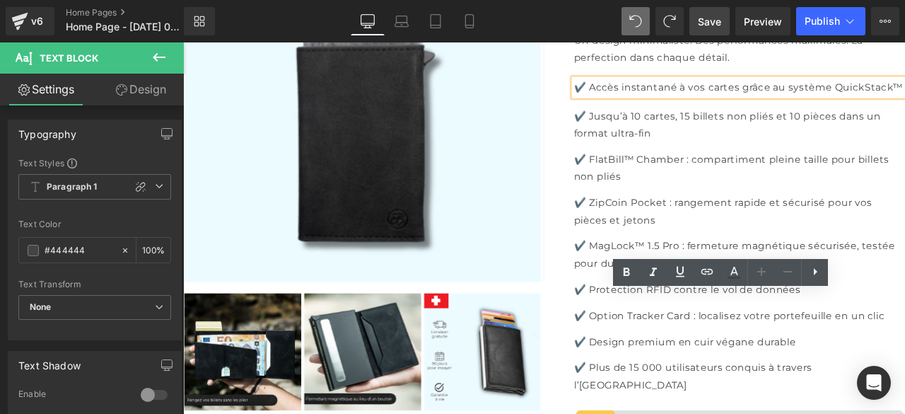
click at [698, 17] on span "(P) Price" at bounding box center [695, 6] width 49 height 21
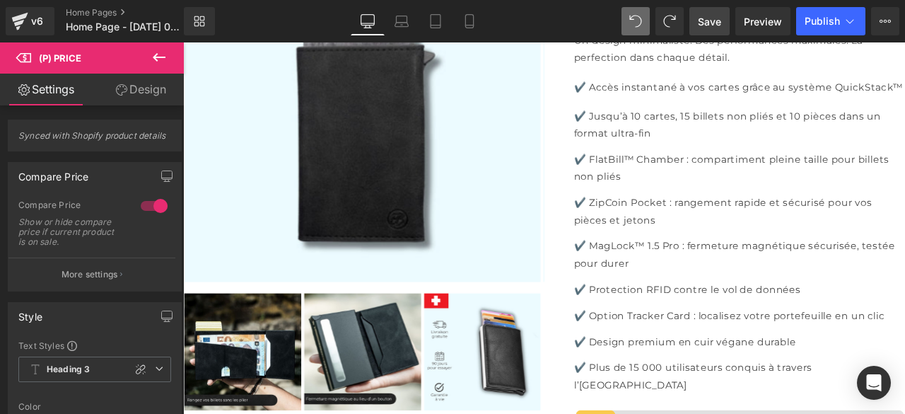
click at [143, 93] on link "Design" at bounding box center [141, 90] width 92 height 32
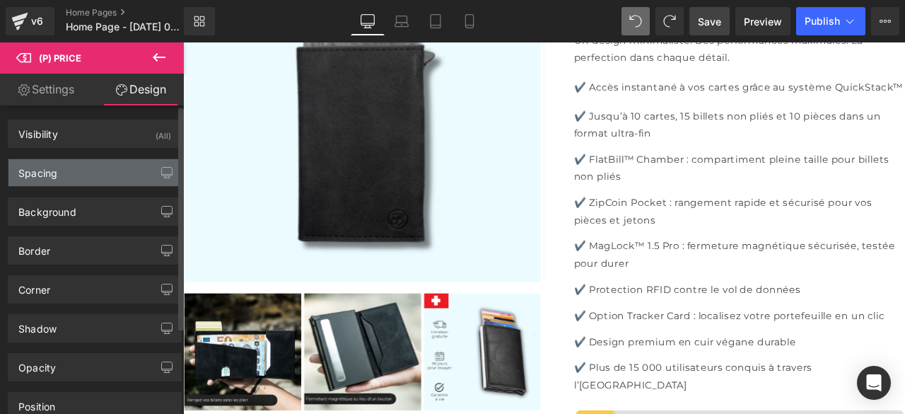
click at [45, 172] on div "Spacing" at bounding box center [37, 169] width 39 height 20
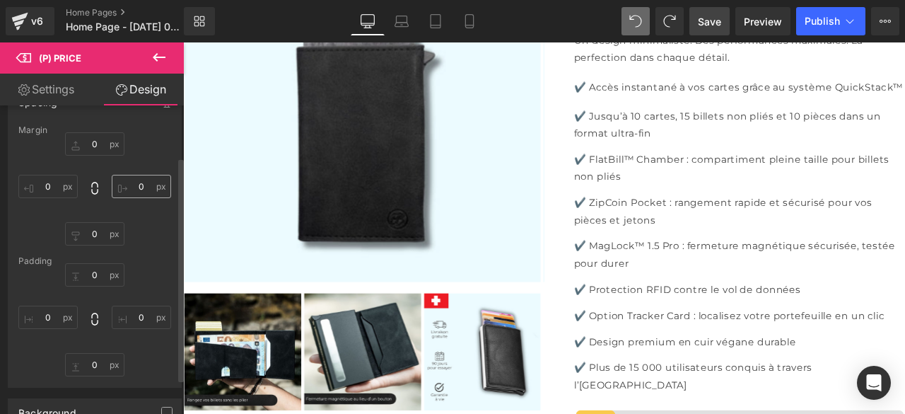
scroll to position [0, 0]
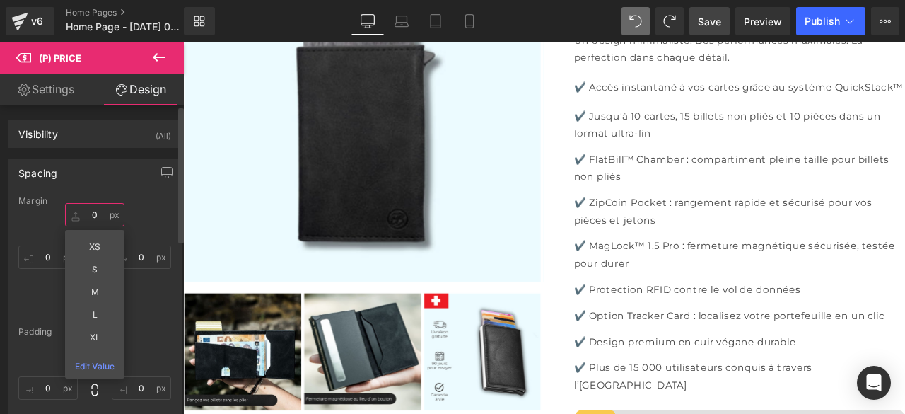
click at [92, 216] on input "text" at bounding box center [94, 214] width 59 height 23
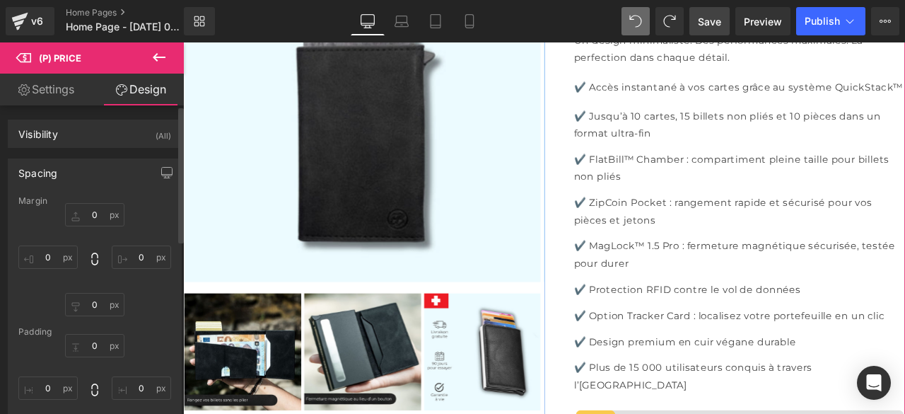
click at [698, 17] on span "(P) Price" at bounding box center [695, 6] width 49 height 21
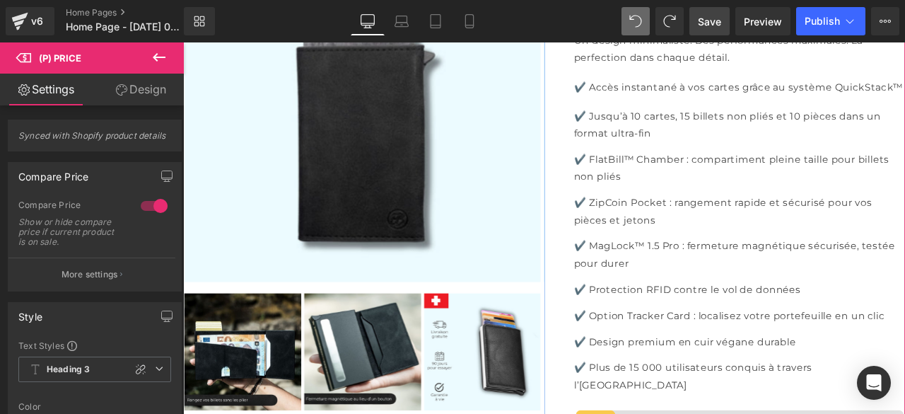
click at [693, 18] on span "(P) Price" at bounding box center [695, 6] width 49 height 21
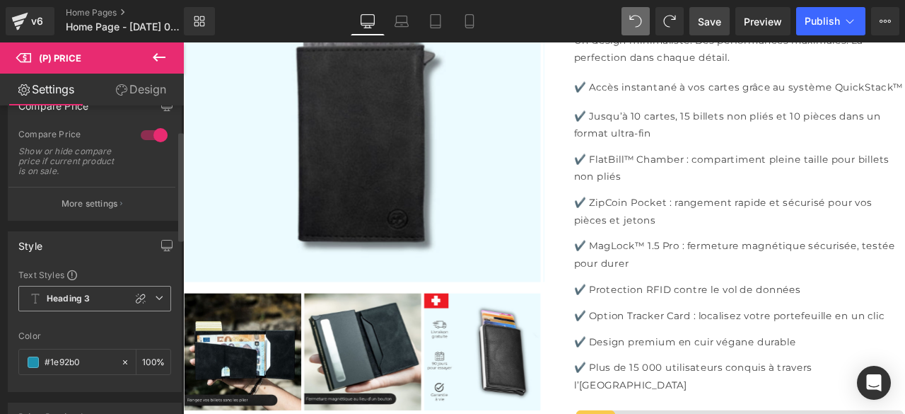
click at [155, 297] on icon at bounding box center [159, 297] width 8 height 8
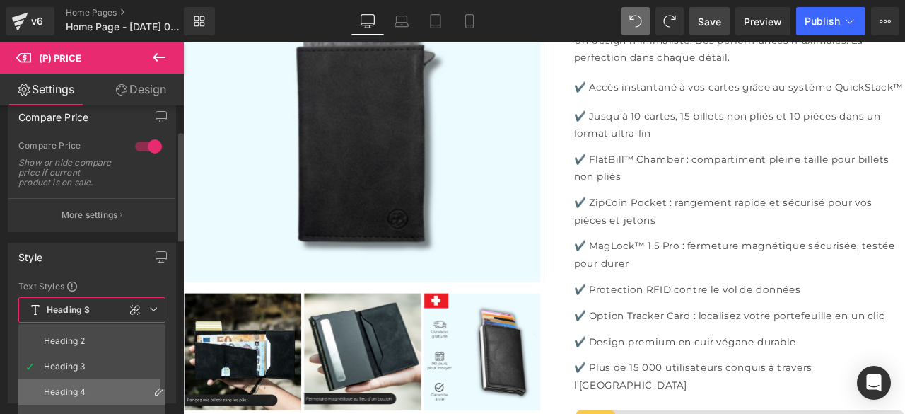
click at [65, 387] on div "Heading 4" at bounding box center [65, 392] width 42 height 10
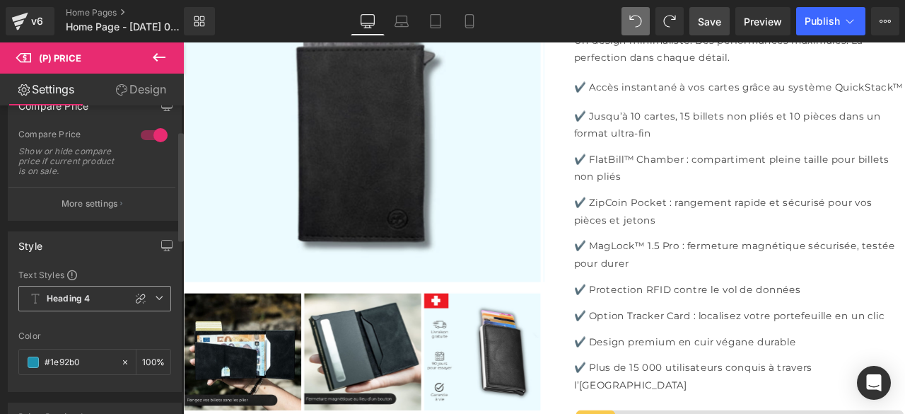
click at [155, 296] on icon at bounding box center [159, 297] width 8 height 8
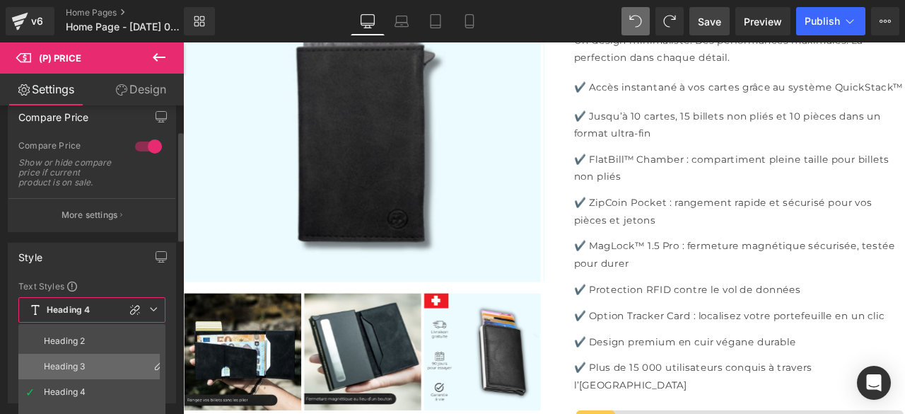
click at [78, 361] on div "Heading 3" at bounding box center [64, 366] width 41 height 10
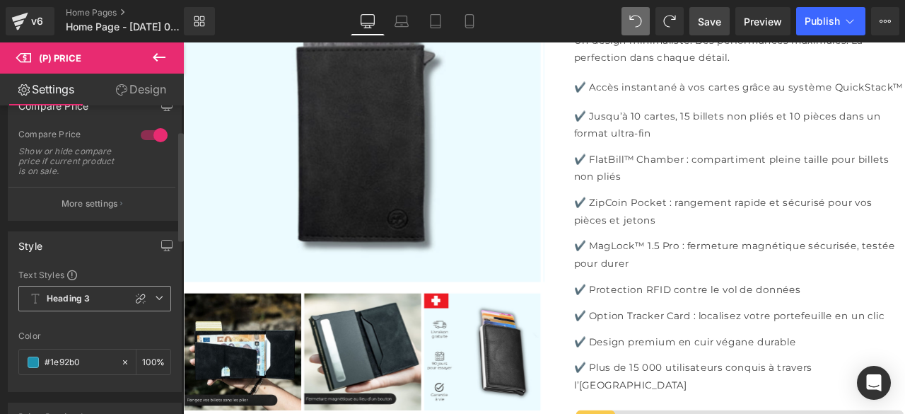
click at [156, 296] on icon at bounding box center [159, 297] width 8 height 8
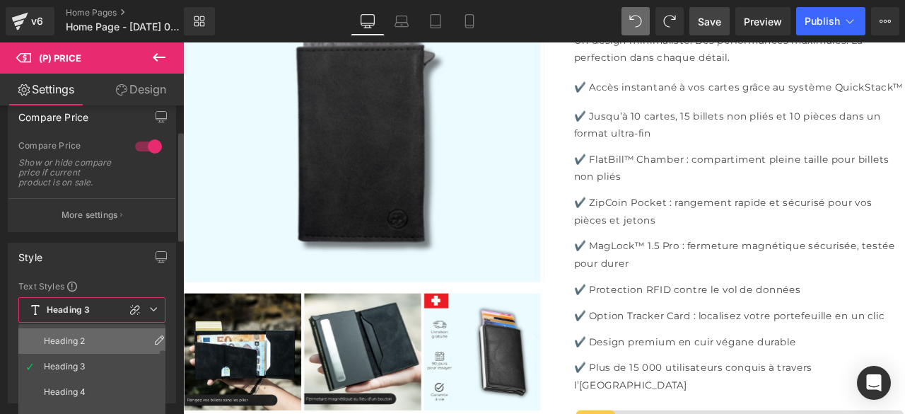
click at [69, 336] on div "Heading 2" at bounding box center [64, 341] width 41 height 10
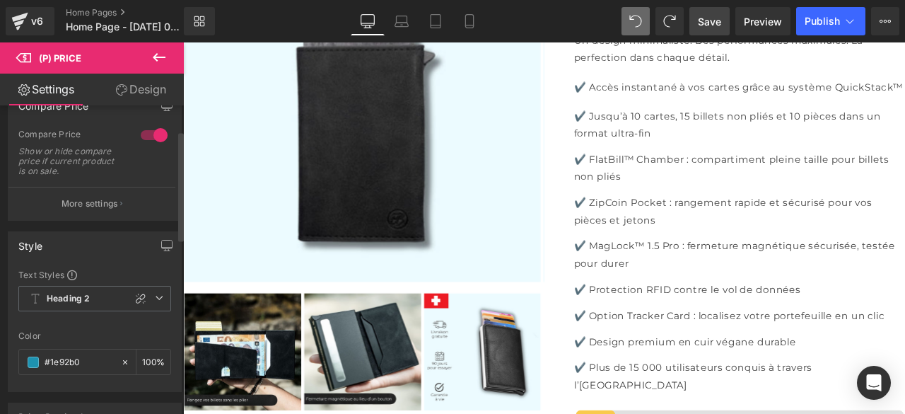
scroll to position [0, 0]
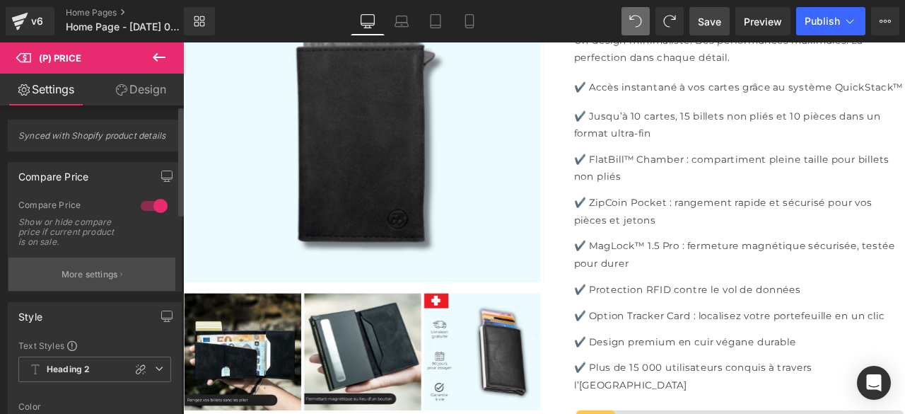
click at [110, 271] on p "More settings" at bounding box center [90, 274] width 57 height 13
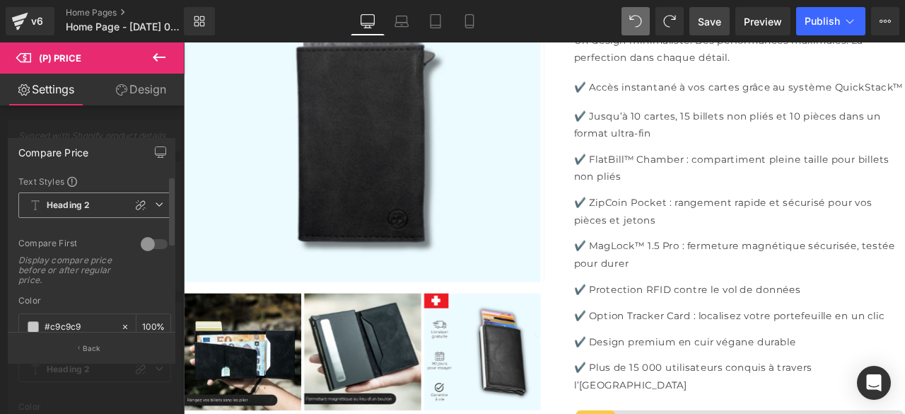
click at [155, 206] on icon at bounding box center [159, 204] width 8 height 8
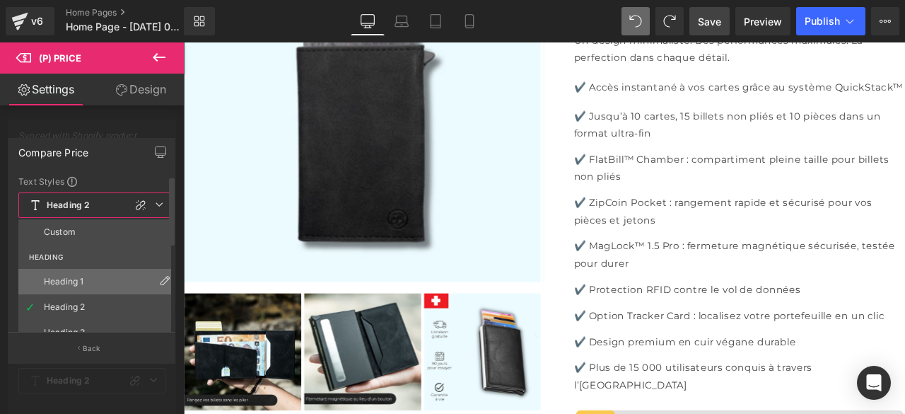
click at [75, 282] on div "Heading 1" at bounding box center [64, 281] width 40 height 10
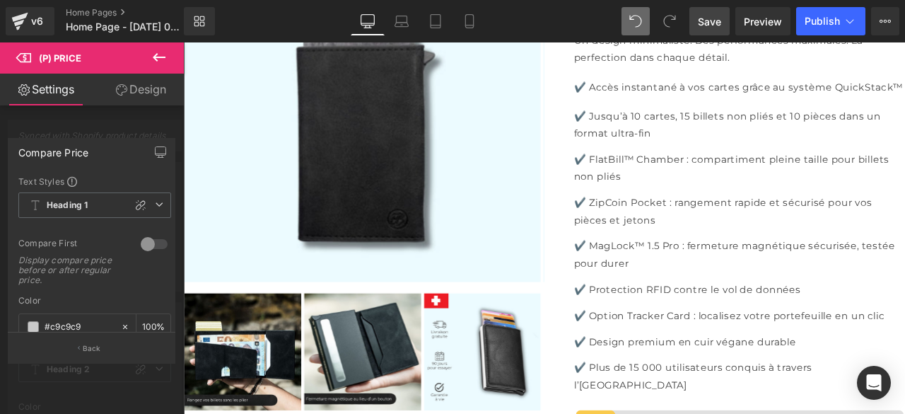
click at [709, 18] on span "Save" at bounding box center [709, 21] width 23 height 15
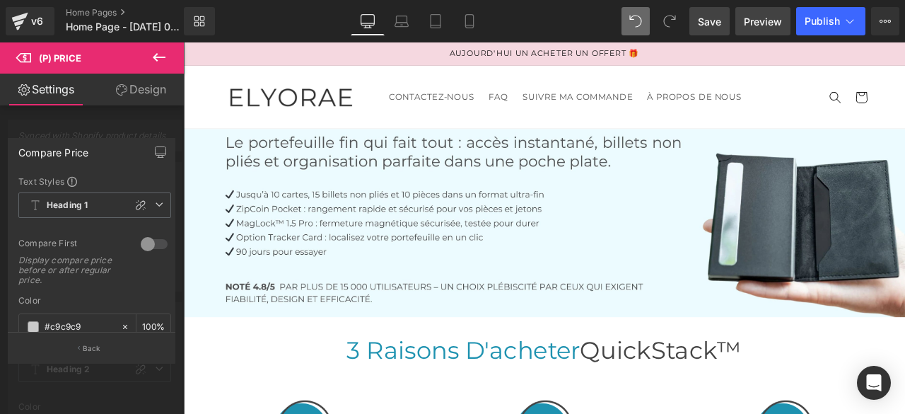
click at [750, 22] on span "Preview" at bounding box center [763, 21] width 38 height 15
